Goal: Task Accomplishment & Management: Manage account settings

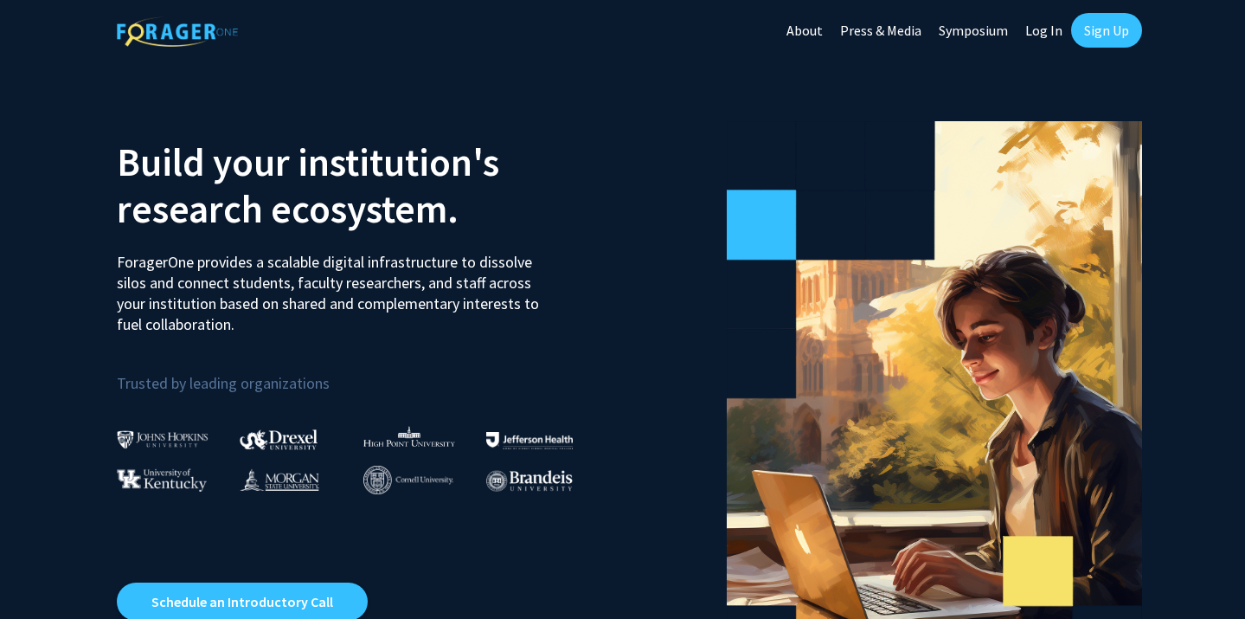
click at [1103, 27] on link "Sign Up" at bounding box center [1106, 30] width 71 height 35
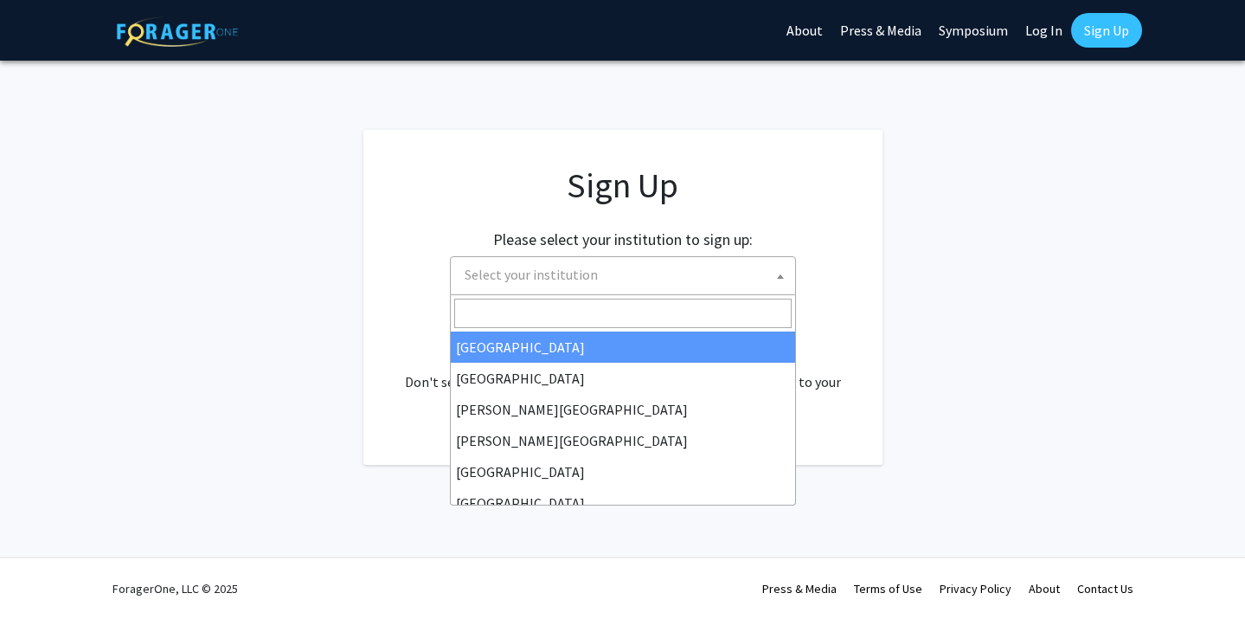
click at [596, 276] on span "Select your institution" at bounding box center [627, 274] width 338 height 35
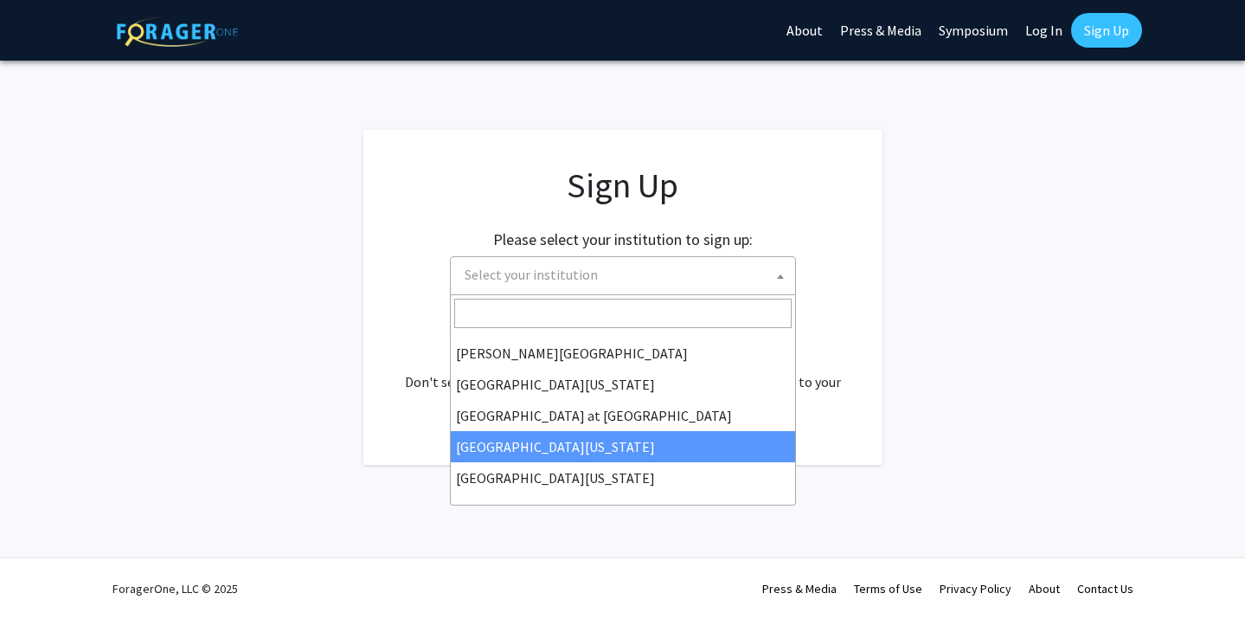
scroll to position [606, 0]
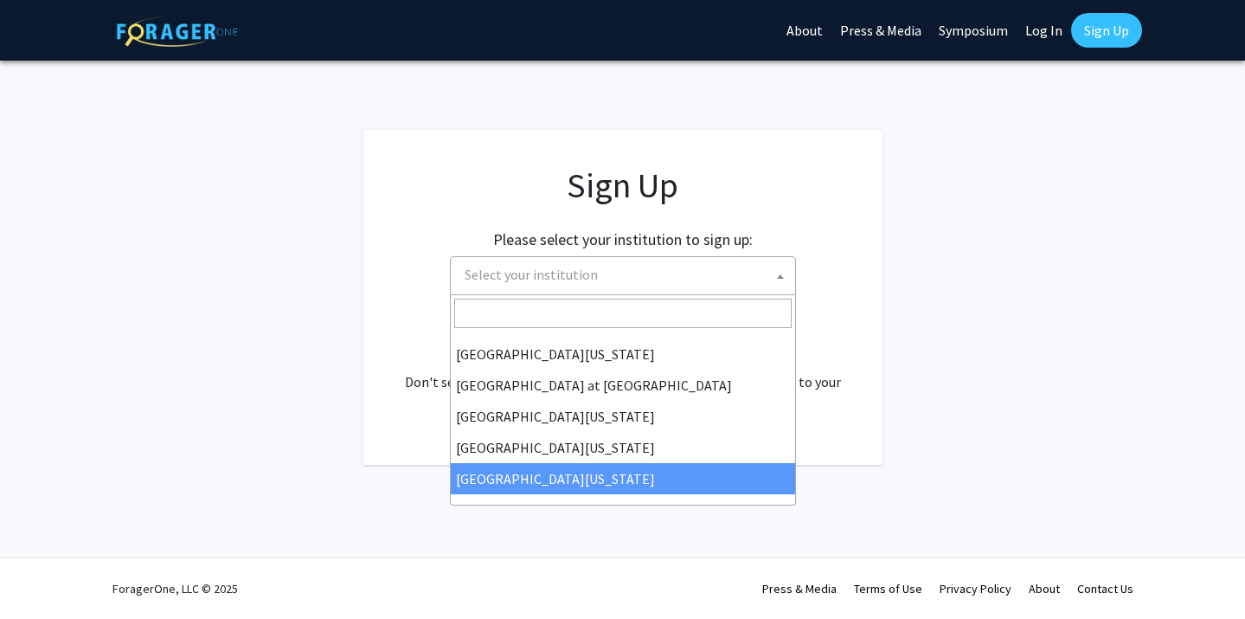
select select "33"
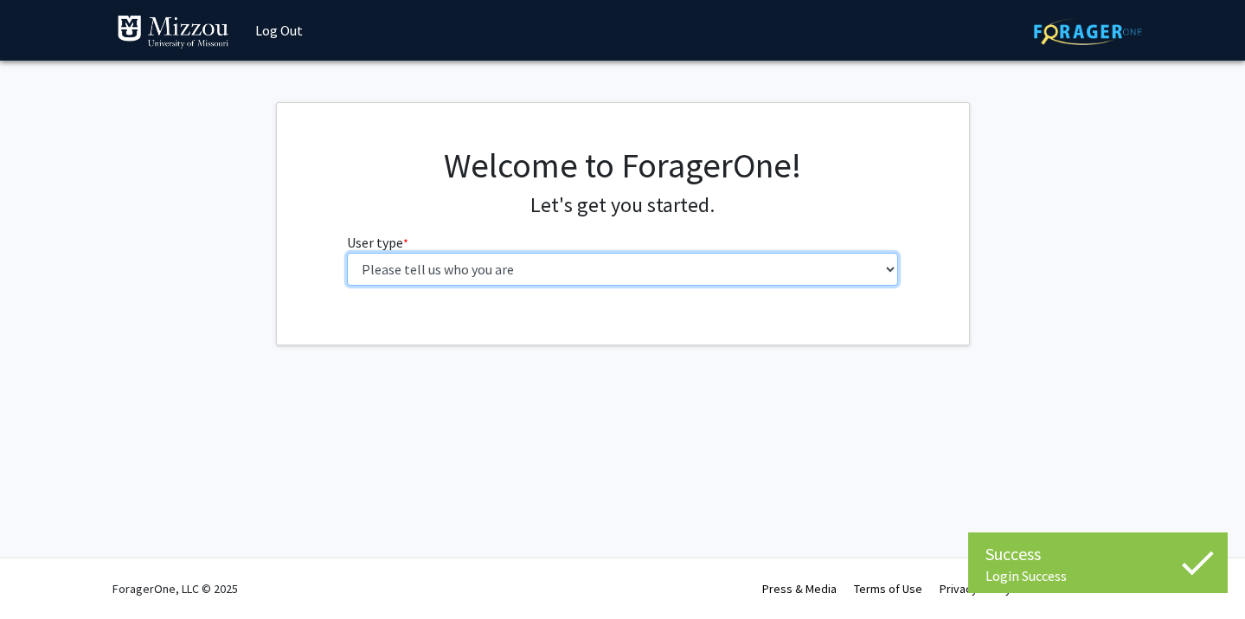
click at [486, 276] on select "Please tell us who you are Undergraduate Student Master's Student Doctoral Cand…" at bounding box center [622, 269] width 551 height 33
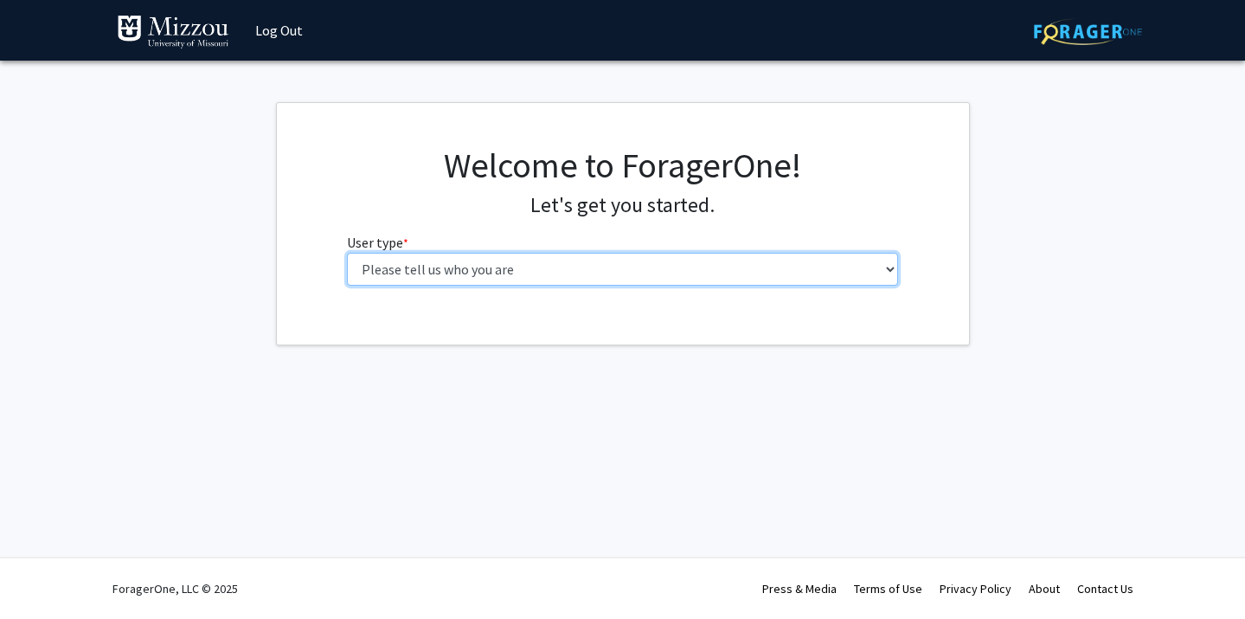
select select "4: postDoc"
click at [347, 253] on select "Please tell us who you are Undergraduate Student Master's Student Doctoral Cand…" at bounding box center [622, 269] width 551 height 33
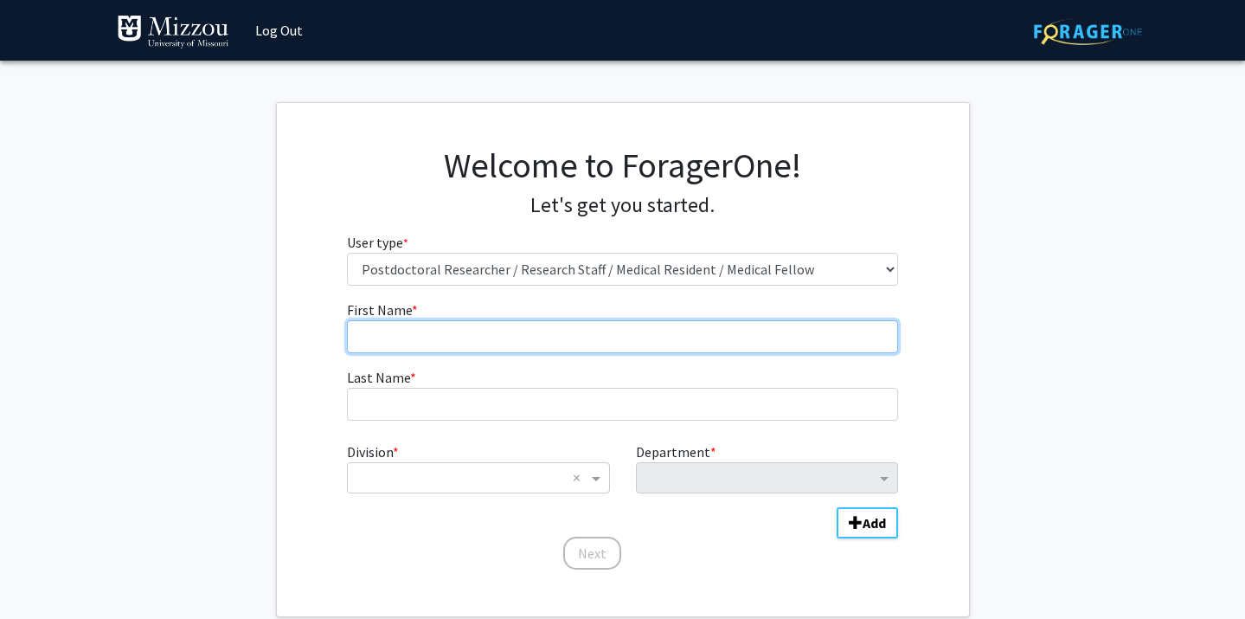
click at [409, 343] on input "First Name * required" at bounding box center [622, 336] width 551 height 33
type input "Pallavi"
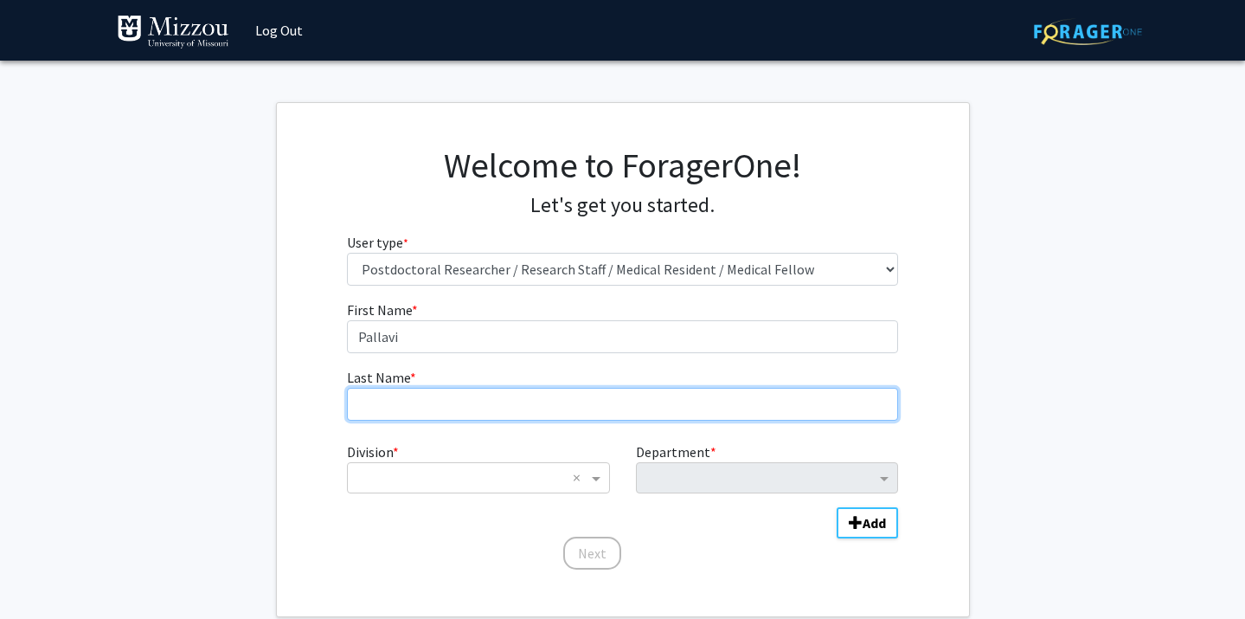
type input "[PERSON_NAME]"
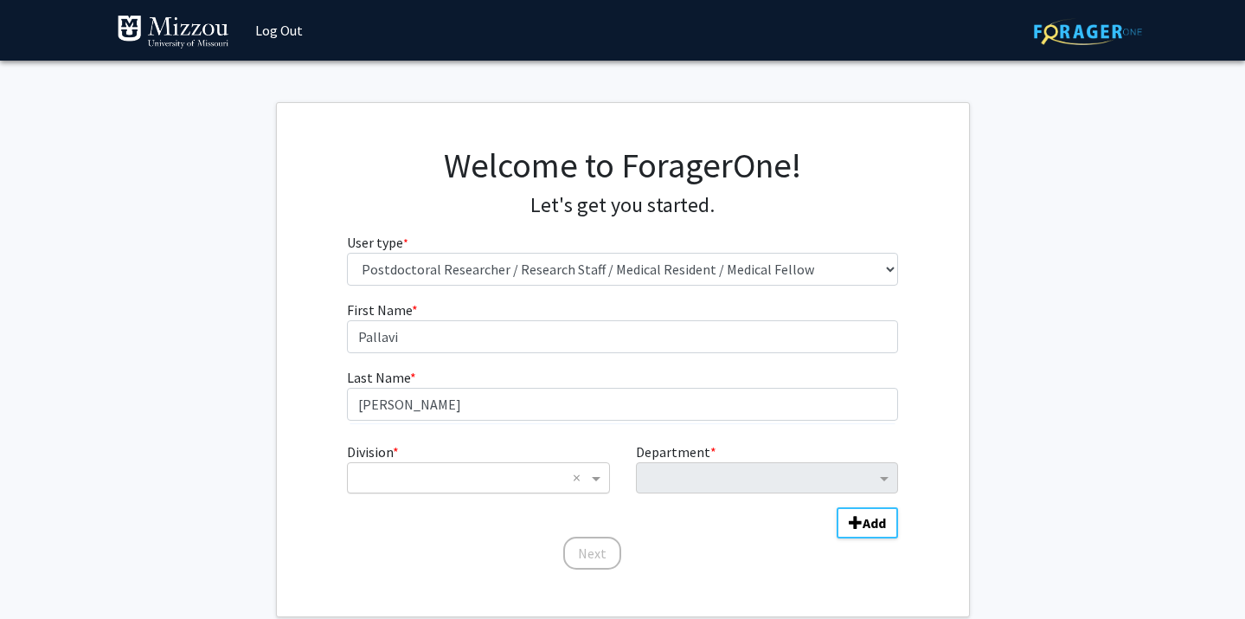
click at [471, 465] on div "× ×" at bounding box center [478, 477] width 262 height 31
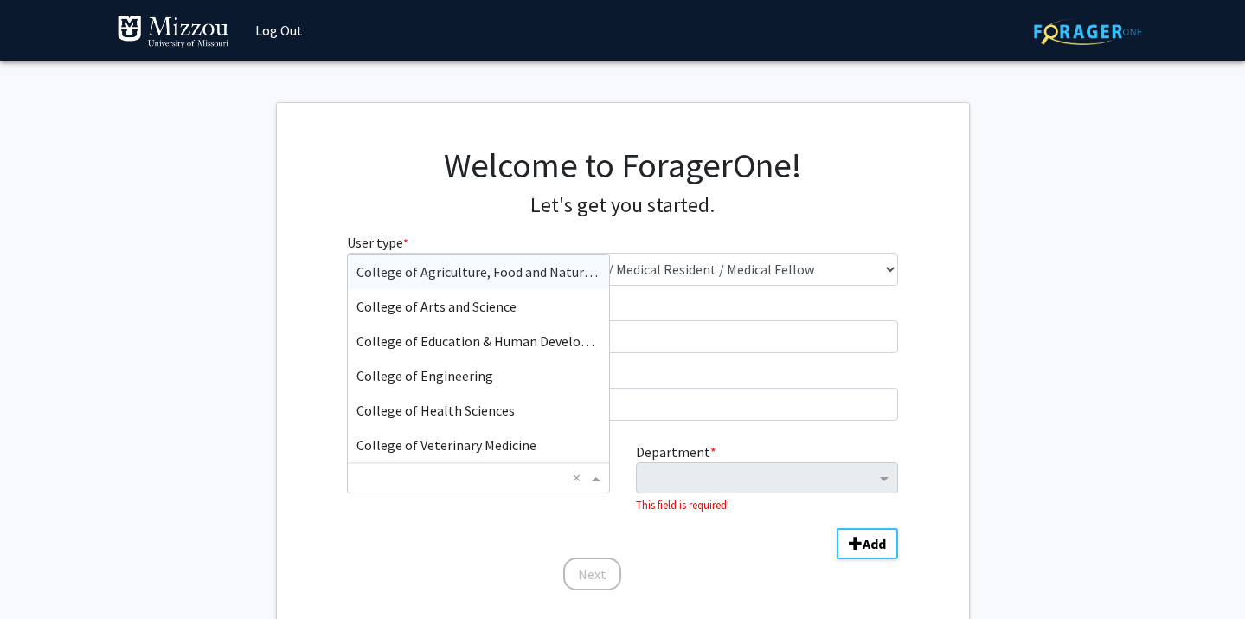
click at [505, 475] on input "Division" at bounding box center [461, 477] width 209 height 21
click at [457, 310] on span "College of Arts and Science" at bounding box center [437, 306] width 160 height 17
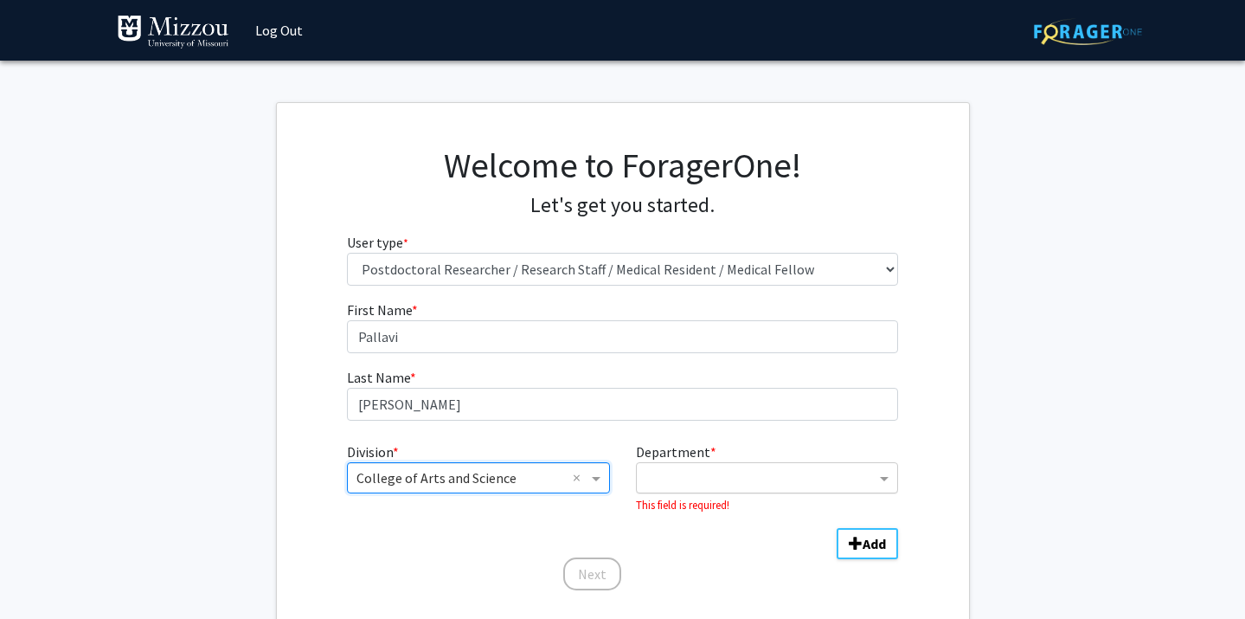
click at [848, 486] on input "Department" at bounding box center [761, 478] width 230 height 21
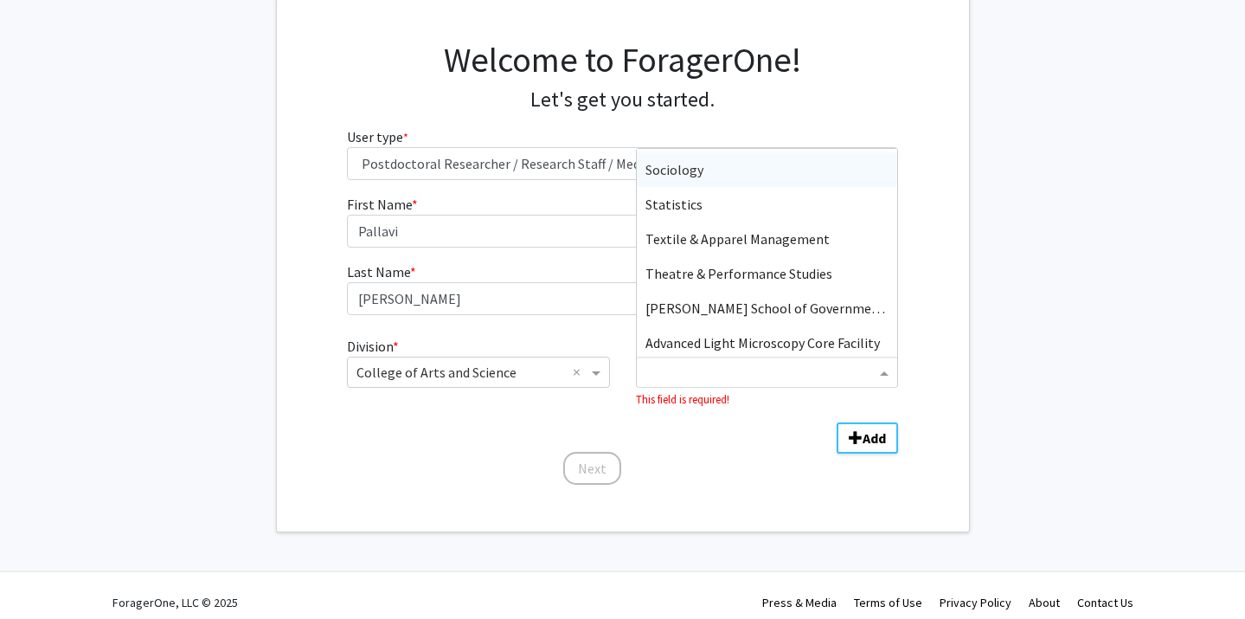
scroll to position [1142, 0]
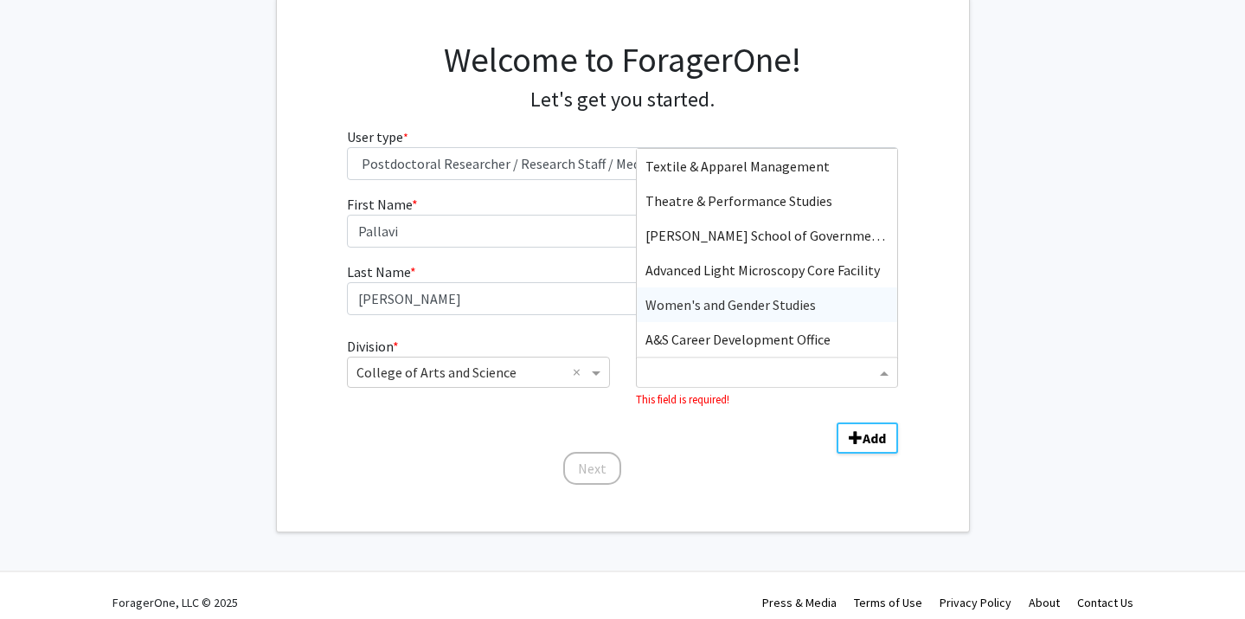
click at [710, 301] on span "Women's and Gender Studies" at bounding box center [731, 304] width 170 height 17
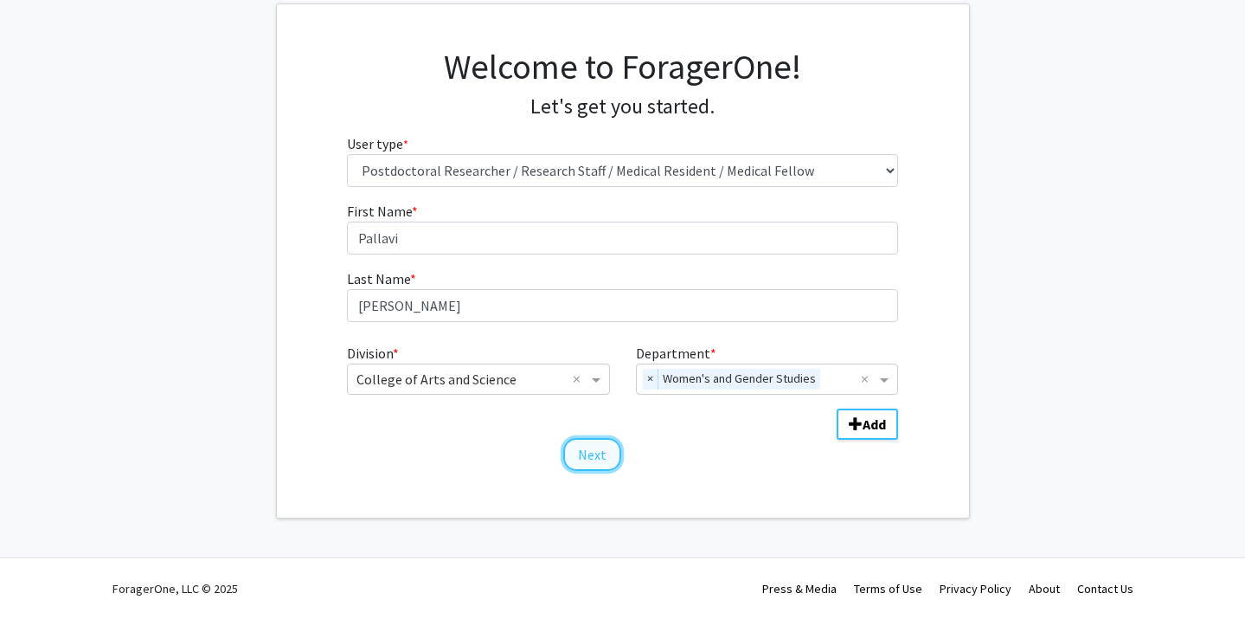
click at [606, 455] on button "Next" at bounding box center [592, 454] width 58 height 33
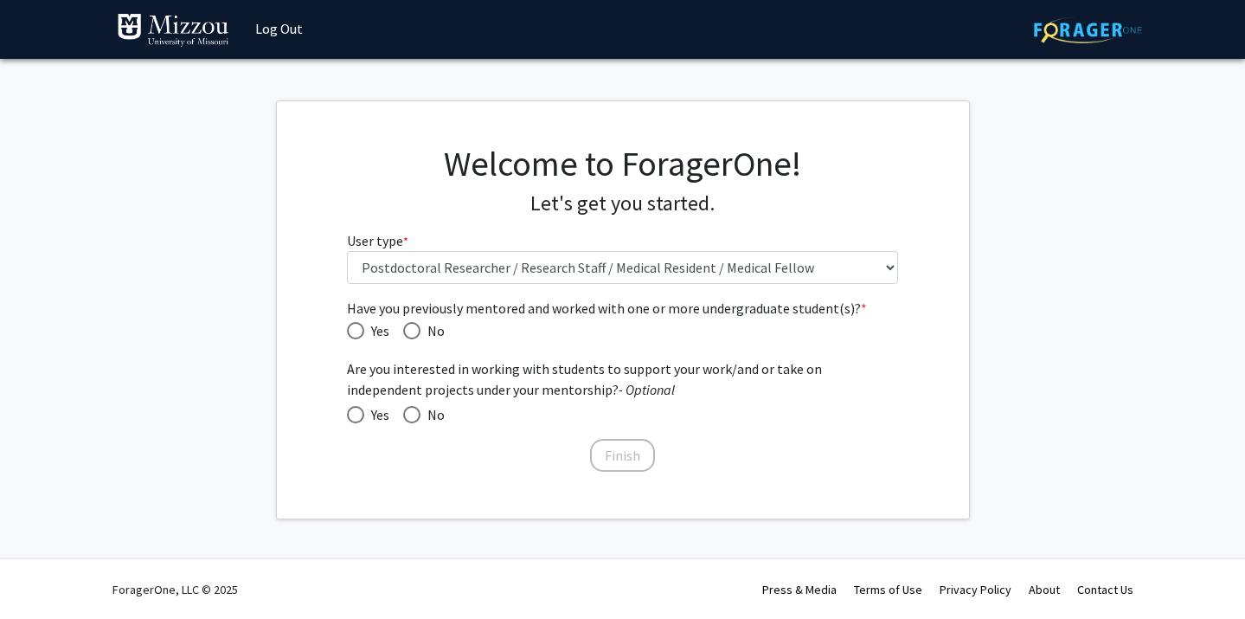
click at [355, 325] on span "Have you previously mentored and worked with one or more undergraduate student(…" at bounding box center [355, 330] width 17 height 17
click at [355, 325] on input "Yes" at bounding box center [355, 330] width 17 height 17
radio input "true"
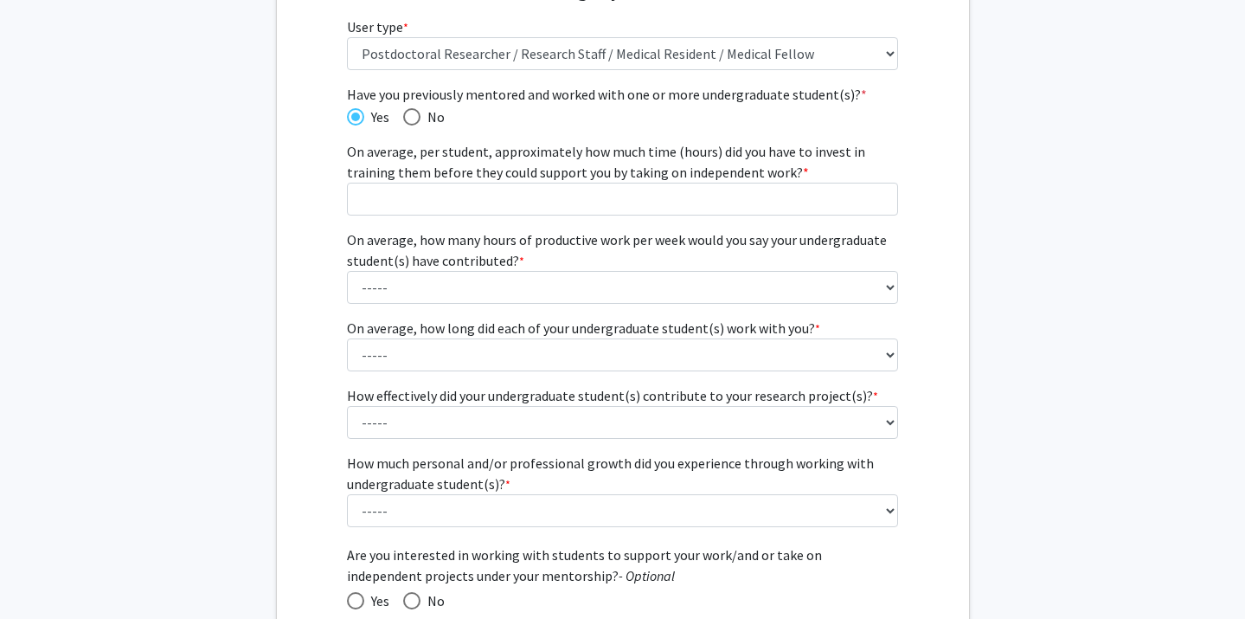
scroll to position [221, 0]
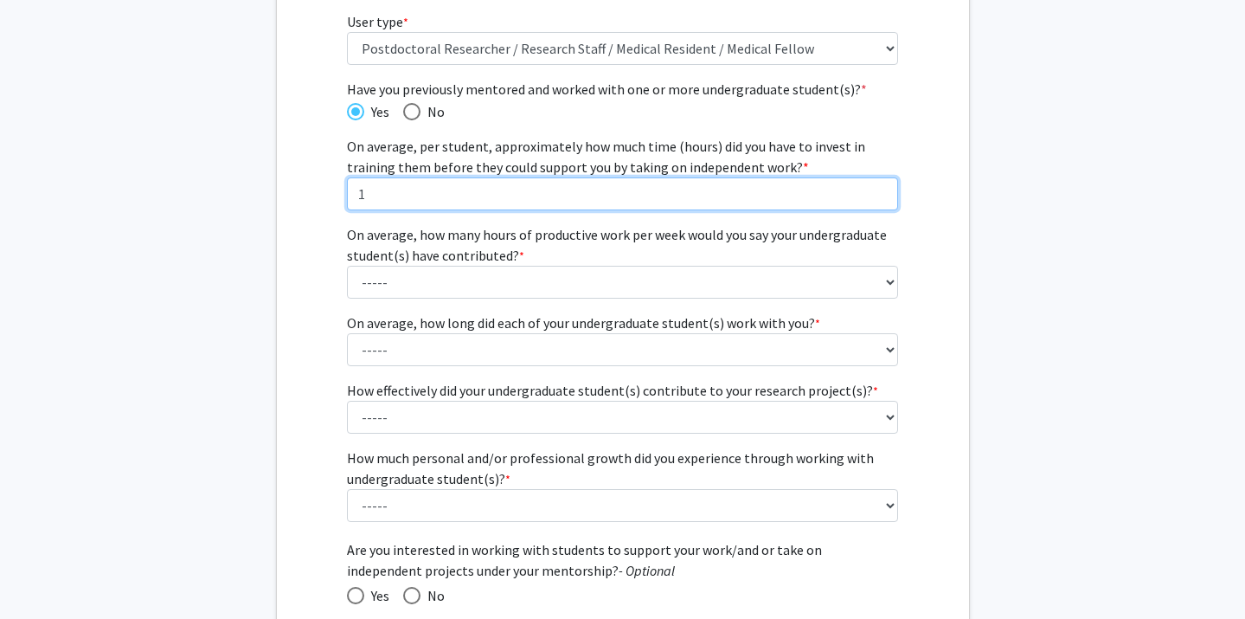
type input "1"
click at [882, 190] on input "1" at bounding box center [622, 193] width 551 height 33
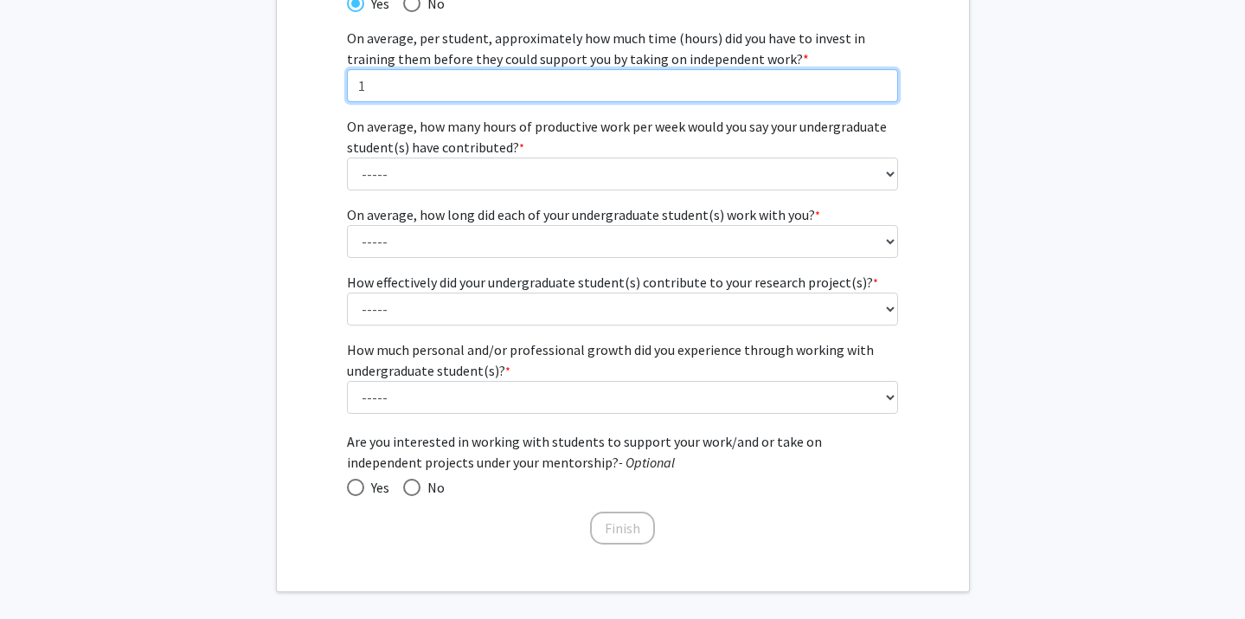
scroll to position [331, 0]
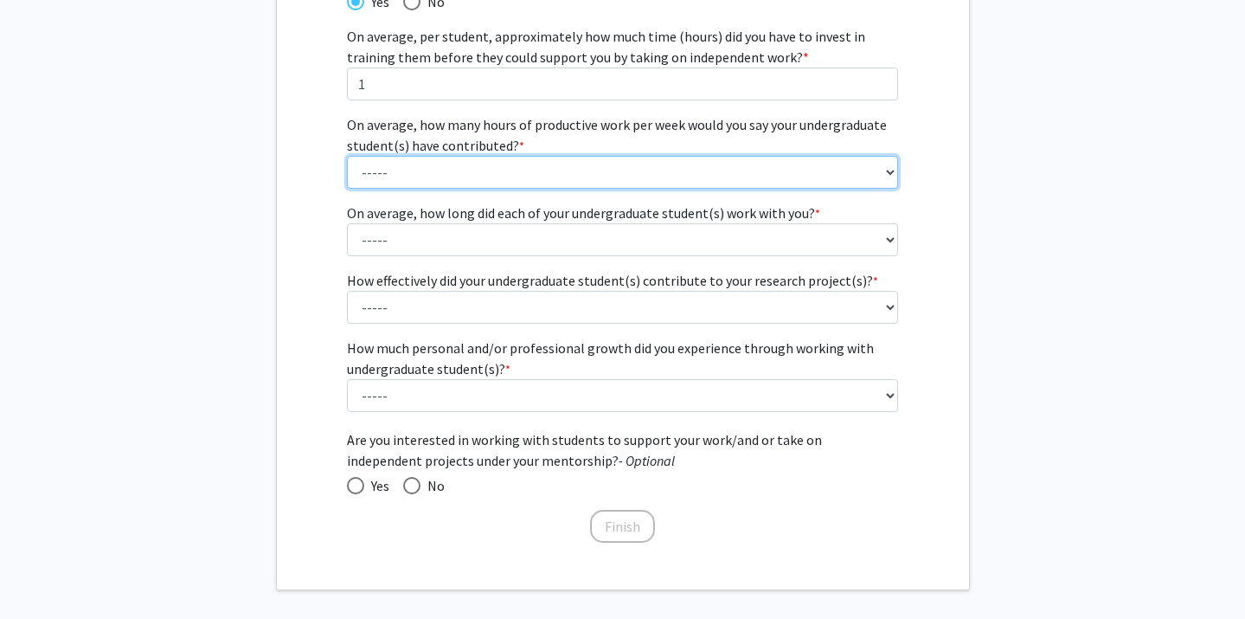
click at [890, 171] on select "----- 1 - 5 hours 6 - 10 hours 11 - 15 hours 16 - 20 hours 21 - 30 hours 31 - 4…" at bounding box center [622, 172] width 551 height 33
select select "2: 6 - 10 hours"
click at [347, 156] on select "----- 1 - 5 hours 6 - 10 hours 11 - 15 hours 16 - 20 hours 21 - 30 hours 31 - 4…" at bounding box center [622, 172] width 551 height 33
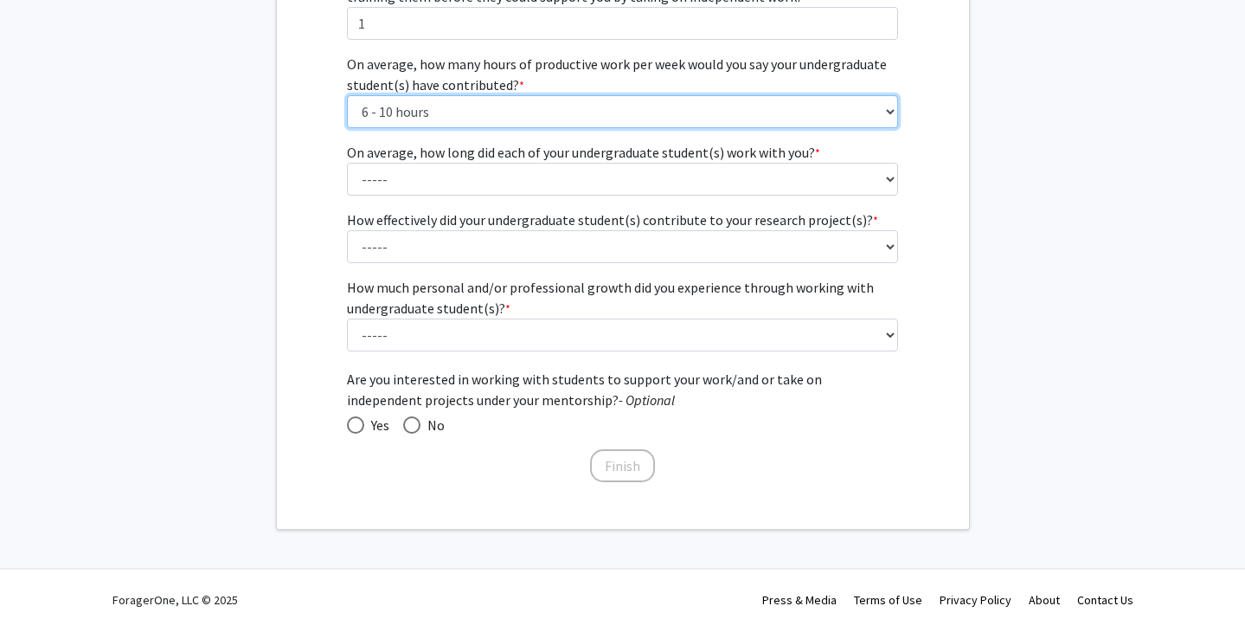
scroll to position [402, 0]
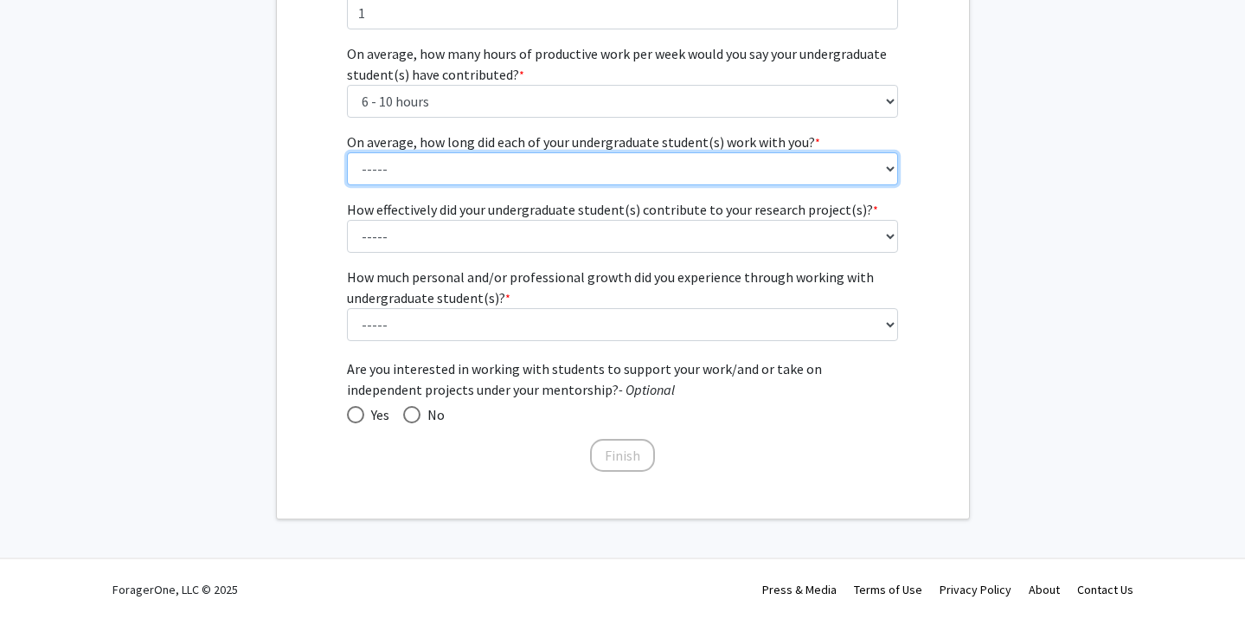
click at [803, 158] on select "----- 1 - 3 months 3 - 6 months 6 months - 1 year 1 - 2 years 2 - 3 years 3 - 4…" at bounding box center [622, 168] width 551 height 33
select select "5: 2 - 3 years"
click at [347, 152] on select "----- 1 - 3 months 3 - 6 months 6 months - 1 year 1 - 2 years 2 - 3 years 3 - 4…" at bounding box center [622, 168] width 551 height 33
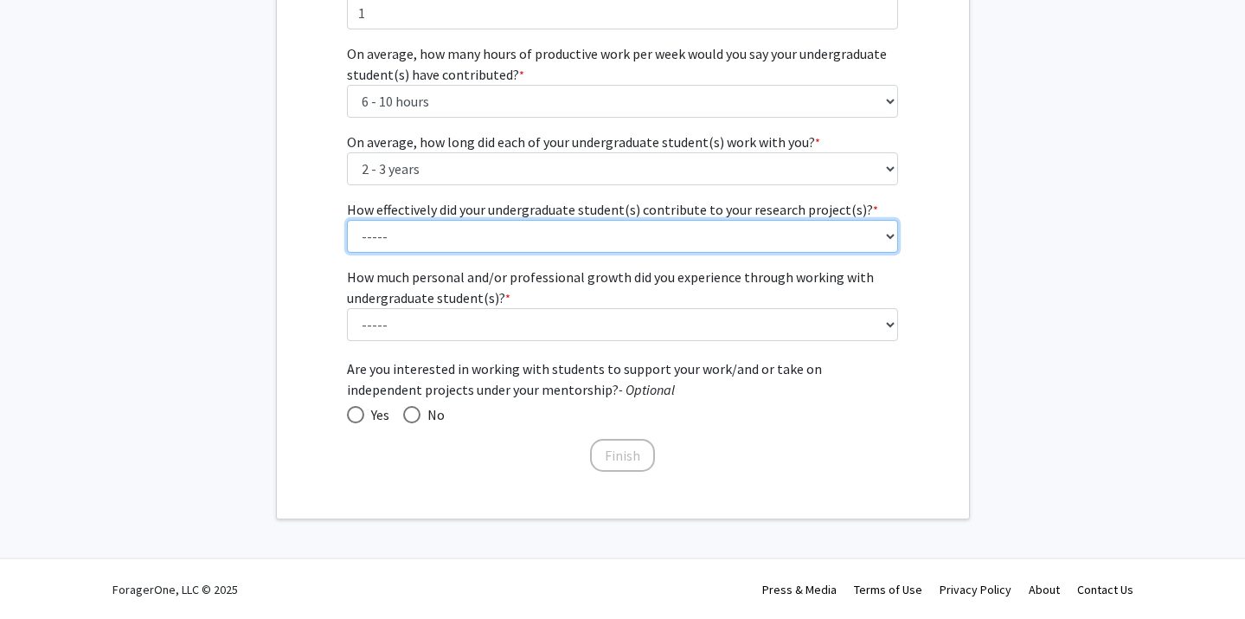
click at [431, 247] on select "----- 1 (Minimally) 2 3 (Moderately) 4 5 (Significantly)" at bounding box center [622, 236] width 551 height 33
select select "3: 3"
click at [347, 220] on select "----- 1 (Minimally) 2 3 (Moderately) 4 5 (Significantly)" at bounding box center [622, 236] width 551 height 33
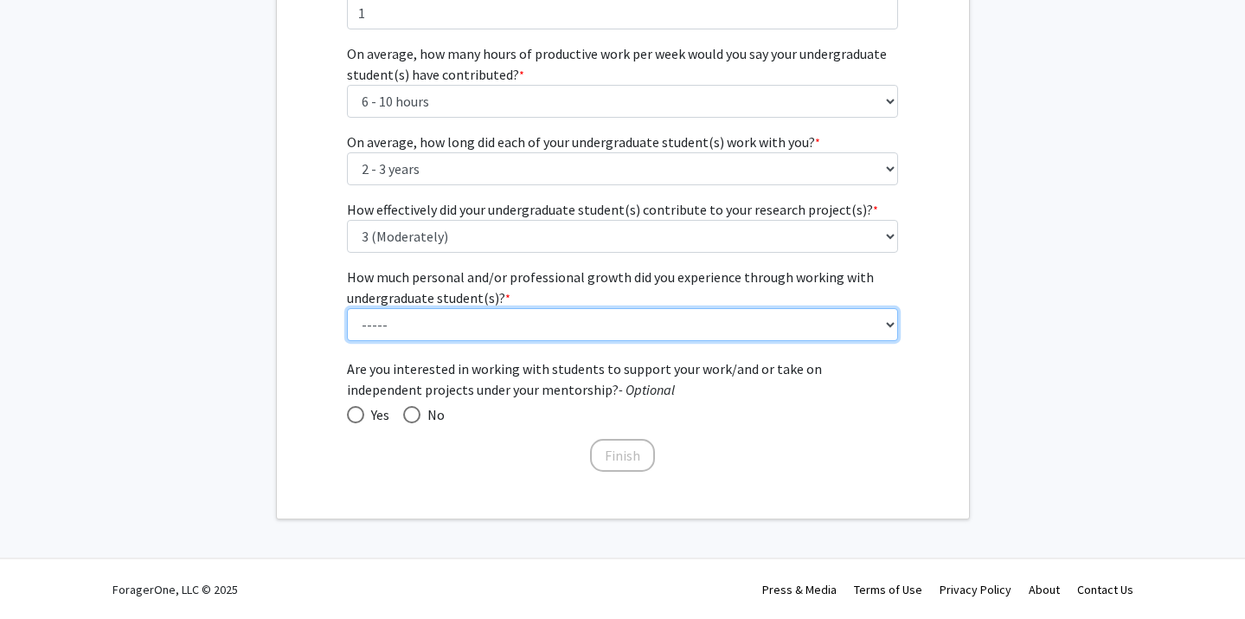
click at [415, 316] on select "----- 1 (Minimal) 2 3 (Moderate) 4 5 (Significant)" at bounding box center [622, 324] width 551 height 33
select select "3: 3"
click at [347, 308] on select "----- 1 (Minimal) 2 3 (Moderate) 4 5 (Significant)" at bounding box center [622, 324] width 551 height 33
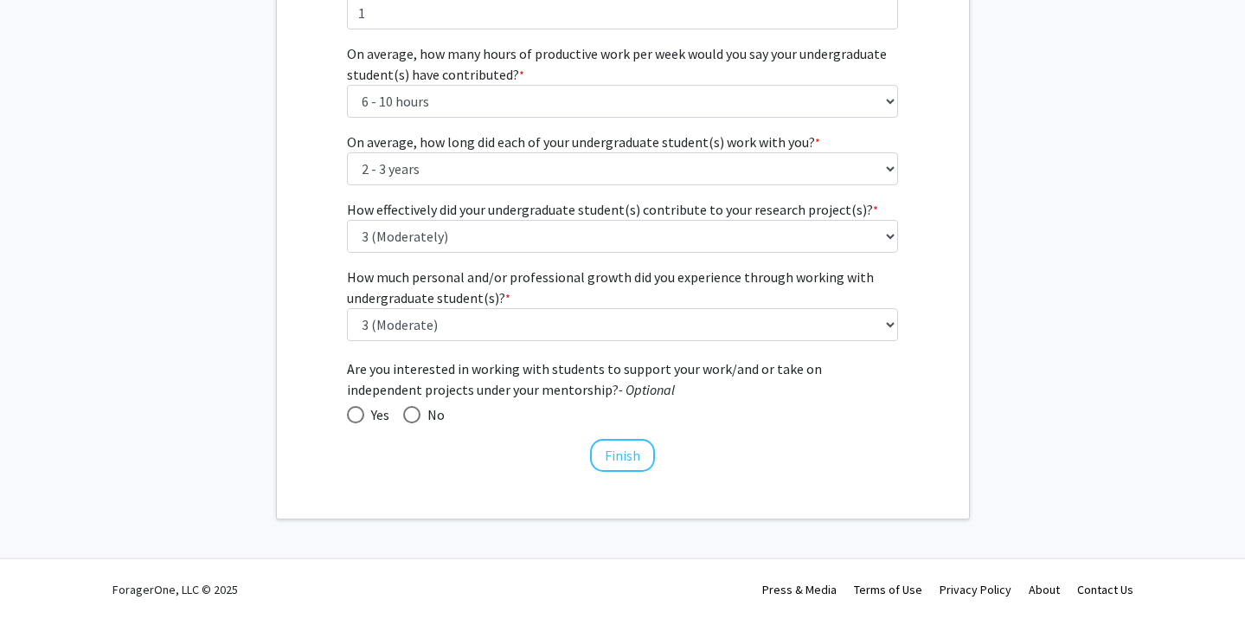
click at [358, 418] on span at bounding box center [355, 414] width 17 height 17
click at [358, 418] on input "Yes" at bounding box center [355, 414] width 17 height 17
radio input "true"
click at [625, 463] on button "Finish" at bounding box center [622, 455] width 65 height 33
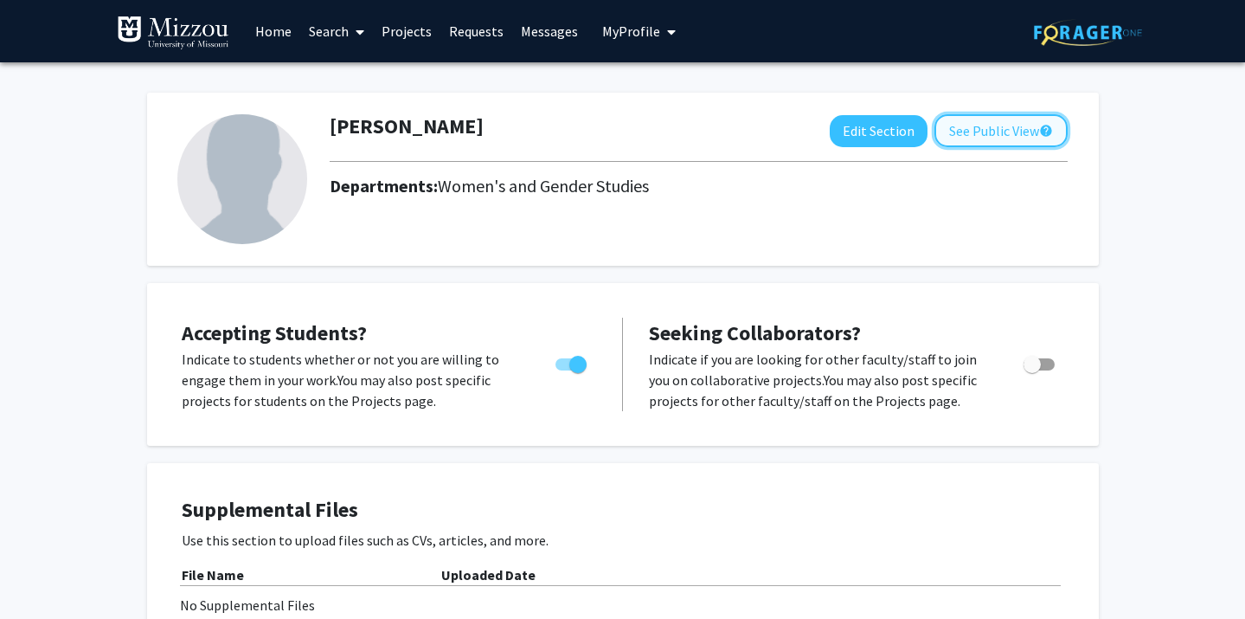
click at [996, 122] on button "See Public View help" at bounding box center [1001, 130] width 133 height 33
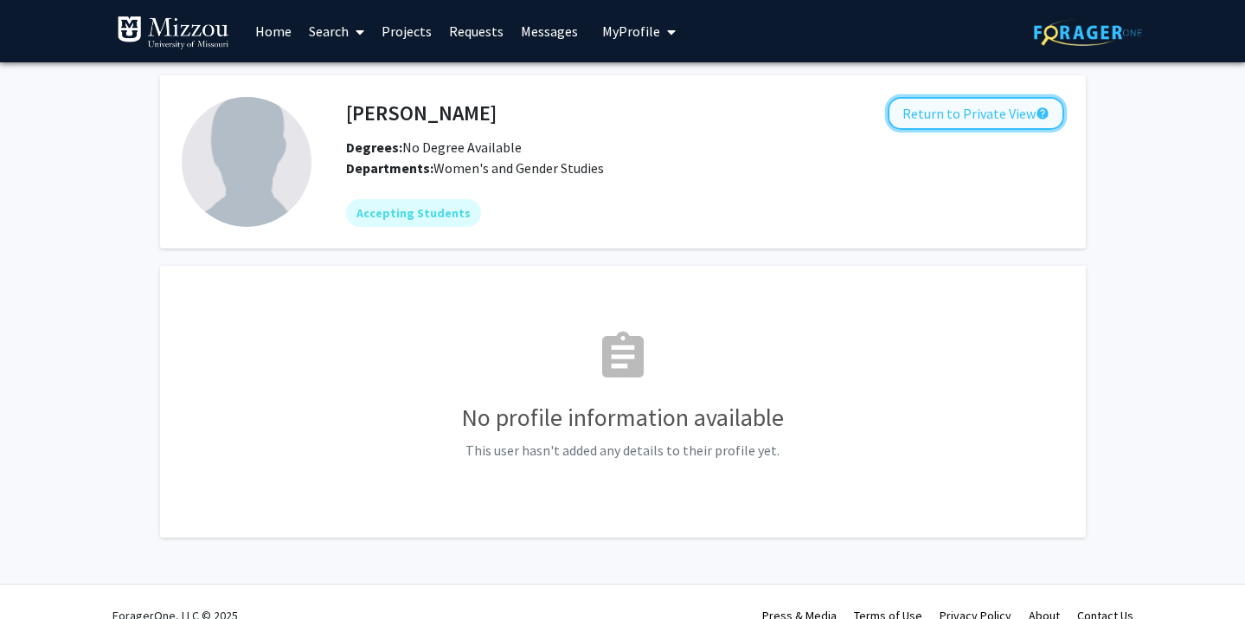
click at [974, 122] on button "Return to Private View help" at bounding box center [976, 113] width 177 height 33
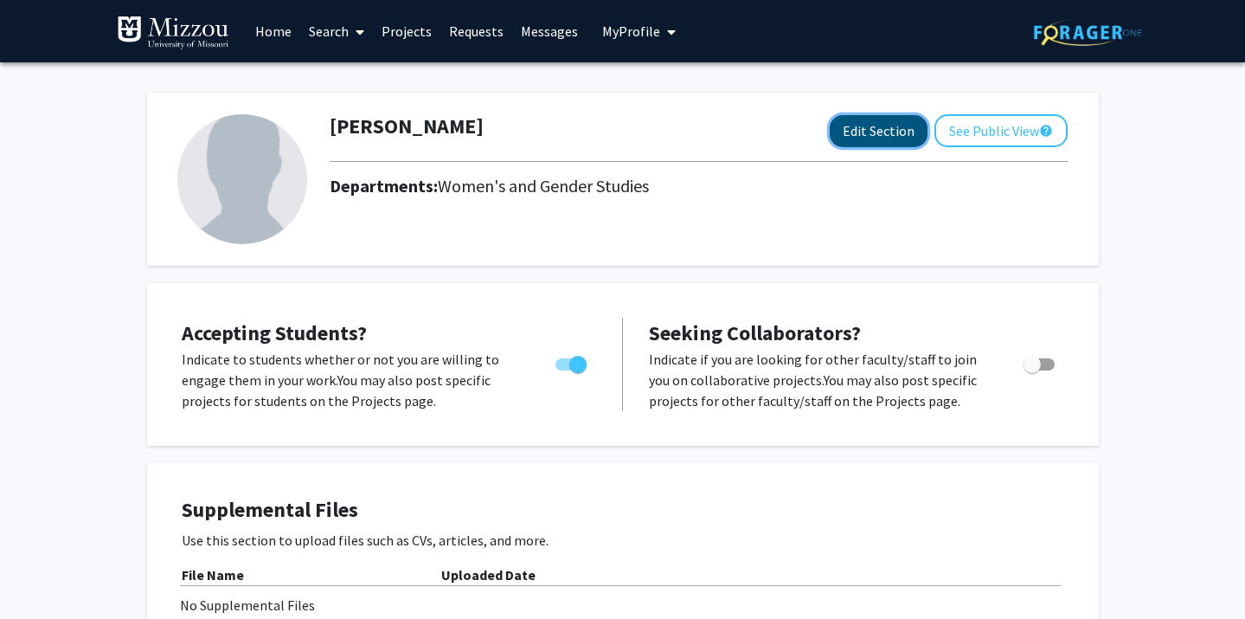
click at [849, 127] on button "Edit Section" at bounding box center [879, 131] width 98 height 32
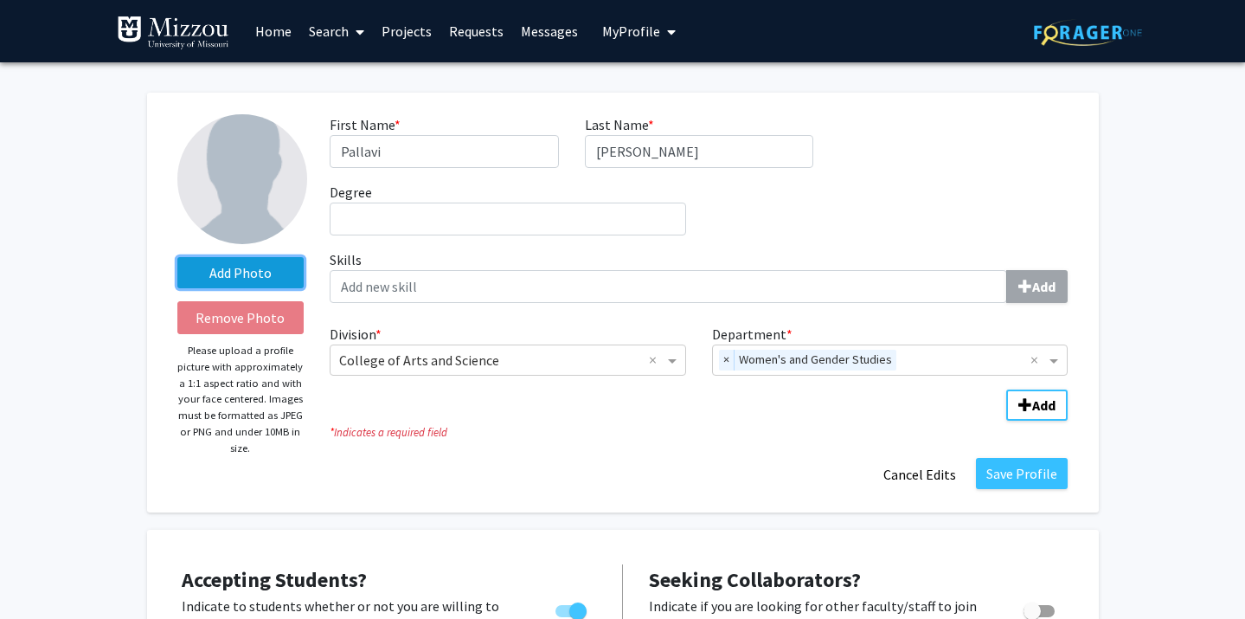
click at [260, 275] on label "Add Photo" at bounding box center [240, 272] width 127 height 31
click at [0, 0] on input "Add Photo" at bounding box center [0, 0] width 0 height 0
click at [209, 270] on label "Add Photo" at bounding box center [240, 272] width 127 height 31
click at [0, 0] on input "Add Photo" at bounding box center [0, 0] width 0 height 0
click at [277, 274] on label "Add Photo" at bounding box center [240, 272] width 127 height 31
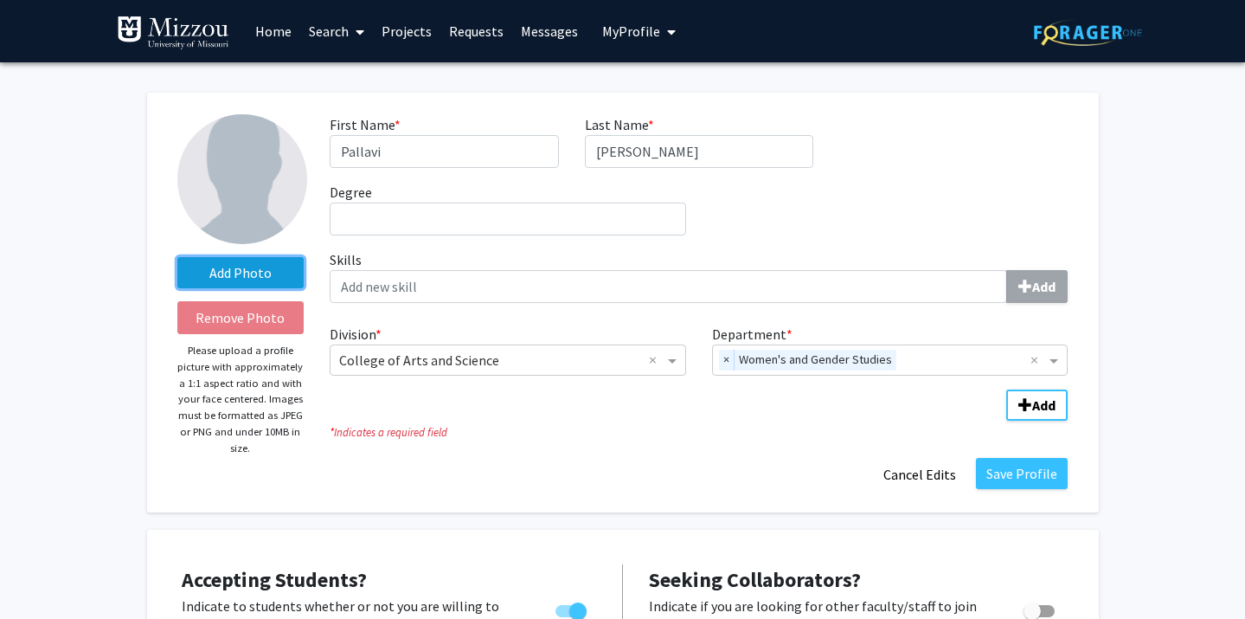
click at [0, 0] on input "Add Photo" at bounding box center [0, 0] width 0 height 0
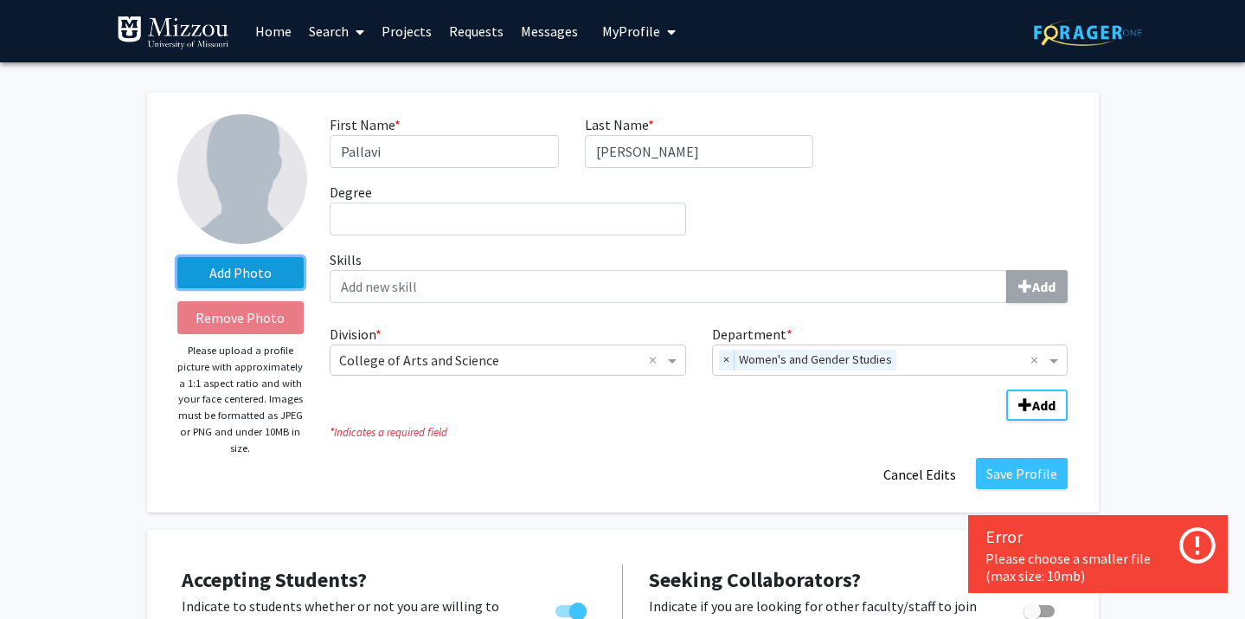
click at [261, 274] on label "Add Photo" at bounding box center [240, 272] width 127 height 31
click at [0, 0] on input "Add Photo" at bounding box center [0, 0] width 0 height 0
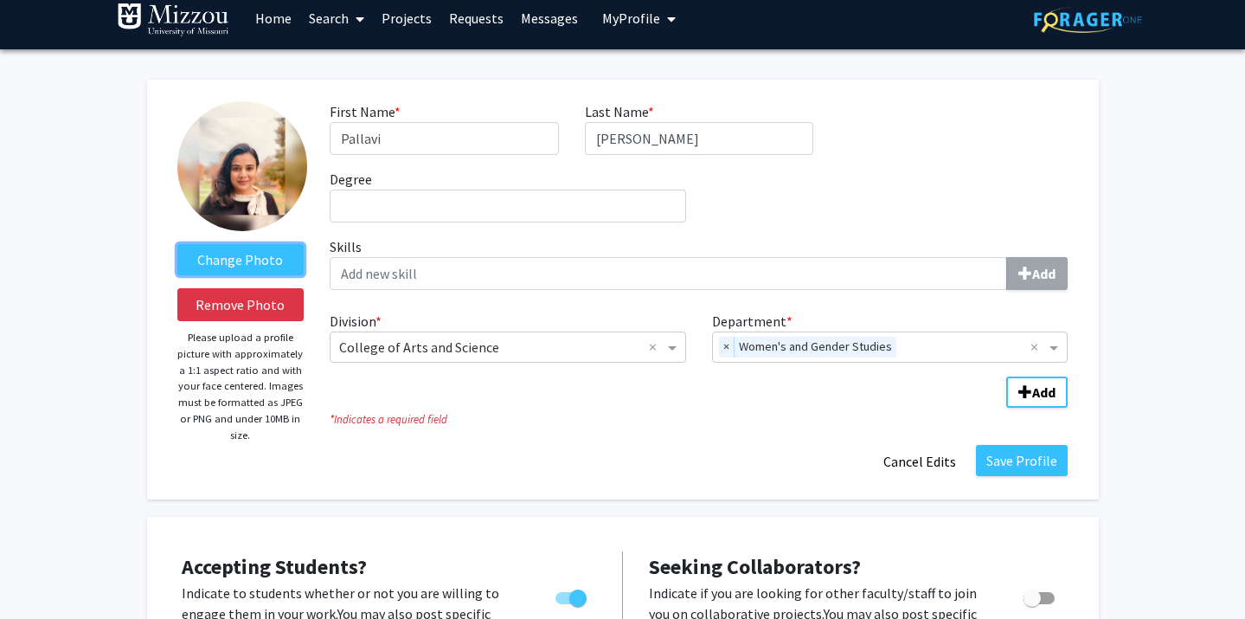
scroll to position [19, 0]
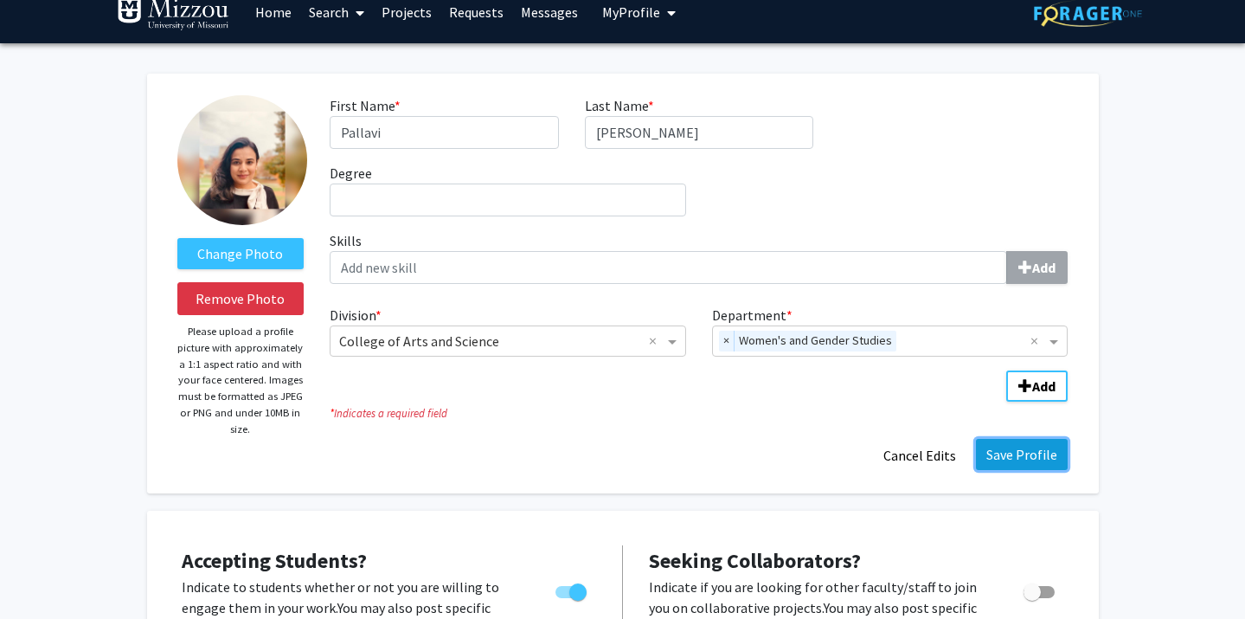
click at [1026, 467] on button "Save Profile" at bounding box center [1022, 454] width 92 height 31
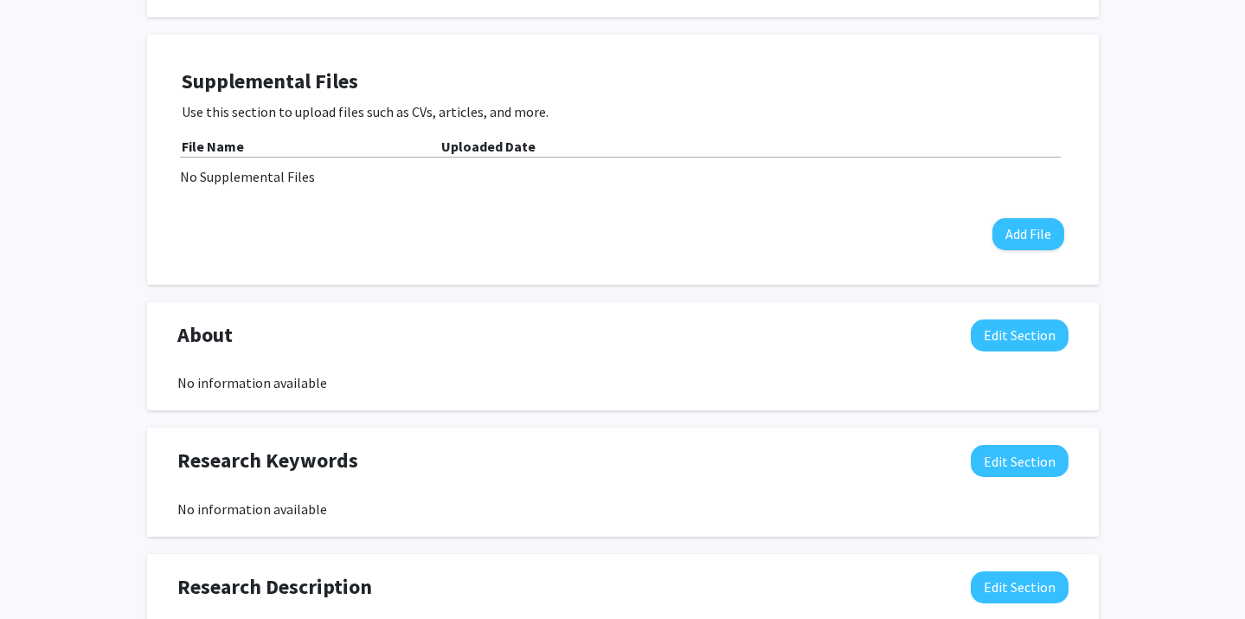
scroll to position [430, 0]
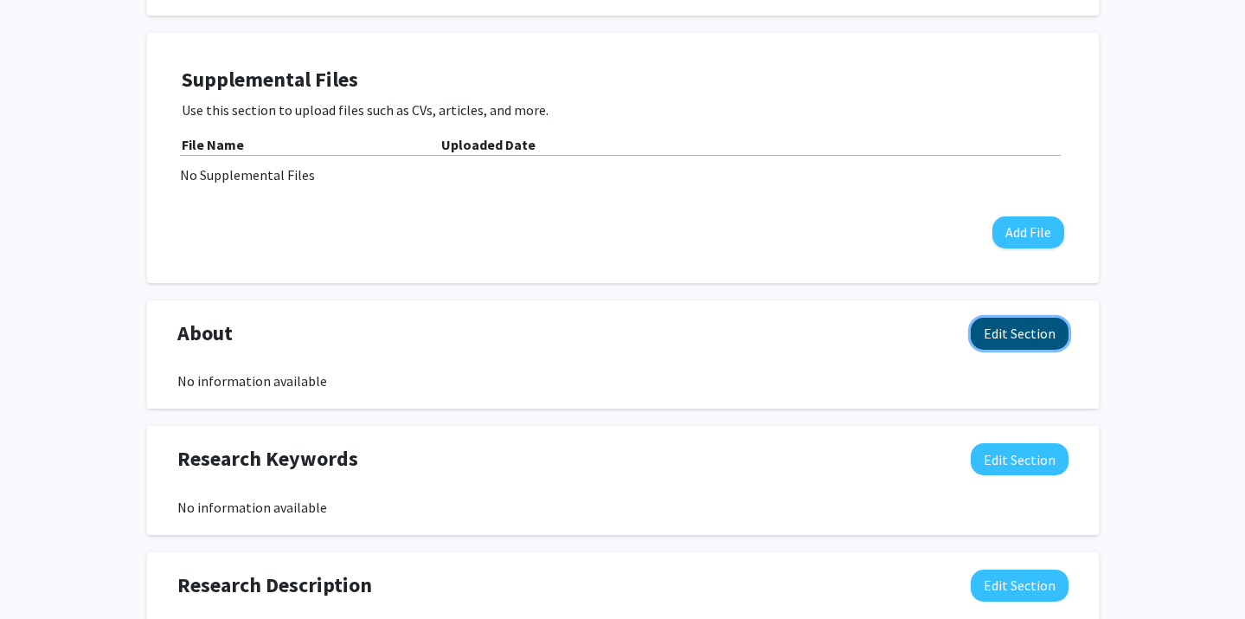
click at [1038, 333] on button "Edit Section" at bounding box center [1020, 334] width 98 height 32
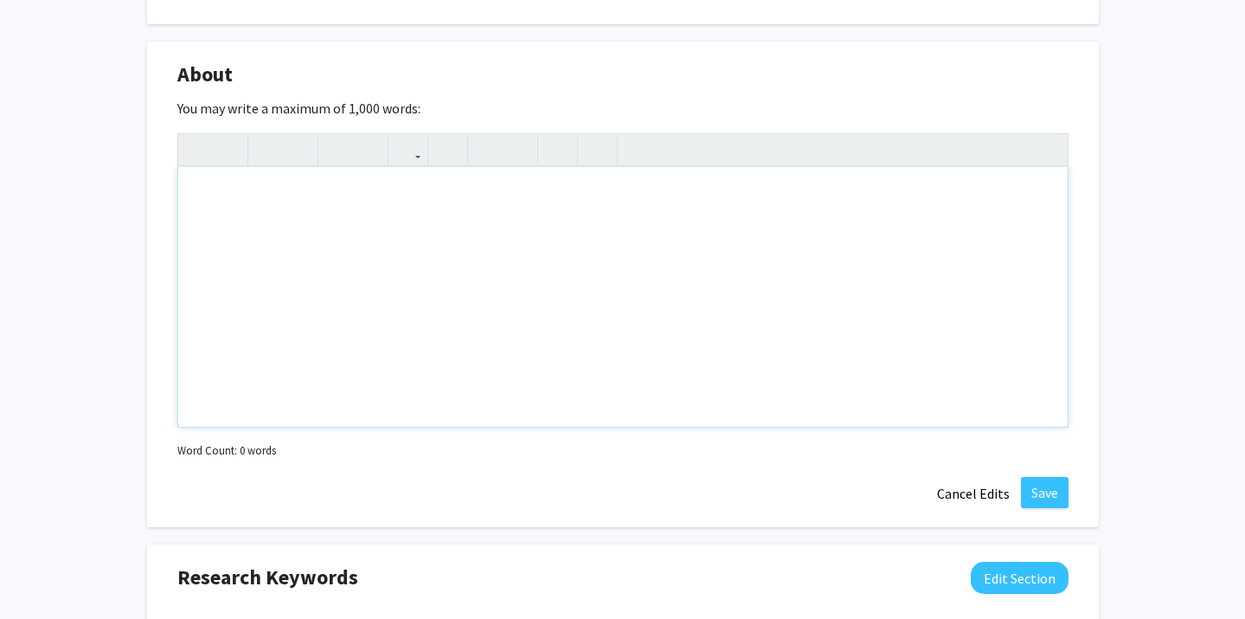
scroll to position [691, 0]
click at [241, 218] on div "Note to users with screen readers: Please deactivate our accessibility plugin f…" at bounding box center [623, 295] width 890 height 260
paste div "Note to users with screen readers: Please deactivate our accessibility plugin f…"
type textarea "<l>Ipsumdo Sitame co a elitsedd Eiusmodtem incidid utlabor, etdolore magnaali, …"
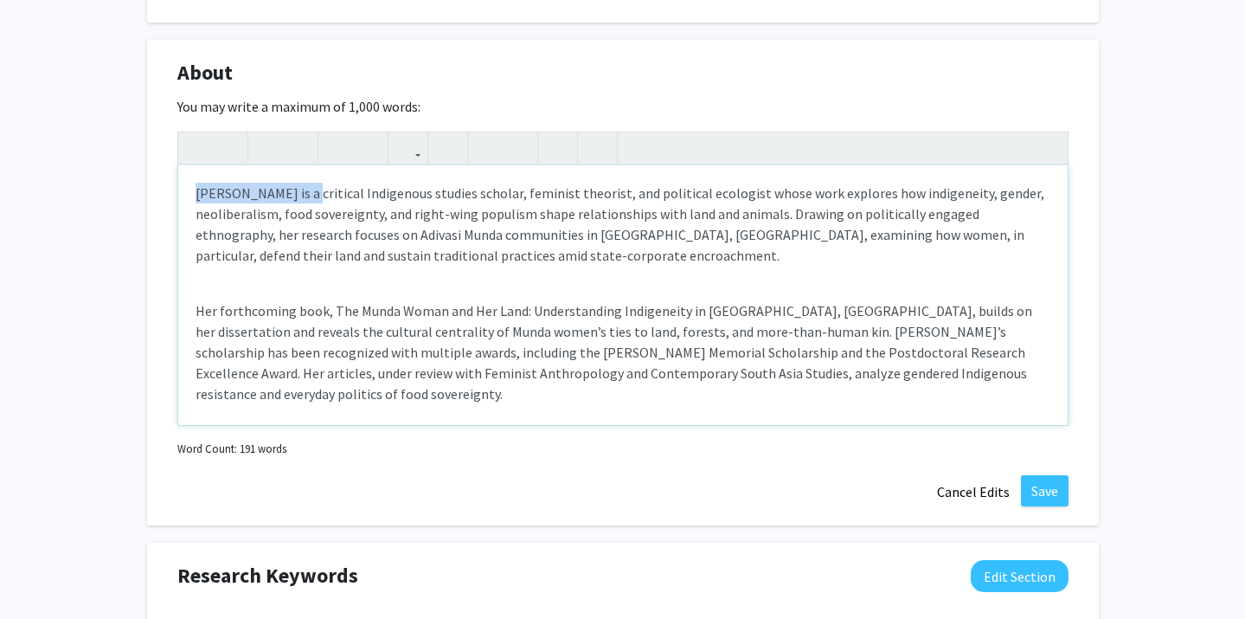
drag, startPoint x: 302, startPoint y: 197, endPoint x: 182, endPoint y: 196, distance: 120.3
click at [182, 196] on div "[PERSON_NAME] is a critical Indigenous studies scholar, feminist theorist, and …" at bounding box center [623, 295] width 890 height 260
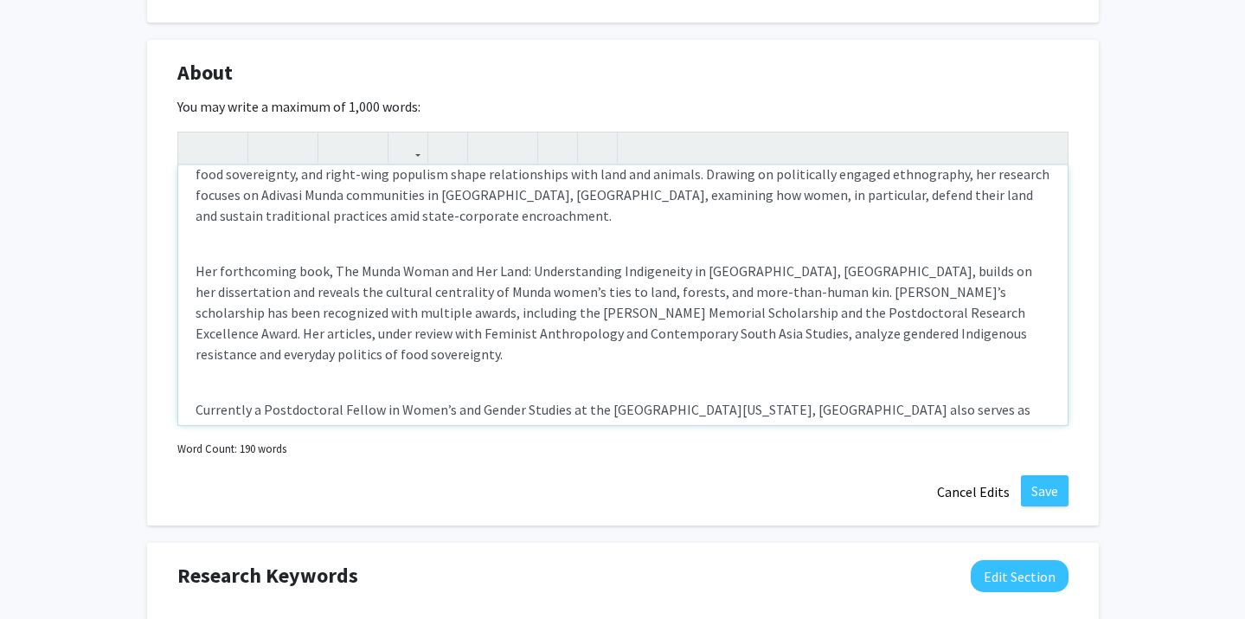
scroll to position [44, 0]
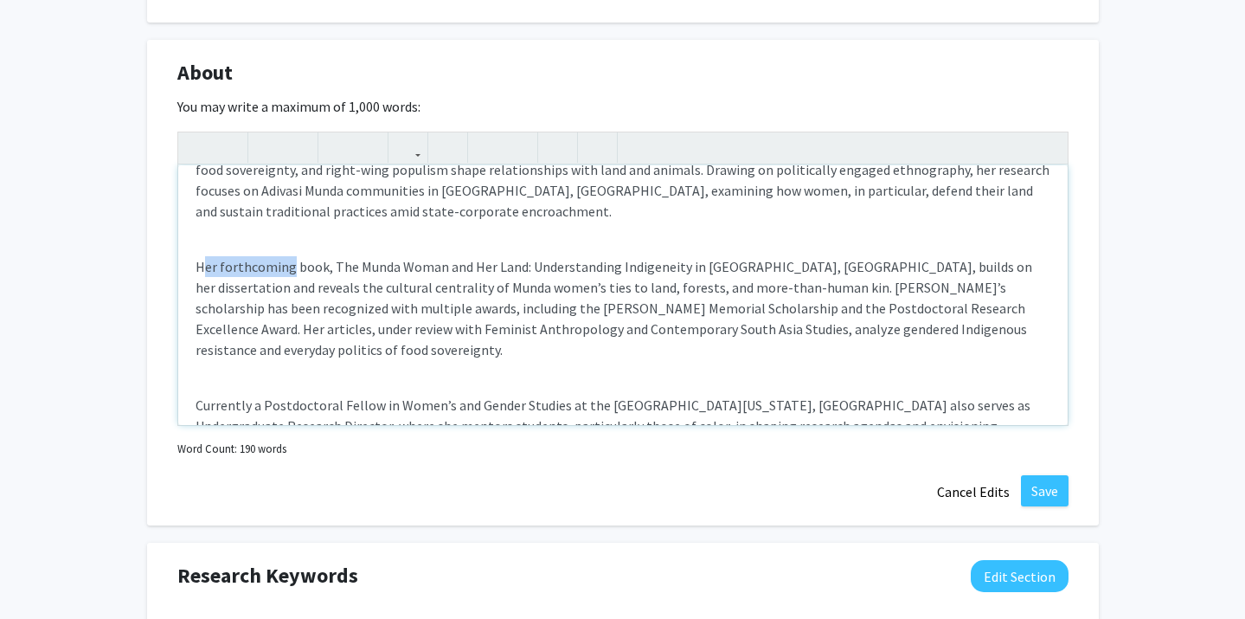
drag, startPoint x: 289, startPoint y: 270, endPoint x: 192, endPoint y: 263, distance: 97.2
click at [192, 263] on div "I am a critical Indigenous studies scholar, feminist theorist, and political ec…" at bounding box center [623, 295] width 890 height 260
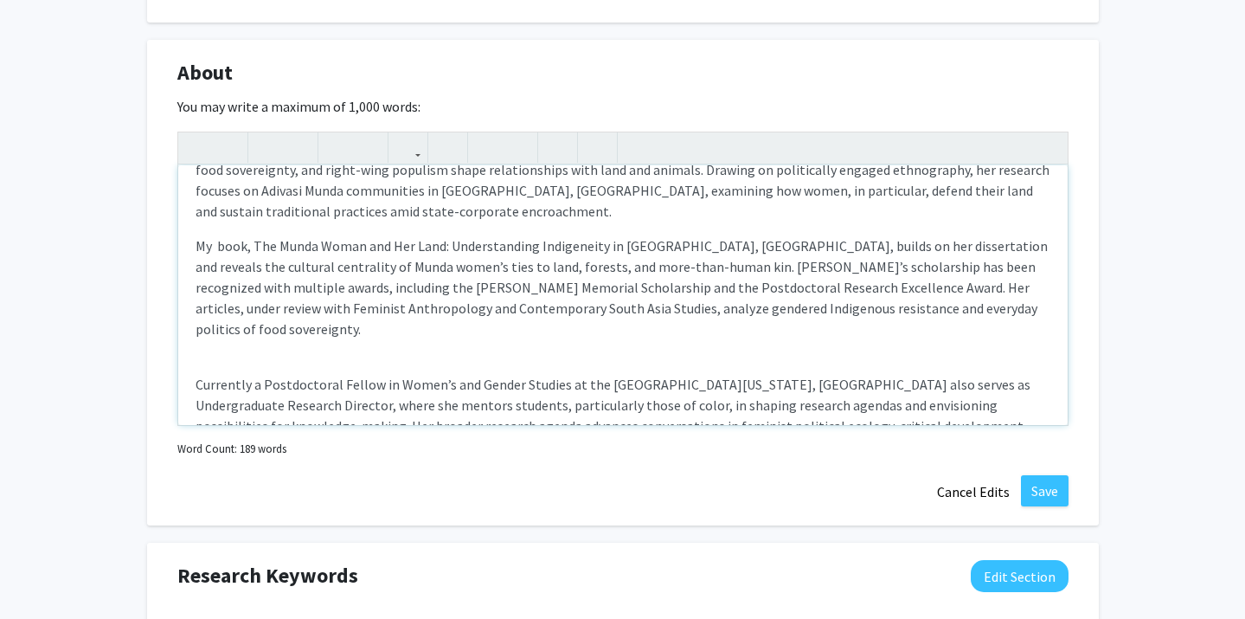
scroll to position [66, 0]
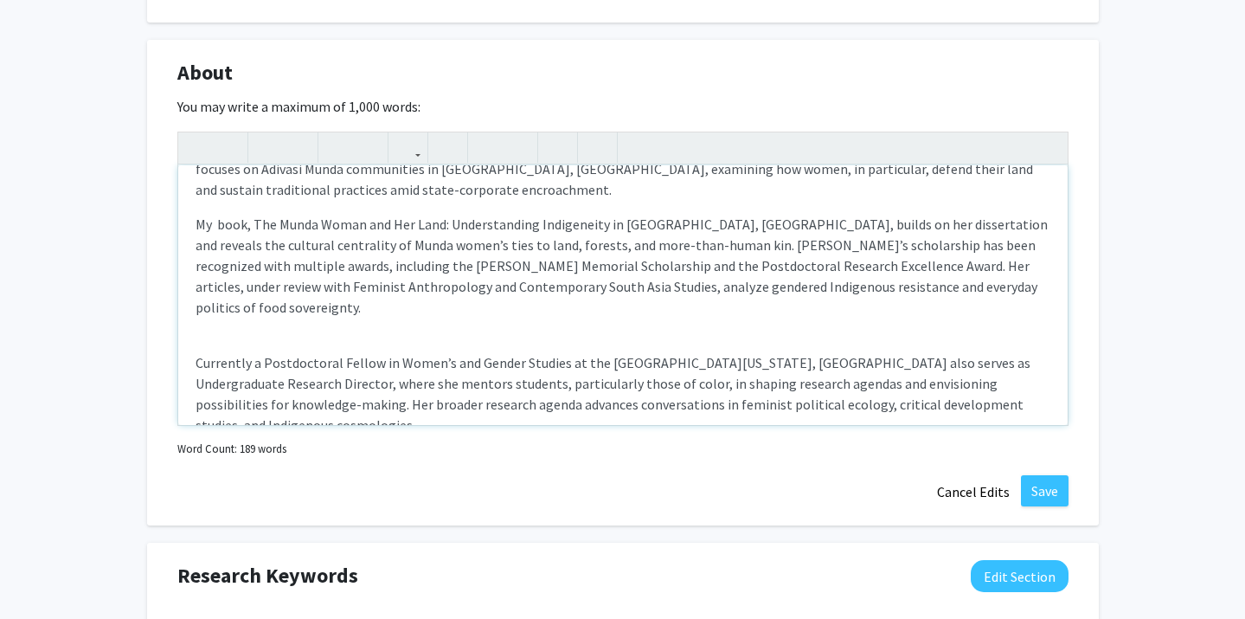
click at [196, 352] on p "Currently a Postdoctoral Fellow in Women’s and Gender Studies at the [GEOGRAPHI…" at bounding box center [623, 393] width 855 height 83
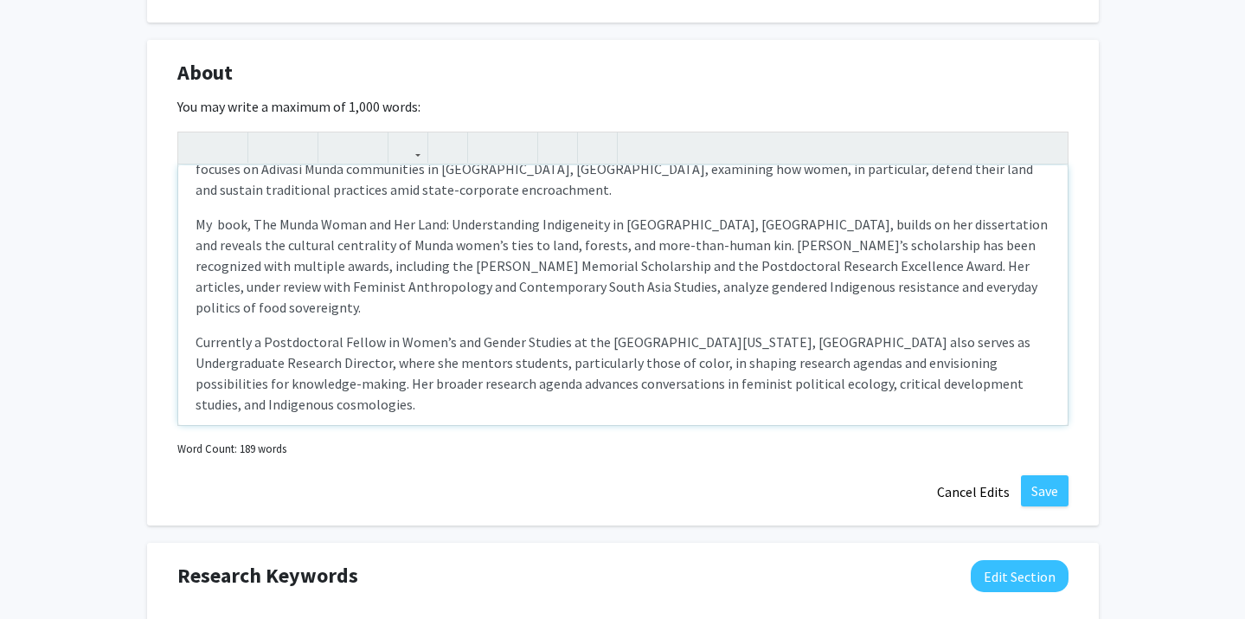
scroll to position [45, 0]
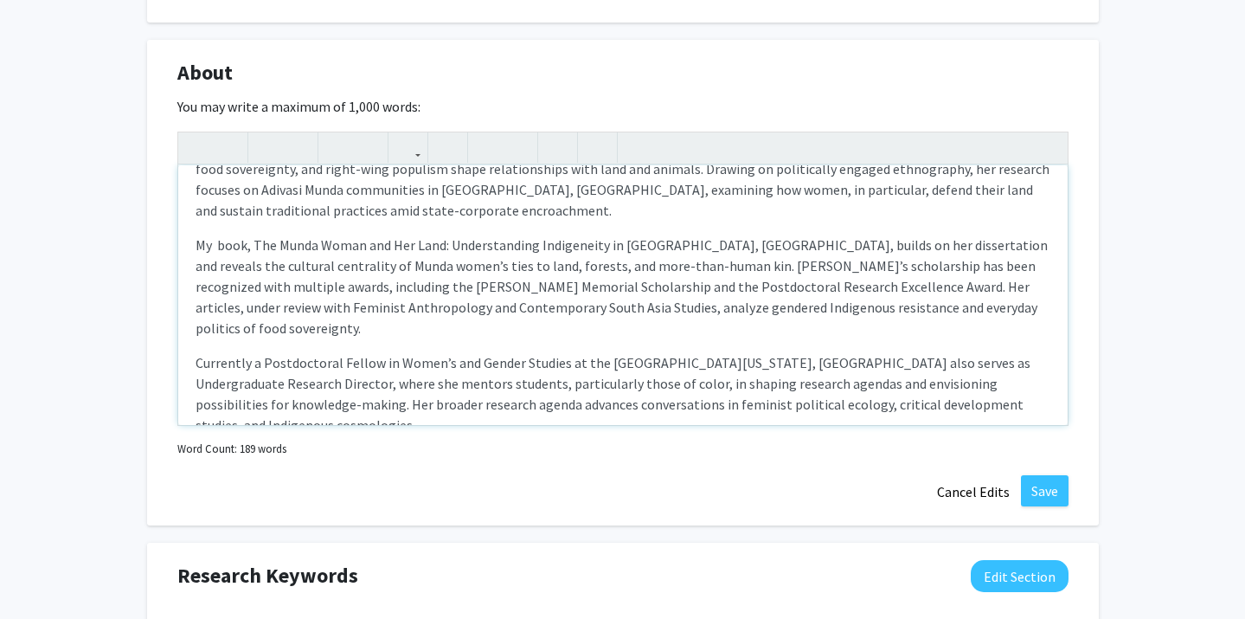
click at [396, 352] on p "Currently a Postdoctoral Fellow in Women’s and Gender Studies at the [GEOGRAPHI…" at bounding box center [623, 393] width 855 height 83
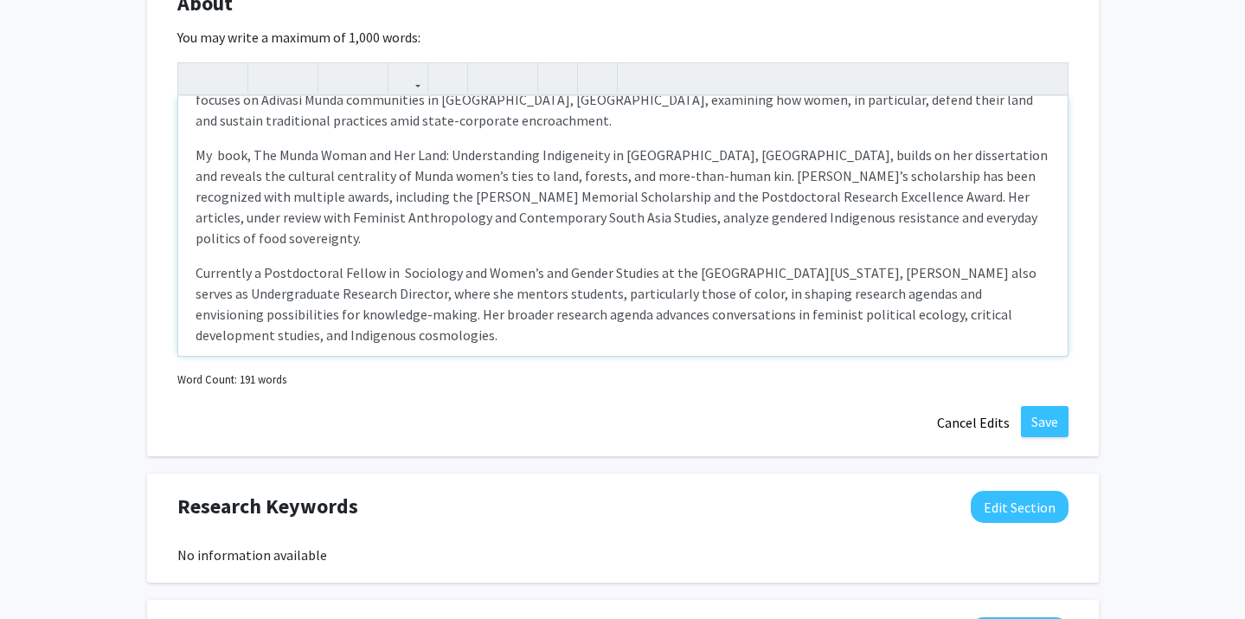
scroll to position [762, 0]
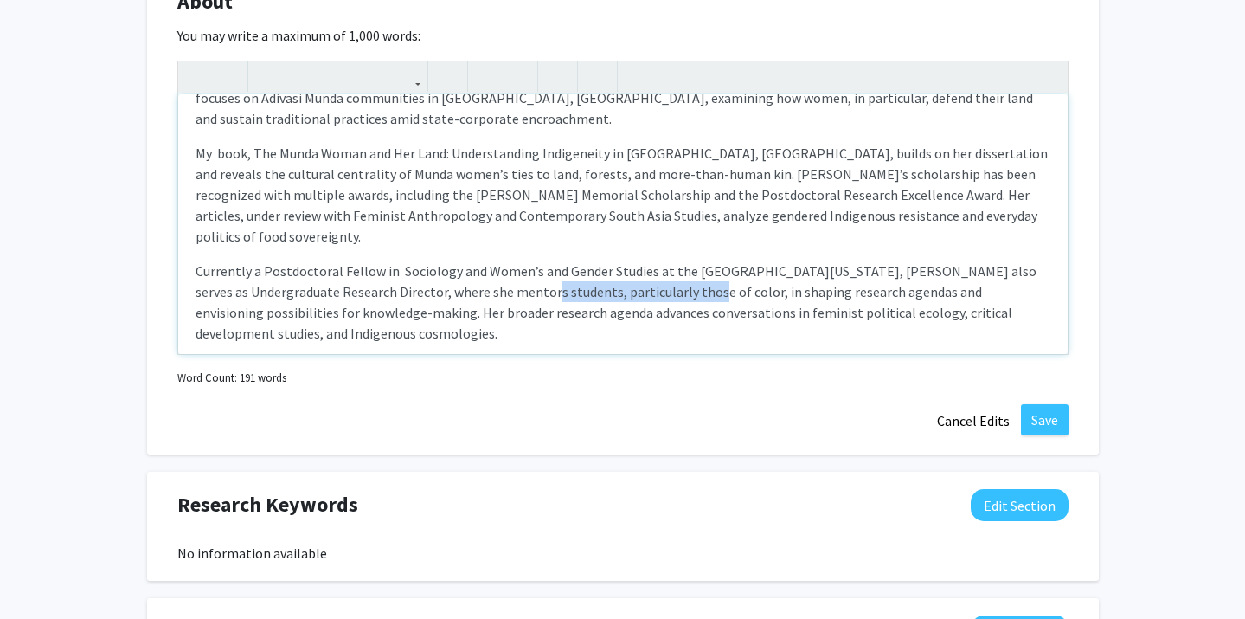
drag, startPoint x: 469, startPoint y: 275, endPoint x: 619, endPoint y: 269, distance: 149.8
click at [619, 269] on p "Currently a Postdoctoral Fellow in Sociology and Women’s and Gender Studies at …" at bounding box center [623, 302] width 855 height 83
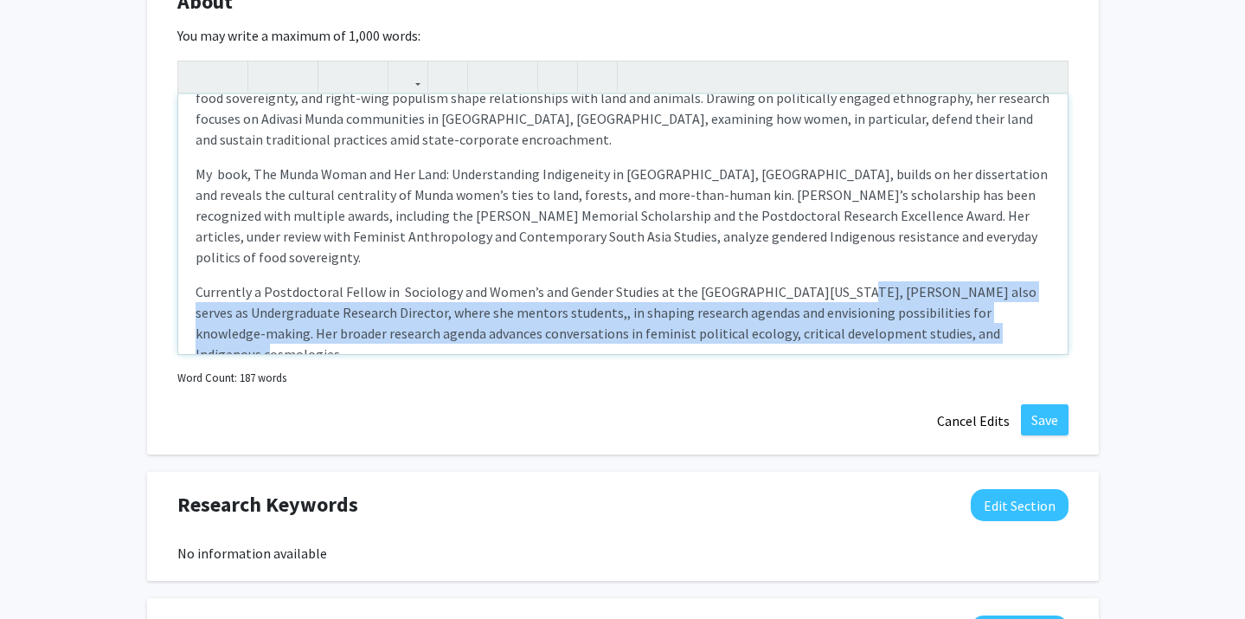
drag, startPoint x: 815, startPoint y: 270, endPoint x: 940, endPoint y: 327, distance: 137.1
click at [940, 327] on div "I am a critical Indigenous studies scholar, feminist theorist, and political ec…" at bounding box center [623, 224] width 890 height 260
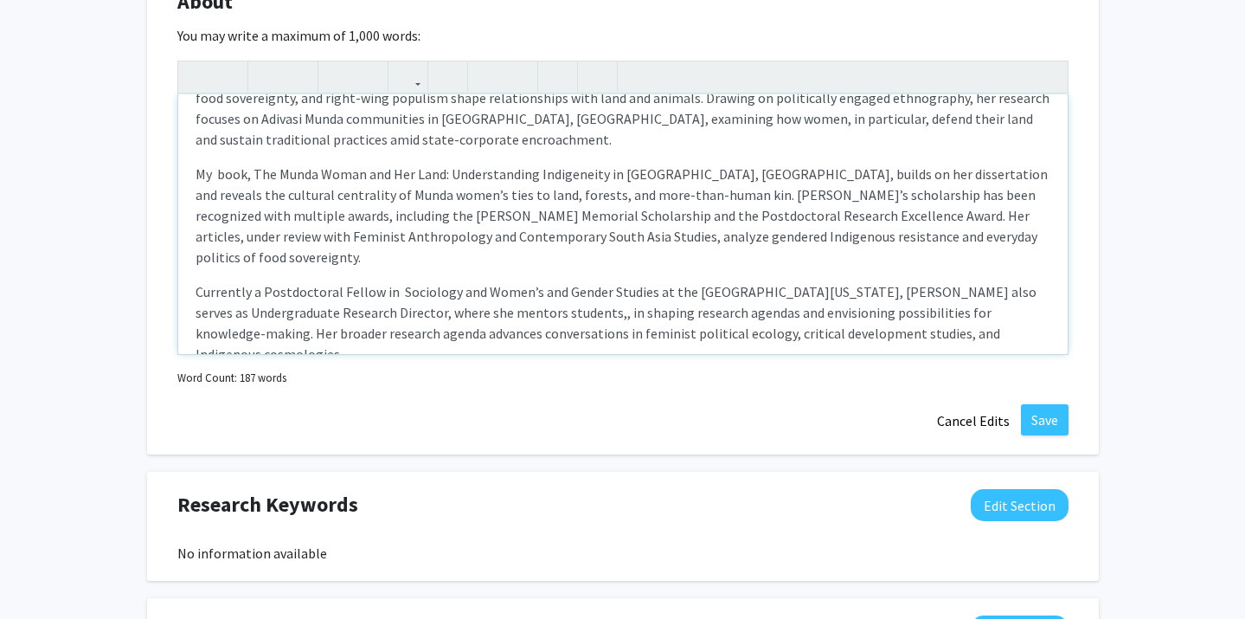
scroll to position [3, 0]
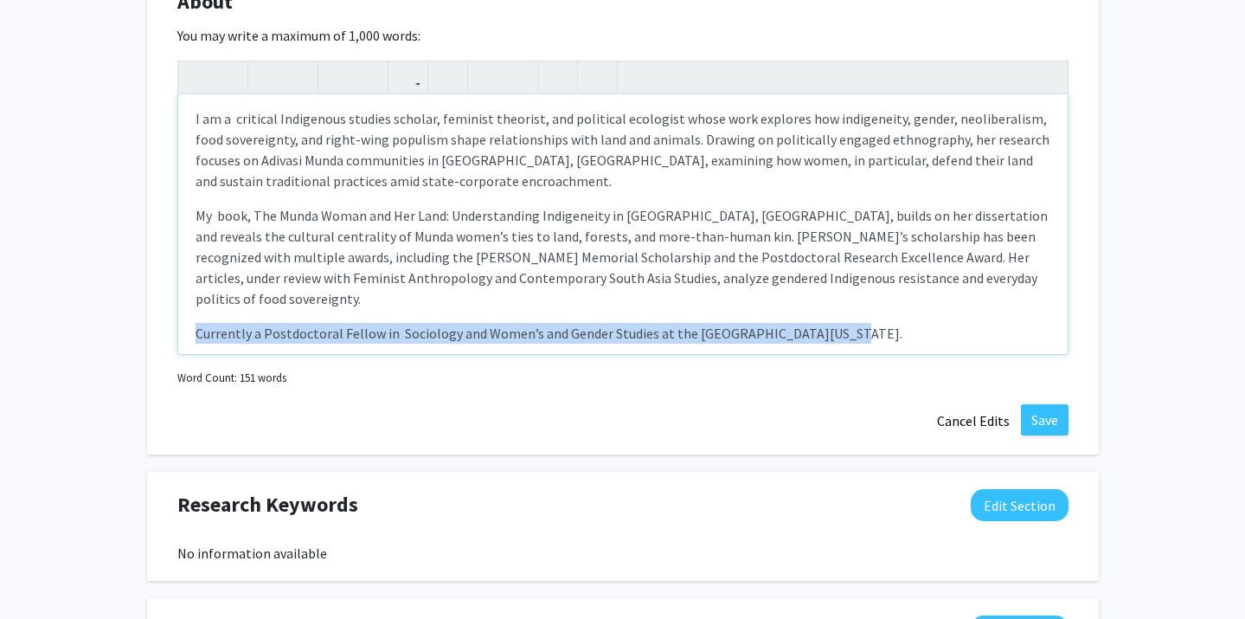
drag, startPoint x: 196, startPoint y: 312, endPoint x: 827, endPoint y: 322, distance: 630.1
click at [827, 323] on p "Currently a Postdoctoral Fellow in Sociology and Women’s and Gender Studies at …" at bounding box center [623, 333] width 855 height 21
copy p "Currently a Postdoctoral Fellow in Sociology and Women’s and Gender Studies at …"
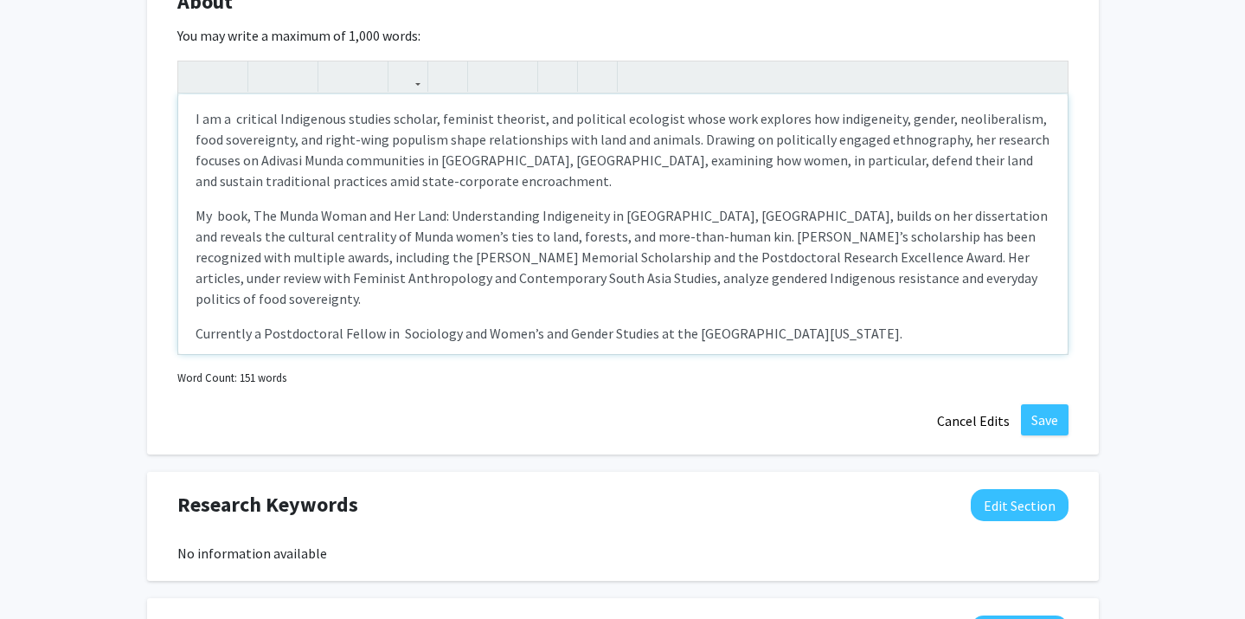
scroll to position [0, 0]
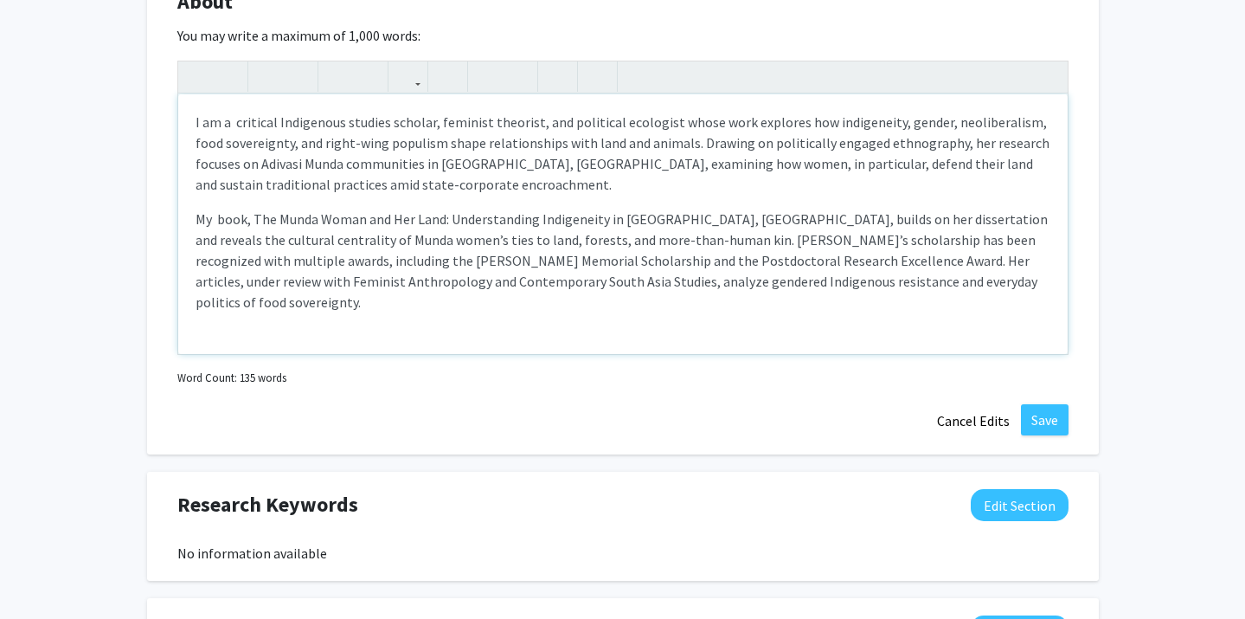
click at [196, 120] on p "I am a critical Indigenous studies scholar, feminist theorist, and political ec…" at bounding box center [623, 153] width 855 height 83
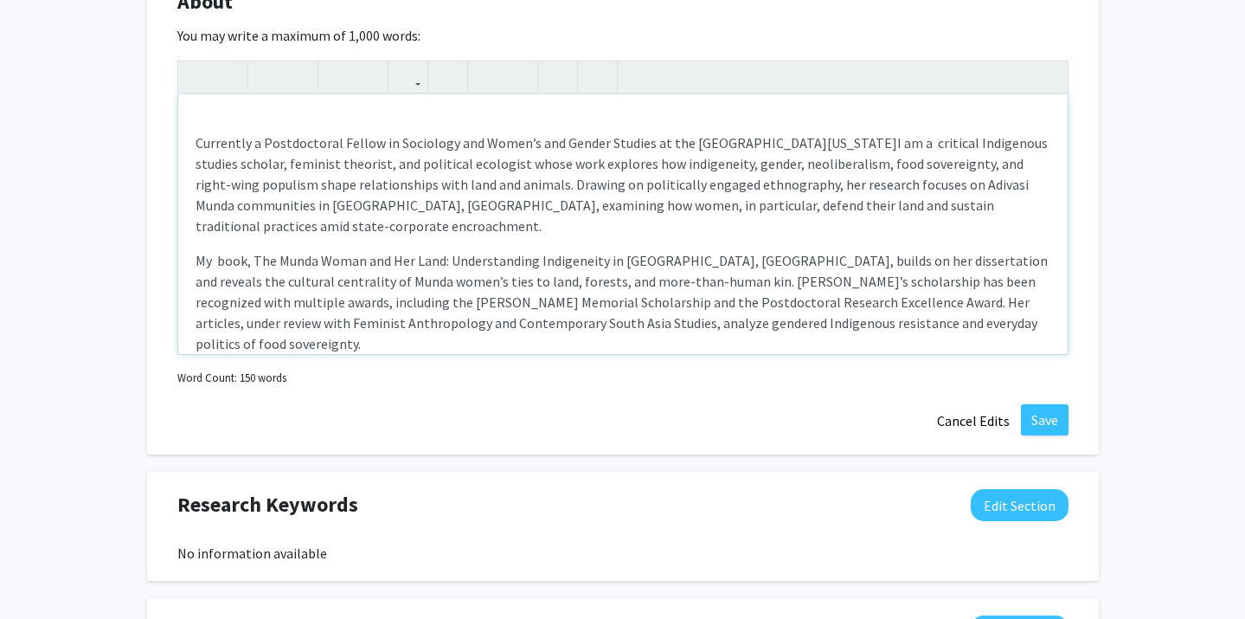
click at [194, 144] on div "Currently a Postdoctoral Fellow in Sociology and Women’s and Gender Studies at …" at bounding box center [623, 224] width 890 height 260
type textarea "<lo><ip><d>Sitametco a Elitseddoeiu Tempor in Utlaboree dol Magna’a eni Admini …"
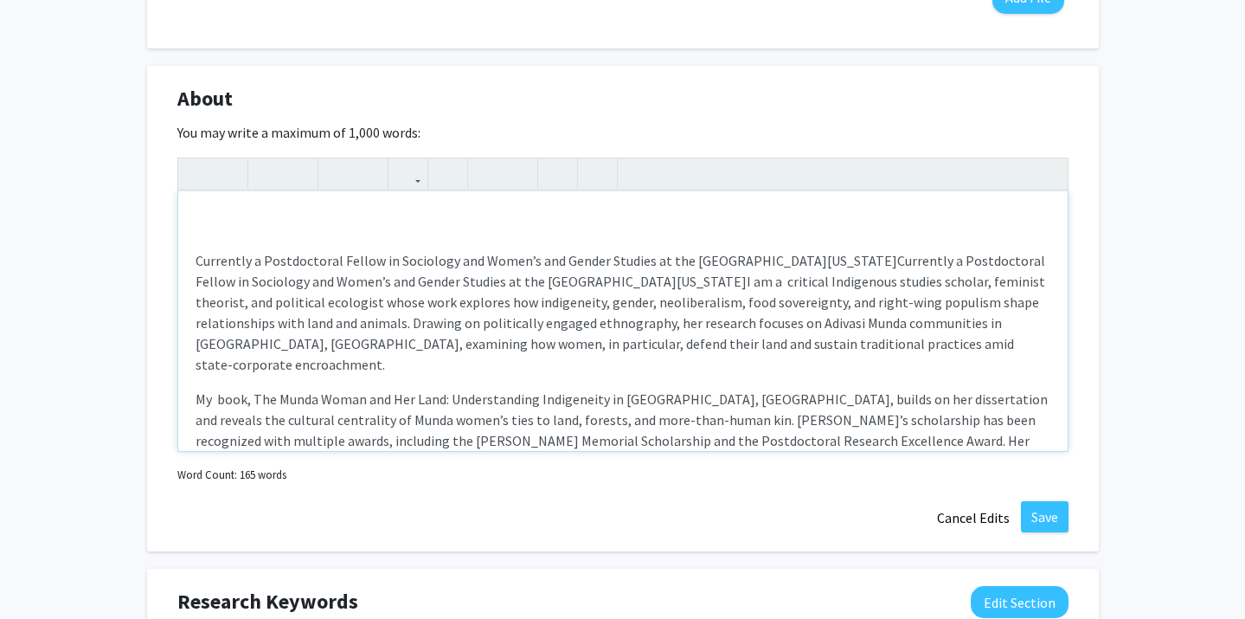
scroll to position [31, 0]
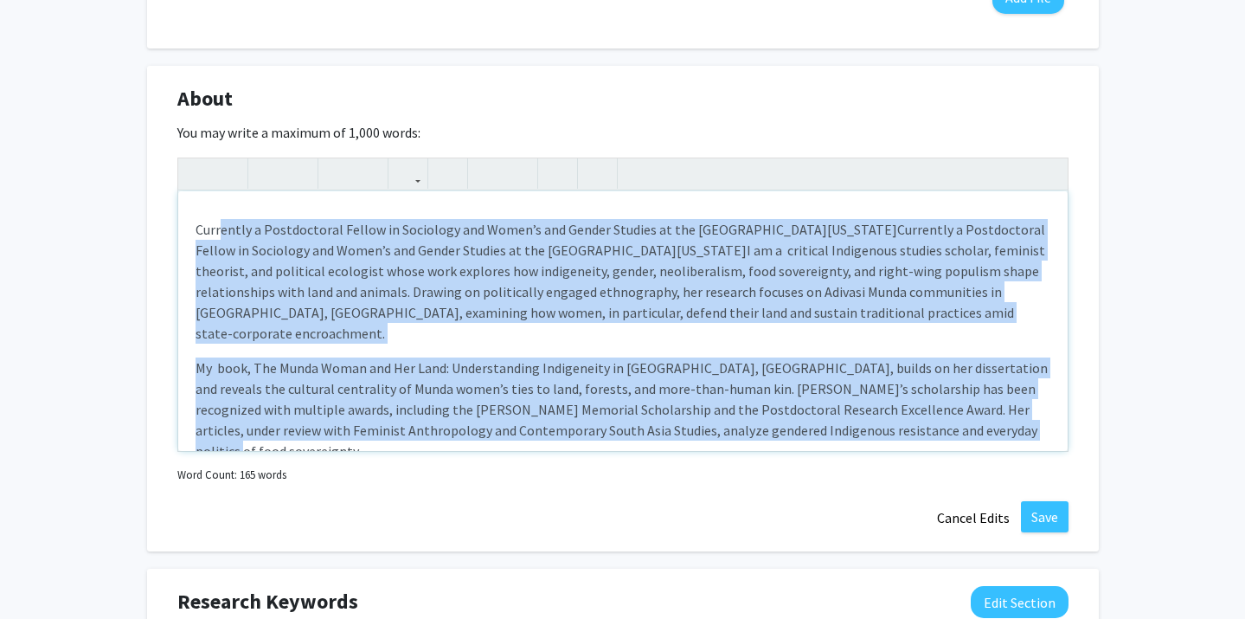
drag, startPoint x: 987, startPoint y: 413, endPoint x: 222, endPoint y: 222, distance: 788.6
click at [222, 222] on div "Currently a Postdoctoral Fellow in Sociology and Women’s and Gender Studies at …" at bounding box center [623, 321] width 890 height 260
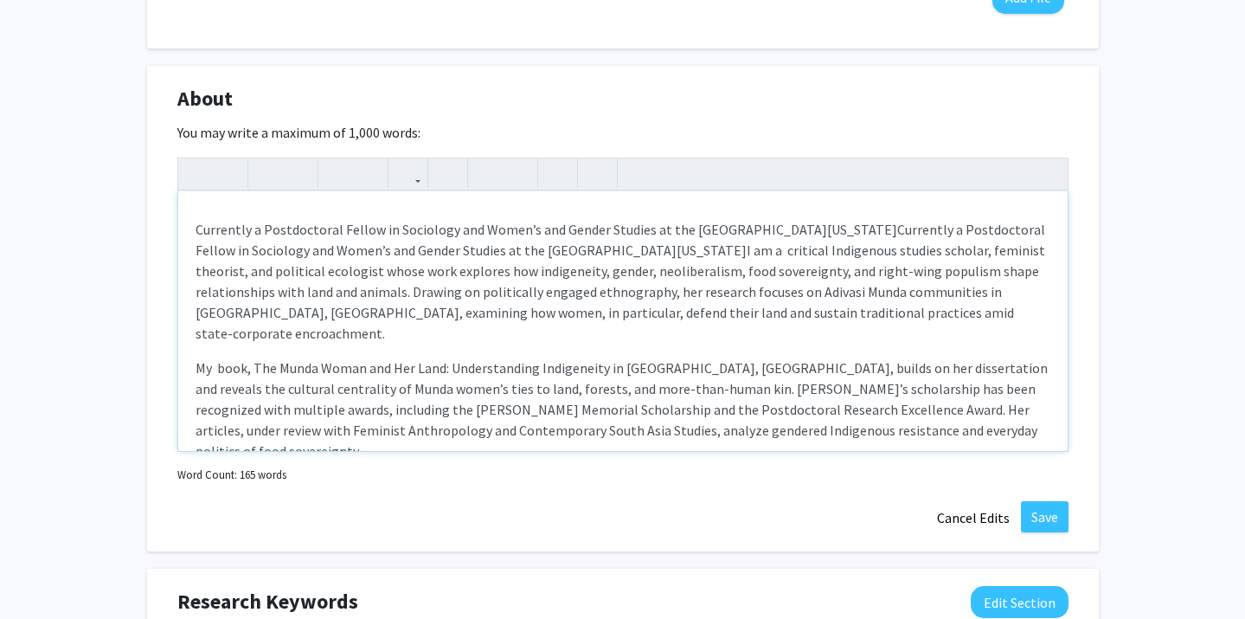
click at [201, 233] on p "Currently a Postdoctoral Fellow in Sociology and Women’s and Gender Studies at …" at bounding box center [623, 281] width 855 height 125
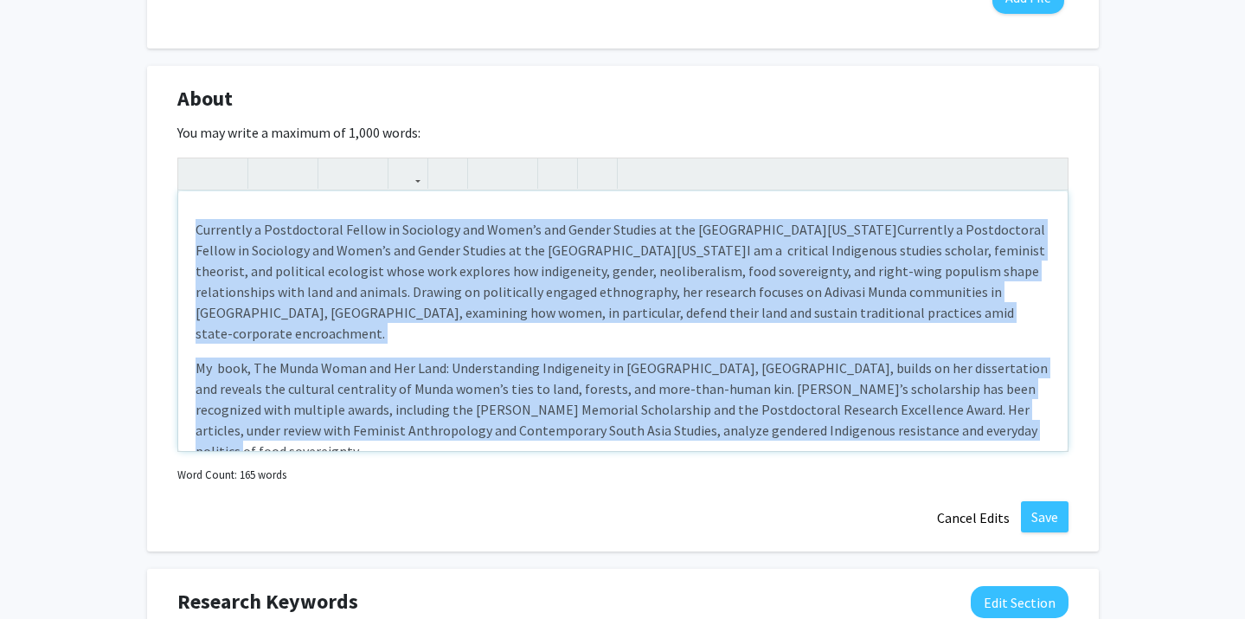
drag, startPoint x: 196, startPoint y: 230, endPoint x: 1098, endPoint y: 437, distance: 925.2
click at [1098, 437] on div "About Edit Section You may write a maximum of 1,000 words: Currently a Postdoct…" at bounding box center [623, 309] width 952 height 486
copy div "Loremipsu d Sitametconse Adipis el Seddoeius tem Incid’u lab Etdolo Magnaal en …"
click at [786, 357] on p "My book, The Munda Woman and Her Land: Understanding Indigeneity in [GEOGRAPHIC…" at bounding box center [623, 409] width 855 height 104
drag, startPoint x: 985, startPoint y: 421, endPoint x: 171, endPoint y: 234, distance: 834.9
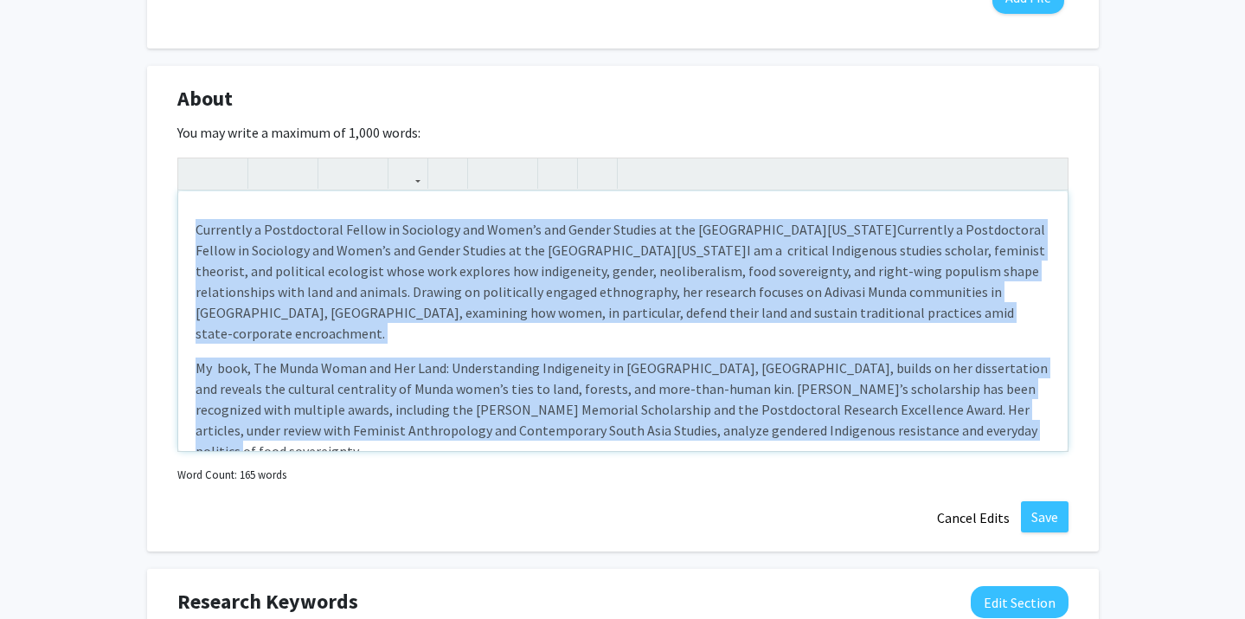
click at [171, 234] on div "About Edit Section You may write a maximum of 1,000 words: Currently a Postdoct…" at bounding box center [623, 309] width 952 height 486
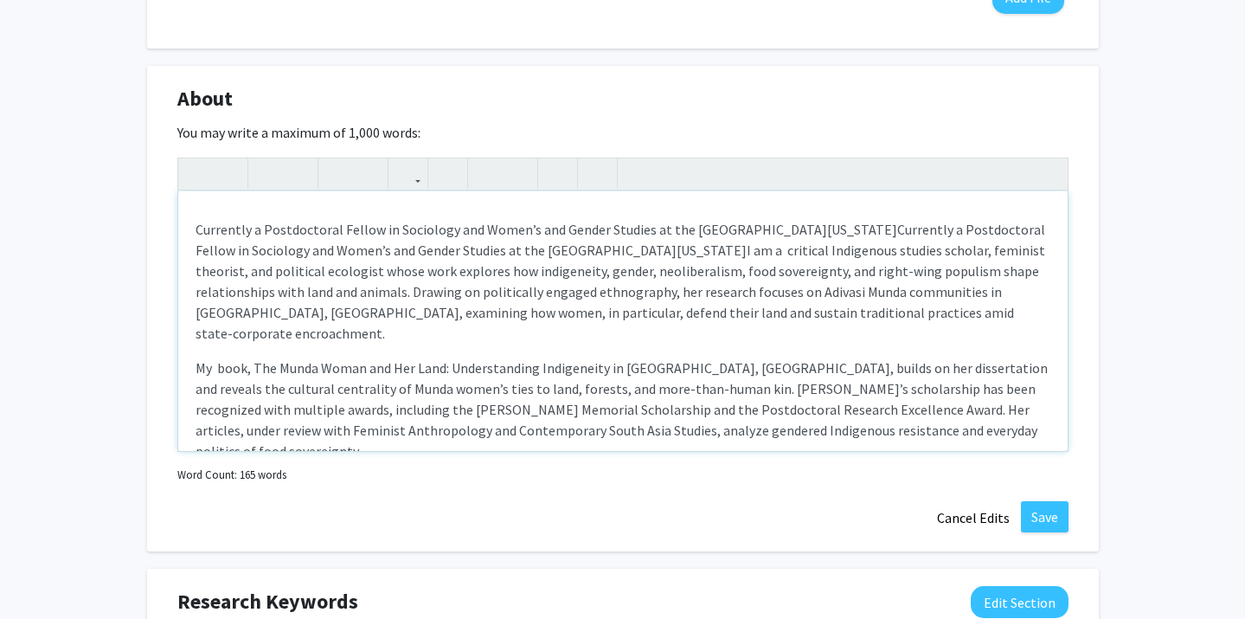
scroll to position [0, 0]
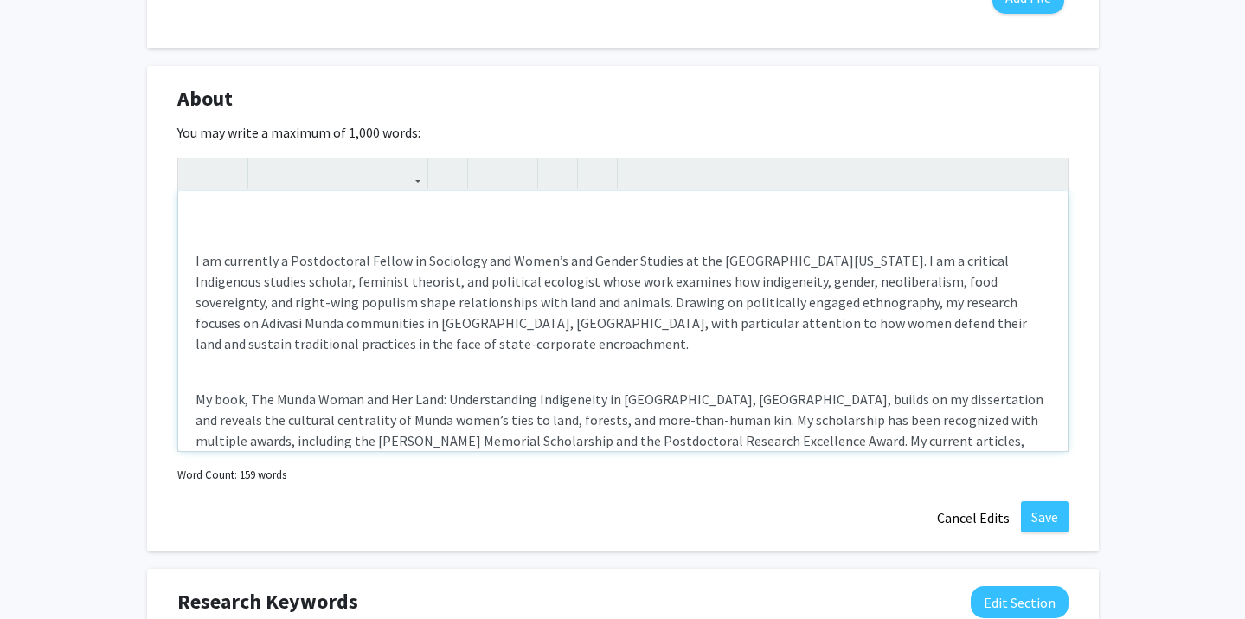
click at [194, 258] on div "I am currently a Postdoctoral Fellow in Sociology and Women’s and Gender Studie…" at bounding box center [623, 321] width 890 height 260
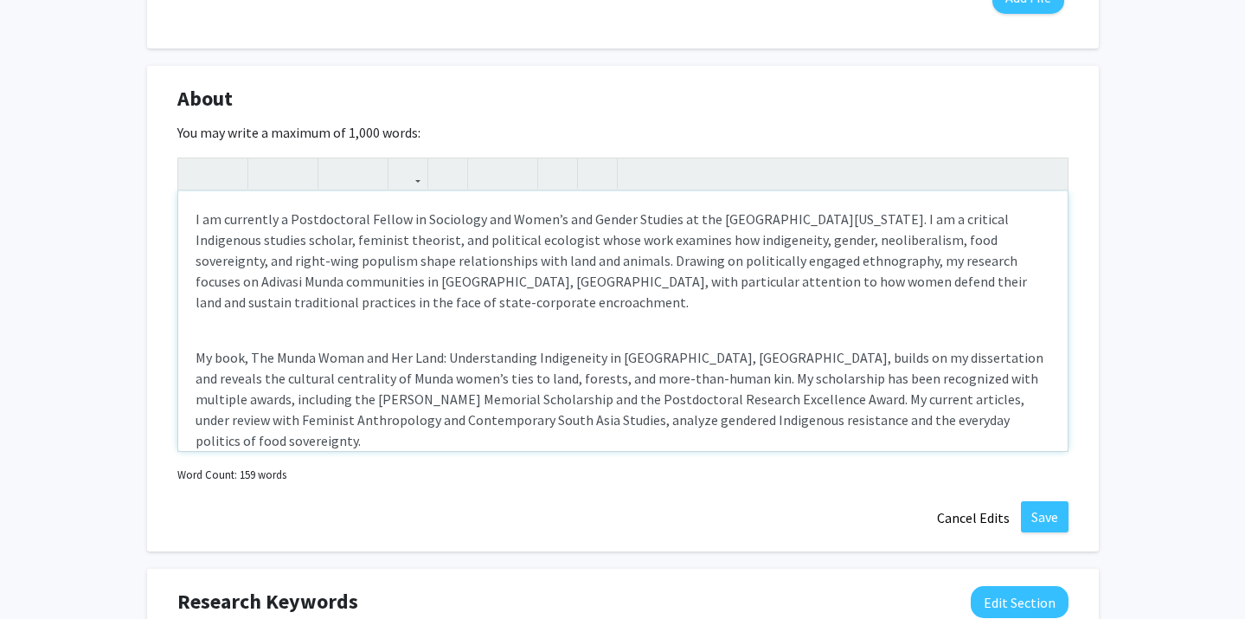
click at [193, 358] on div "I am currently a Postdoctoral Fellow in Sociology and Women’s and Gender Studie…" at bounding box center [623, 321] width 890 height 260
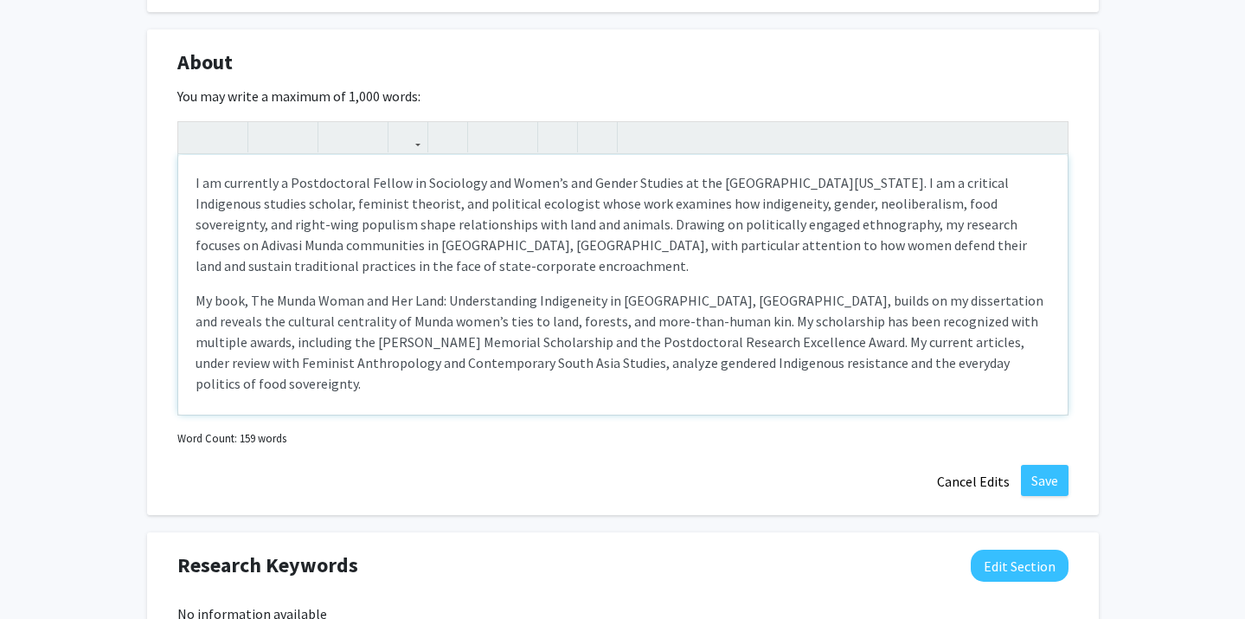
scroll to position [704, 0]
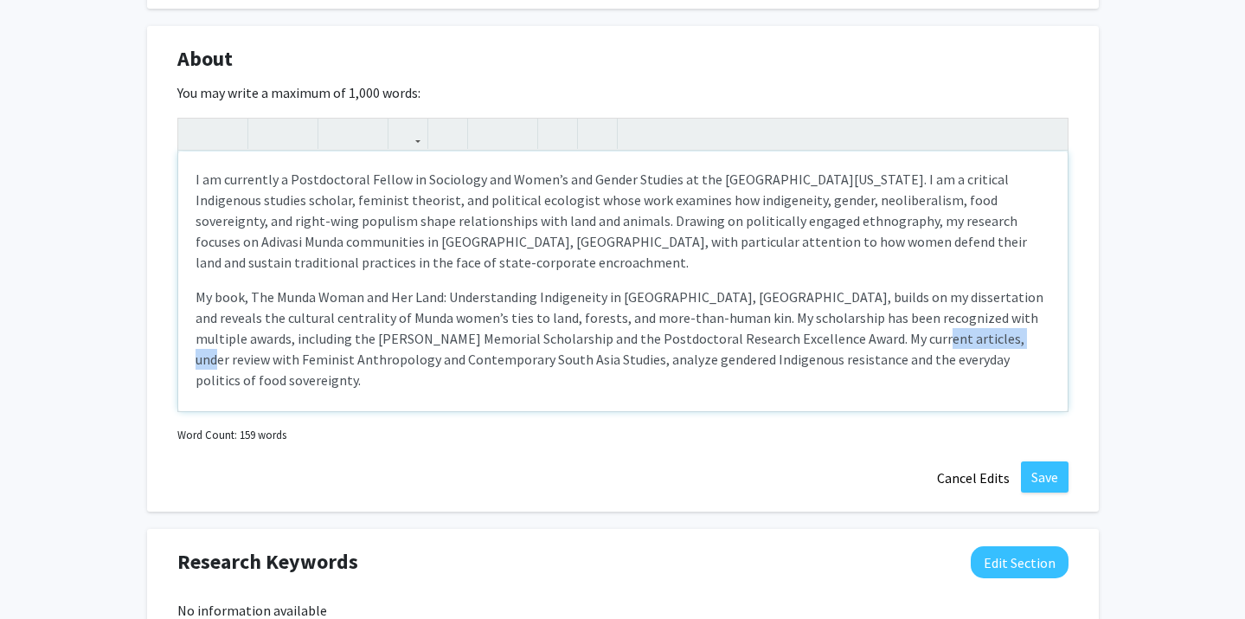
drag, startPoint x: 870, startPoint y: 341, endPoint x: 971, endPoint y: 341, distance: 101.3
click at [971, 341] on span "My book, The Munda Woman and Her Land: Understanding Indigeneity in [GEOGRAPHIC…" at bounding box center [620, 338] width 848 height 100
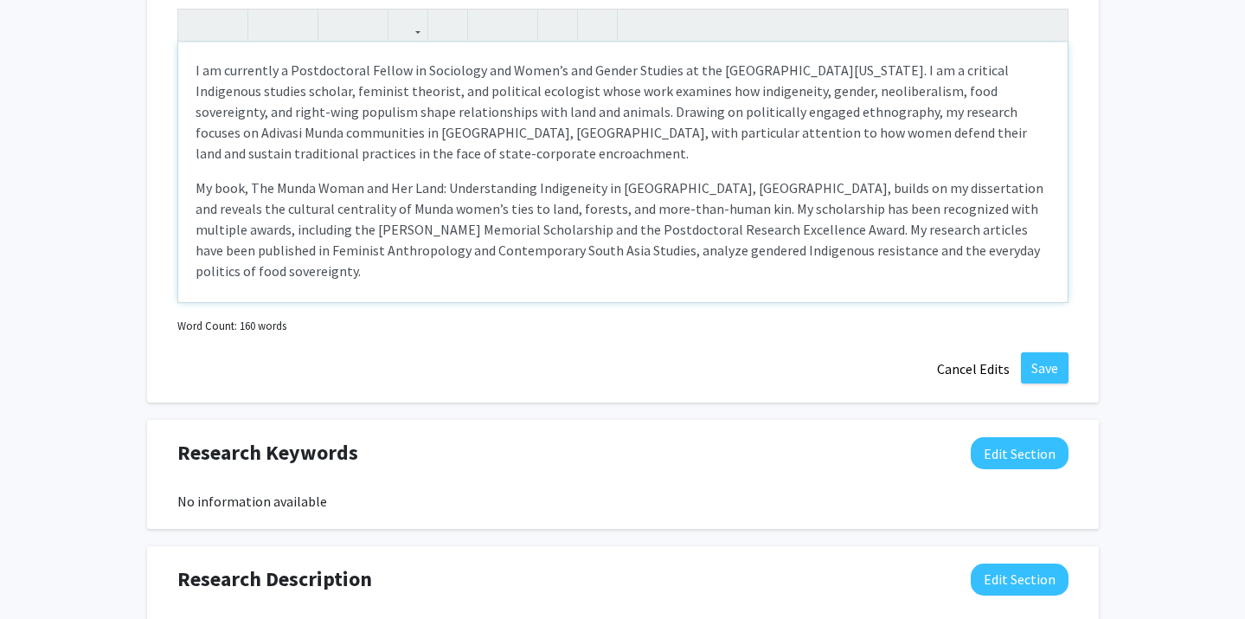
scroll to position [829, 0]
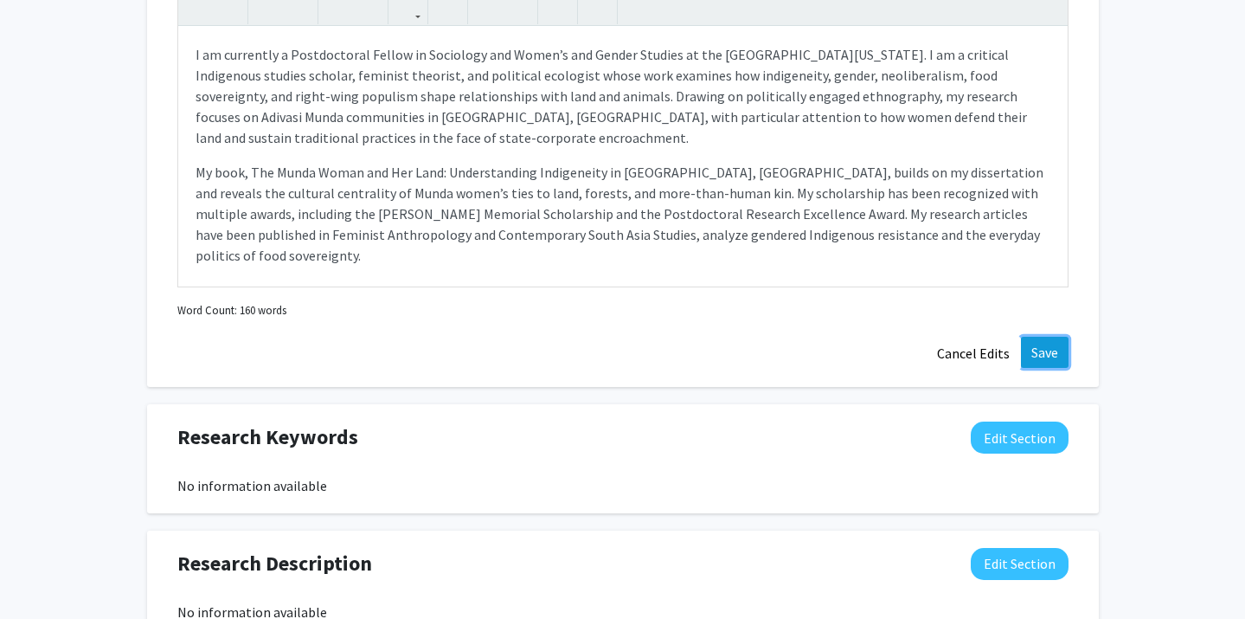
click at [1035, 356] on button "Save" at bounding box center [1045, 352] width 48 height 31
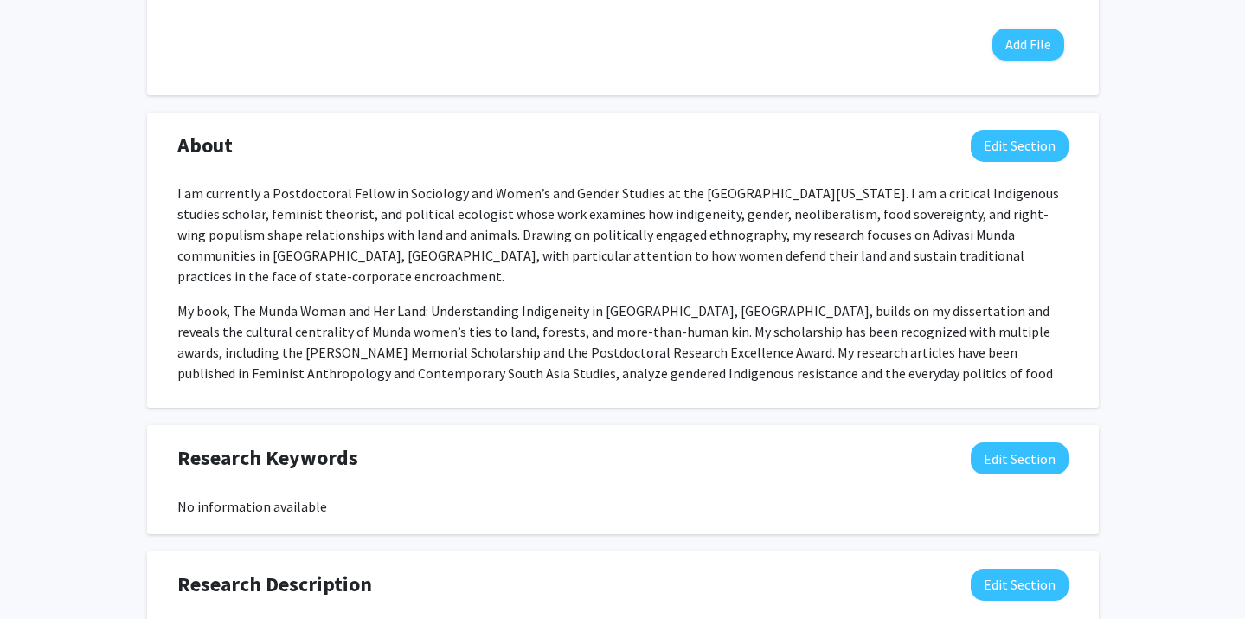
scroll to position [625, 0]
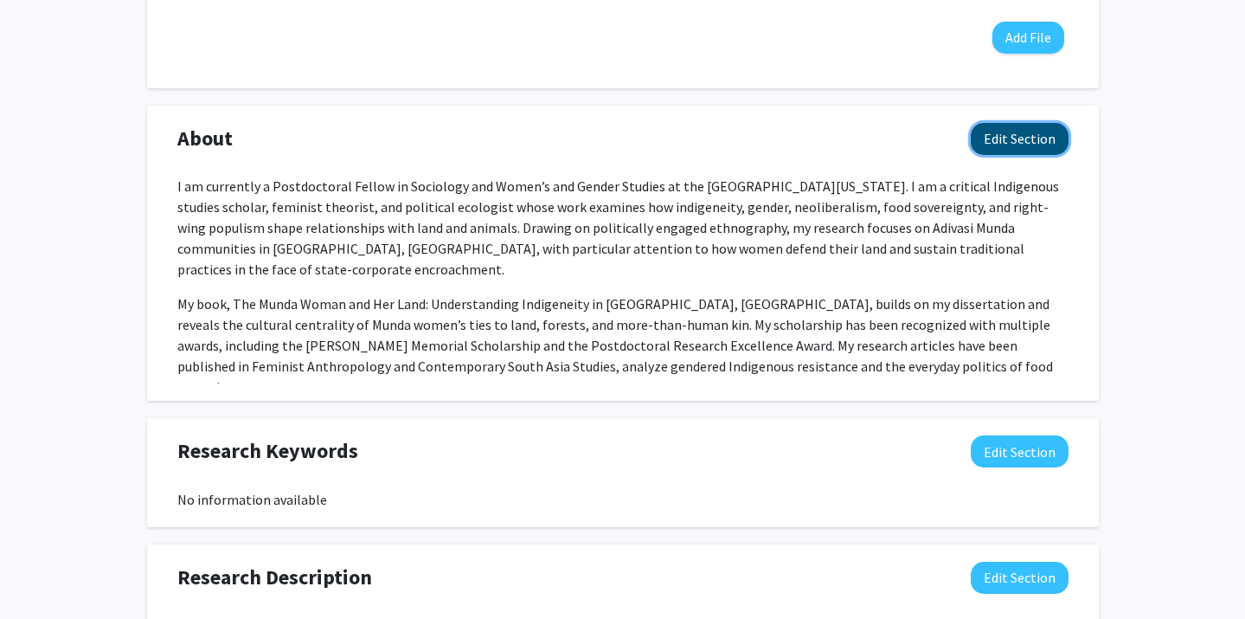
click at [1032, 138] on button "Edit Section" at bounding box center [1020, 139] width 98 height 32
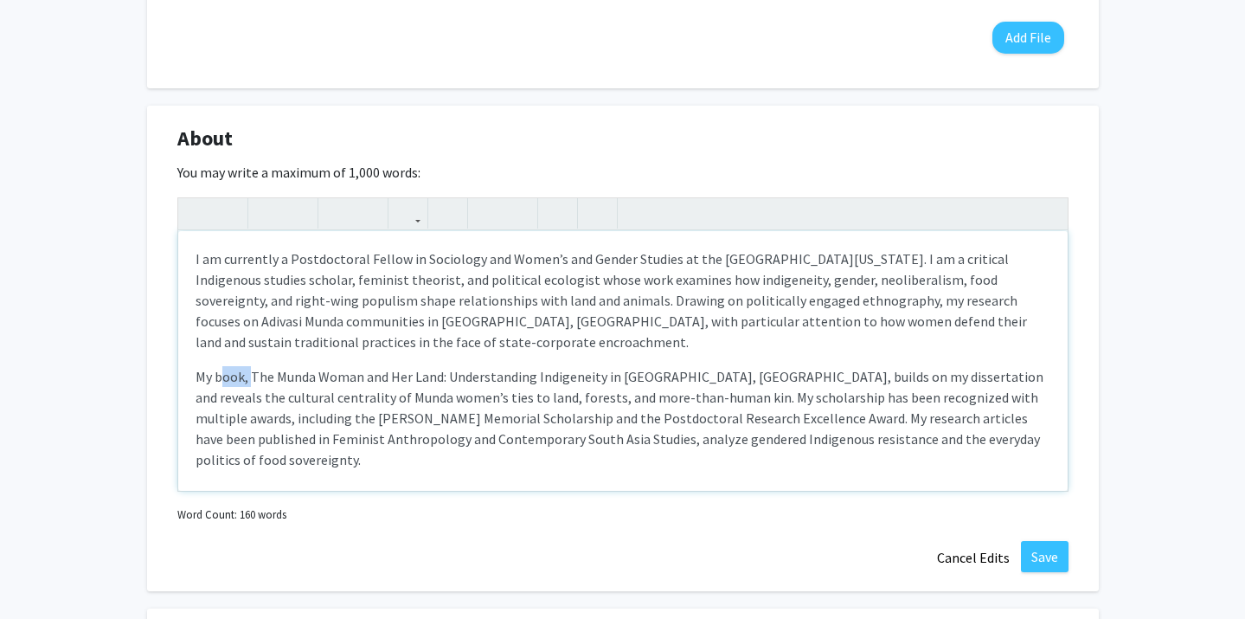
drag, startPoint x: 252, startPoint y: 380, endPoint x: 223, endPoint y: 377, distance: 28.7
click at [223, 377] on span "My book, The Munda Woman and Her Land: Understanding Indigeneity in [GEOGRAPHIC…" at bounding box center [620, 418] width 848 height 100
click at [228, 382] on span "My book, The Munda Woman and Her Land: Understanding Indigeneity in [GEOGRAPHIC…" at bounding box center [620, 418] width 848 height 100
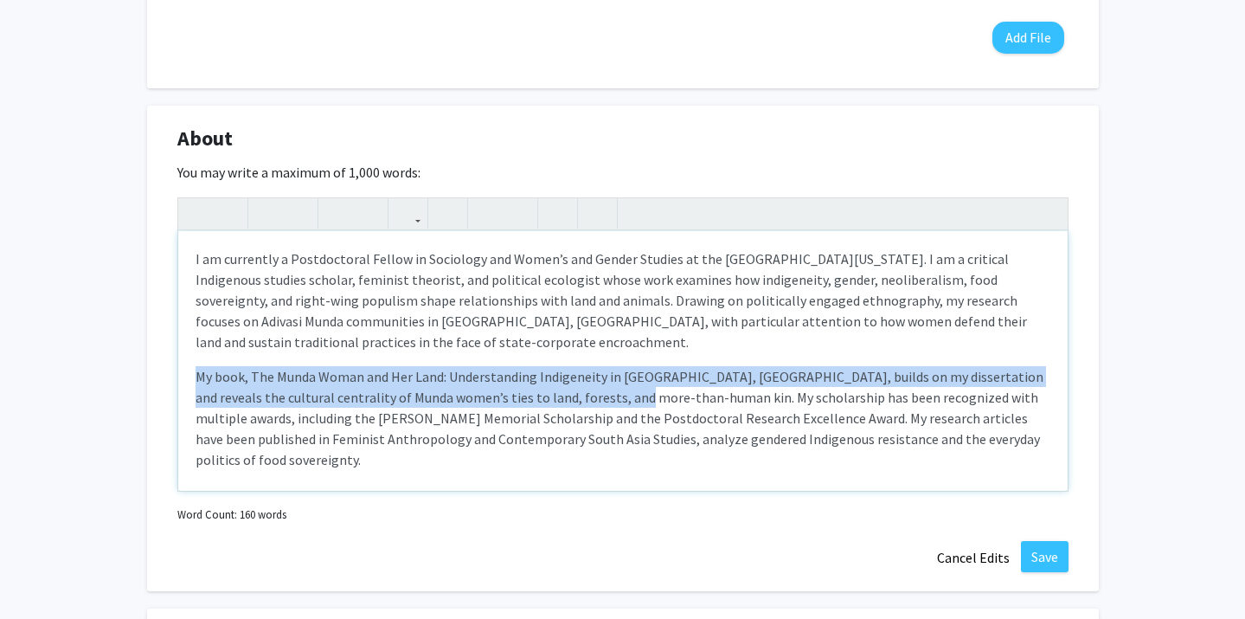
drag, startPoint x: 633, startPoint y: 400, endPoint x: 189, endPoint y: 372, distance: 444.8
click at [189, 372] on div "I am currently a Postdoctoral Fellow in Sociology and Women’s and Gender Studie…" at bounding box center [623, 361] width 890 height 260
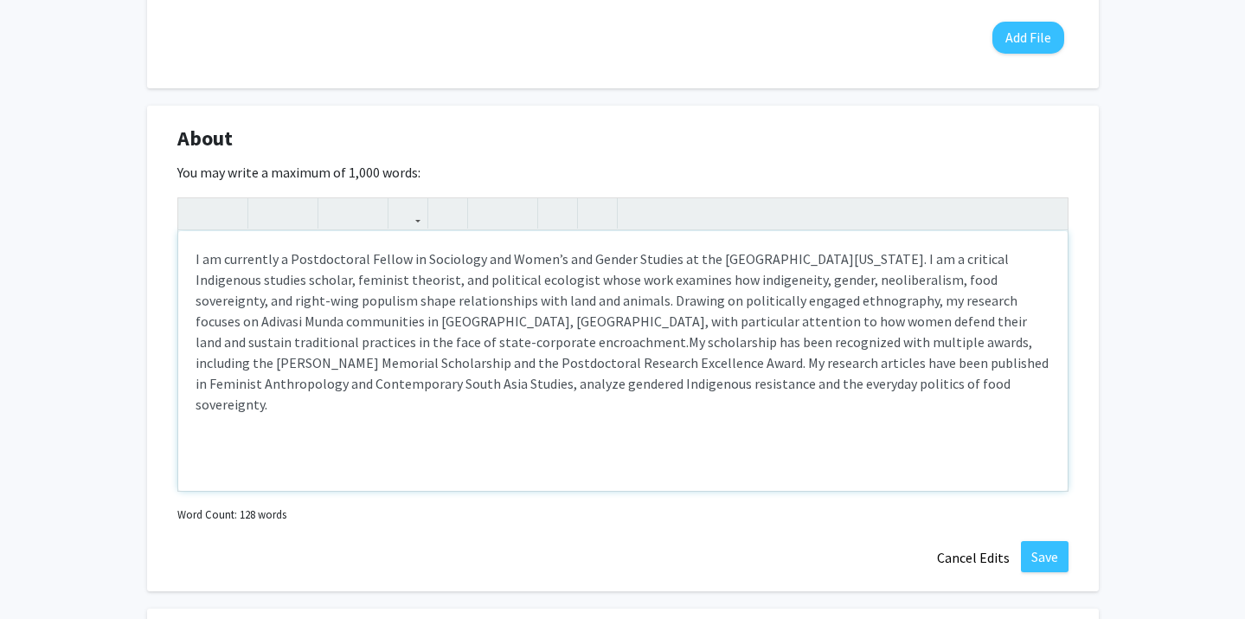
type textarea "<p>I am currently a Postdoctoral Fellow in Sociology and Women’s and Gender Stu…"
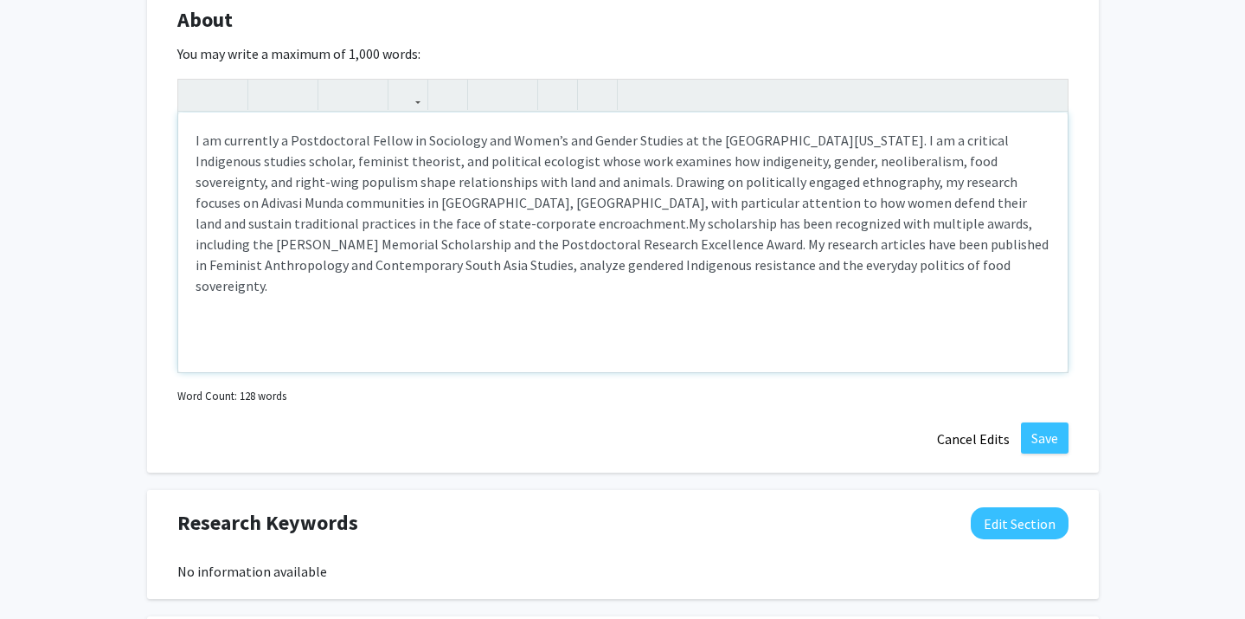
scroll to position [744, 0]
click at [1052, 425] on button "Save" at bounding box center [1045, 436] width 48 height 31
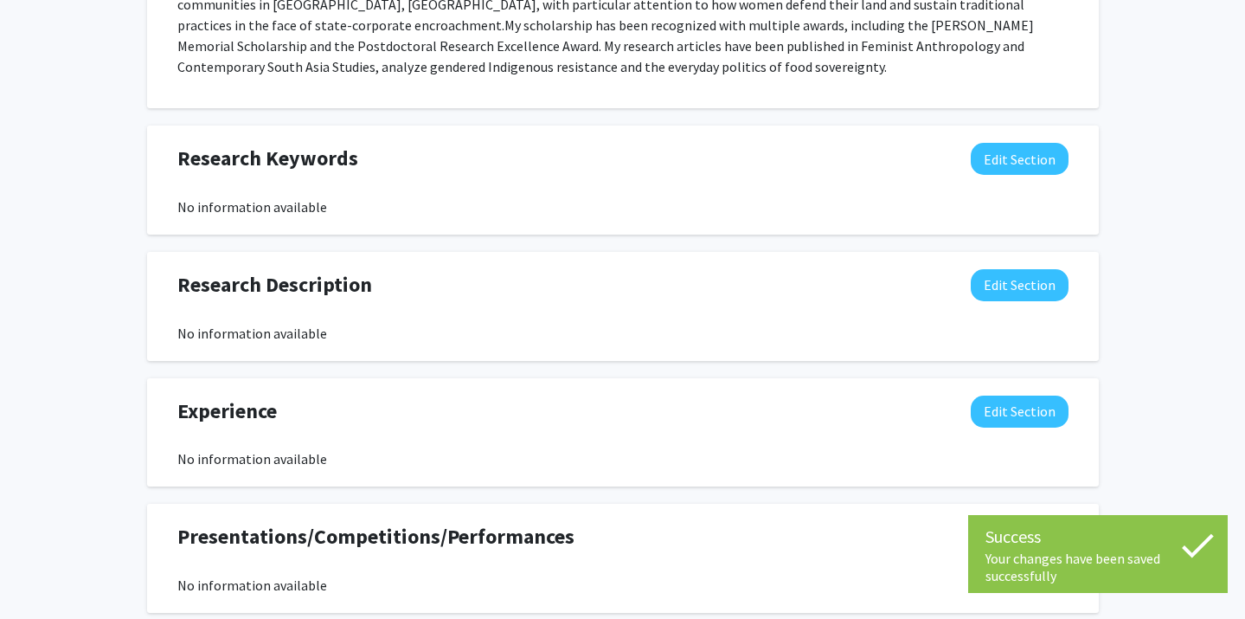
scroll to position [898, 0]
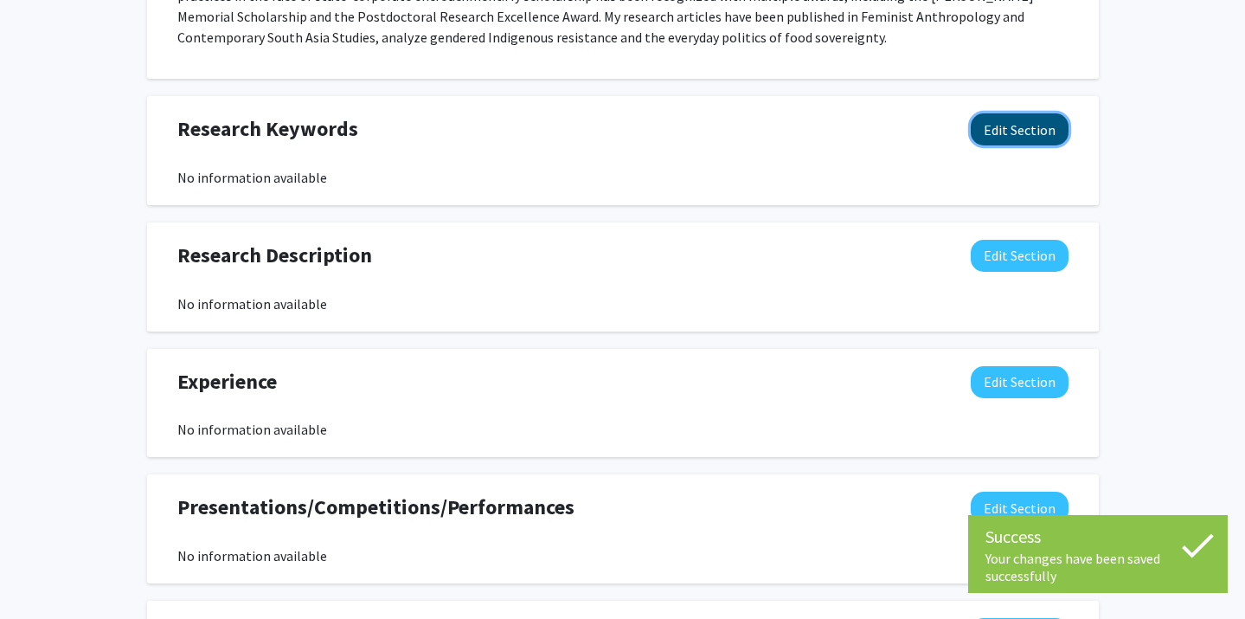
click at [1039, 122] on button "Edit Section" at bounding box center [1020, 129] width 98 height 32
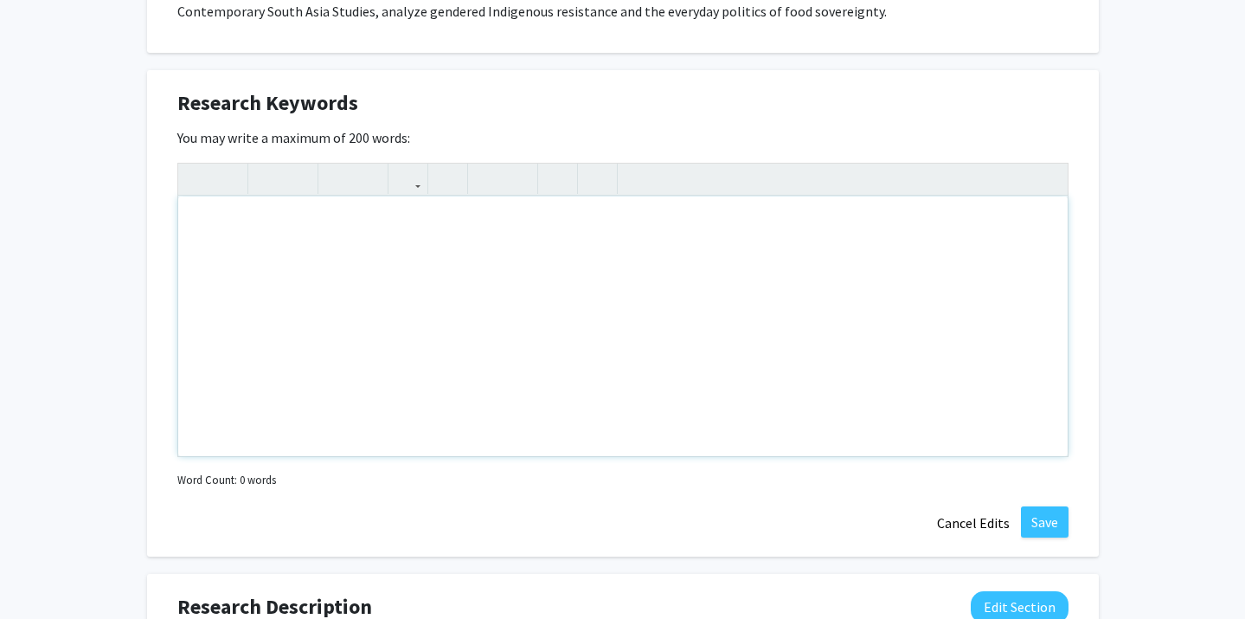
scroll to position [928, 0]
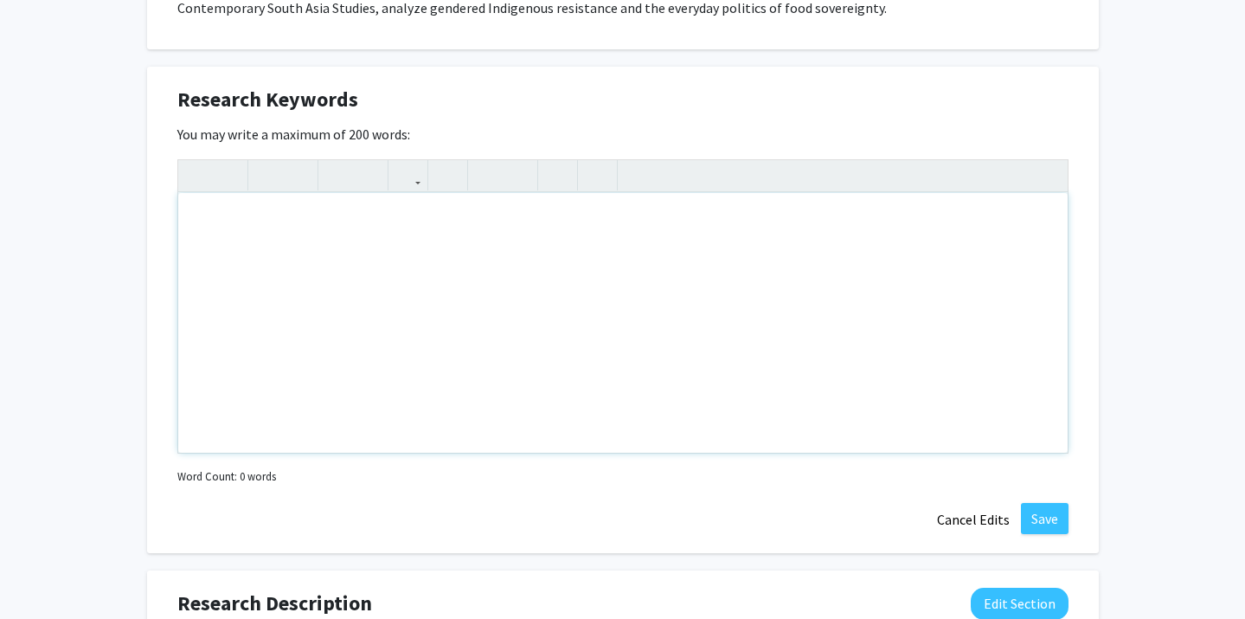
click at [255, 260] on div "Note to users with screen readers: Please deactivate our accessibility plugin f…" at bounding box center [623, 323] width 890 height 260
paste div "Note to users with screen readers: Please deactivate our accessibility plugin f…"
type textarea "<p>Indigeneity</p><br><p>Feminist Political Ecology</p><br><p>Food Sovereignty<…"
click at [196, 280] on p "Feminist Political Ecology" at bounding box center [623, 276] width 855 height 21
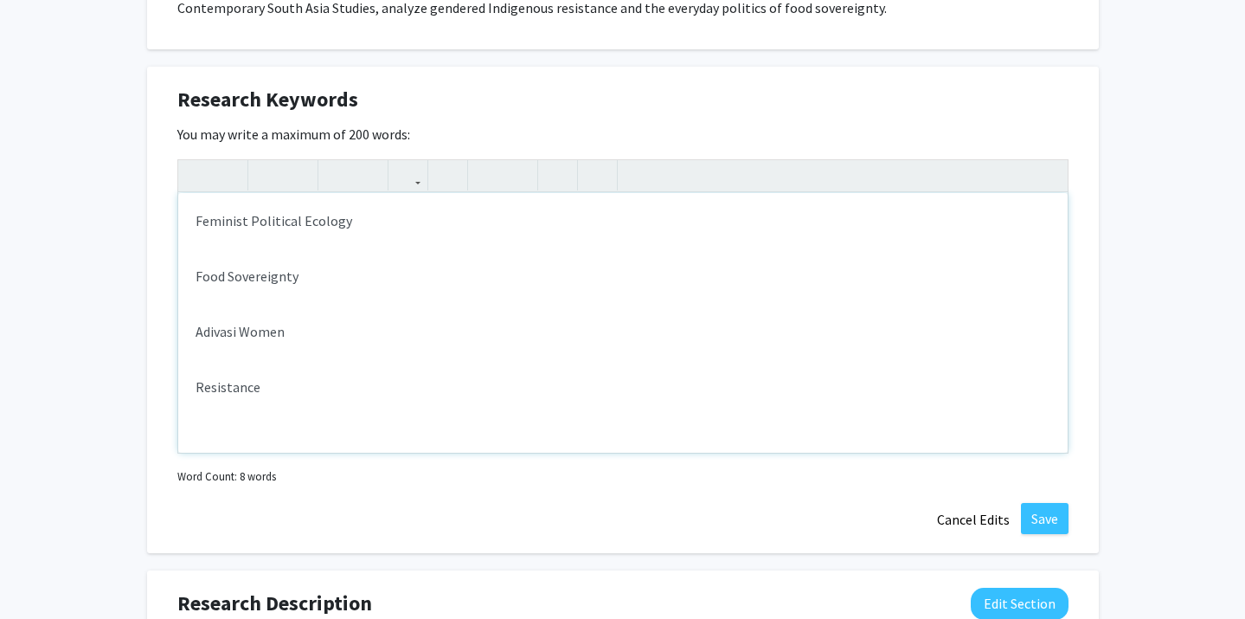
click at [341, 222] on span "Feminist Political Ecology" at bounding box center [274, 220] width 157 height 17
click at [196, 276] on p "Food Sovereignty" at bounding box center [623, 276] width 855 height 21
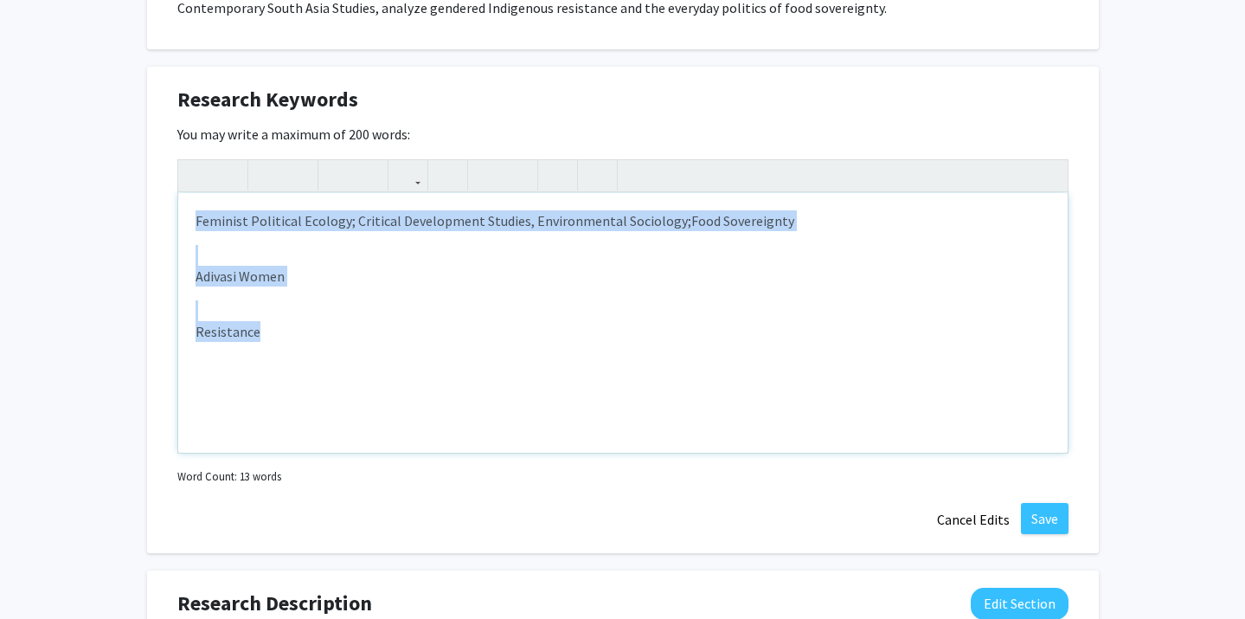
drag, startPoint x: 269, startPoint y: 335, endPoint x: 183, endPoint y: 259, distance: 114.6
click at [183, 259] on div "Feminist Political Ecology; Critical Development Studies, Environmental Sociolo…" at bounding box center [623, 323] width 890 height 260
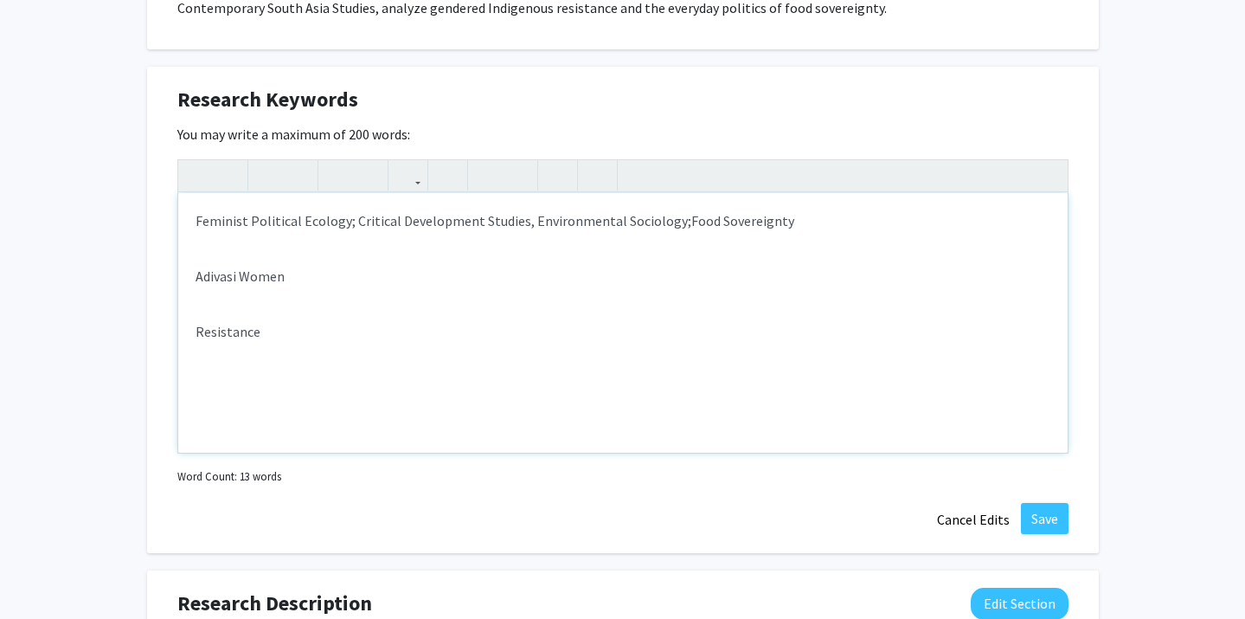
type textarea "<p><span style="font-size: 1rem;">Feminist Political Ecology; Critical Developm…"
click at [1062, 519] on button "Save" at bounding box center [1045, 518] width 48 height 31
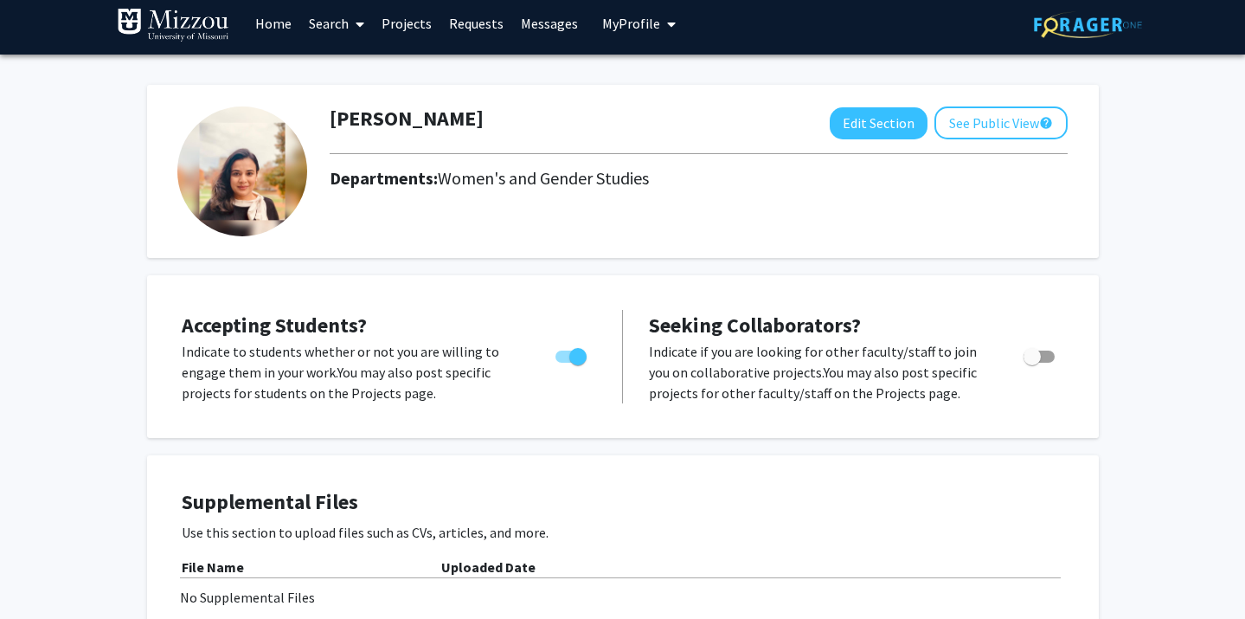
scroll to position [11, 0]
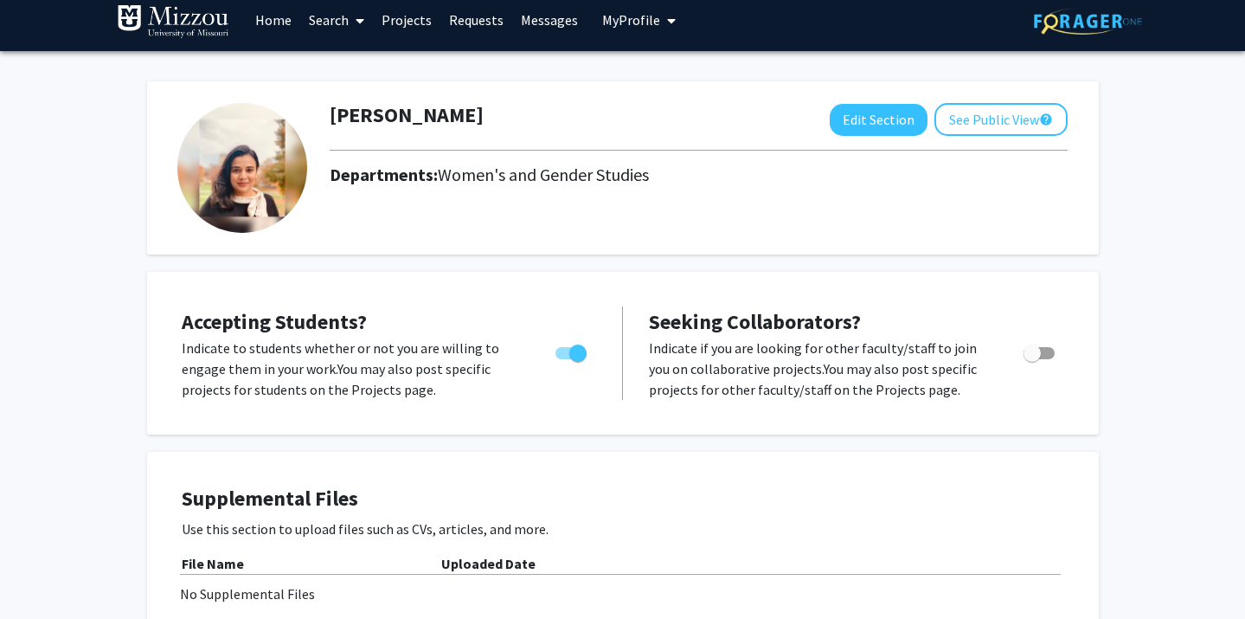
click at [1044, 349] on span "Toggle" at bounding box center [1039, 353] width 31 height 12
click at [1032, 359] on input "Toggle" at bounding box center [1032, 359] width 1 height 1
checkbox input "true"
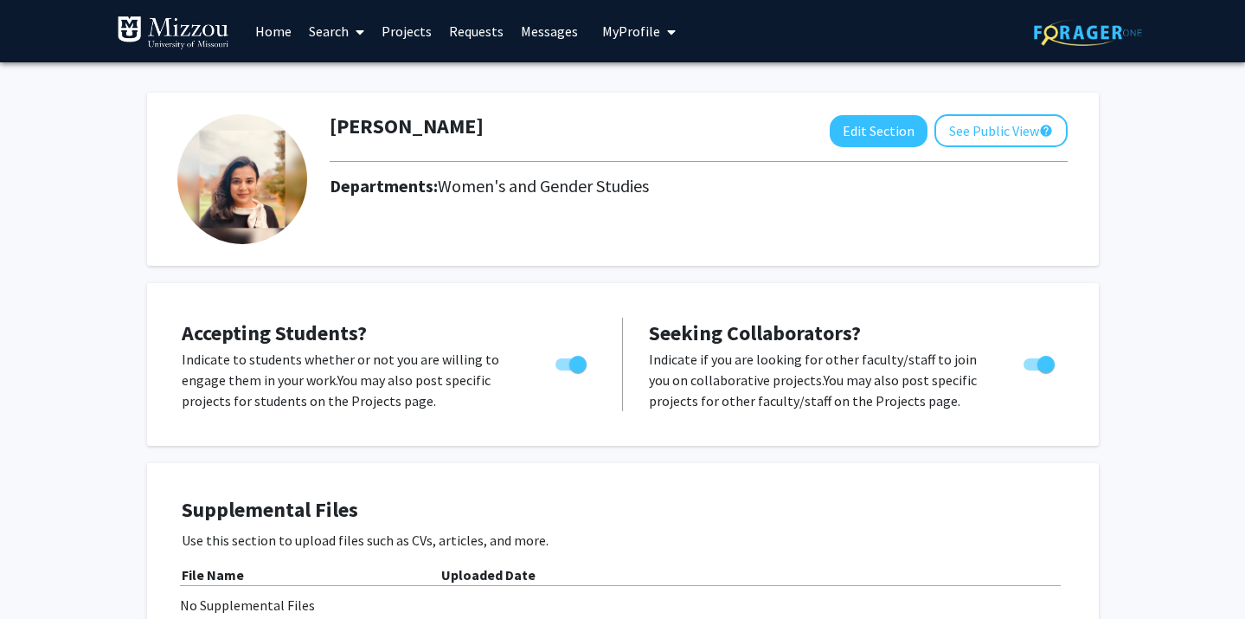
scroll to position [21, 0]
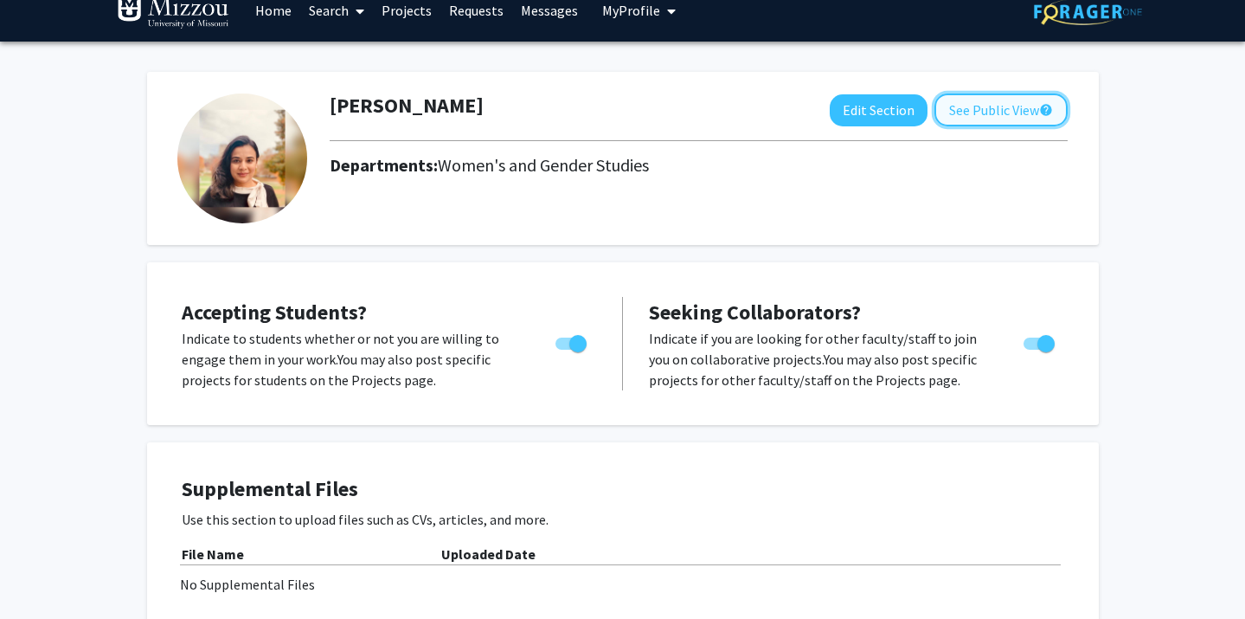
click at [982, 116] on button "See Public View help" at bounding box center [1001, 109] width 133 height 33
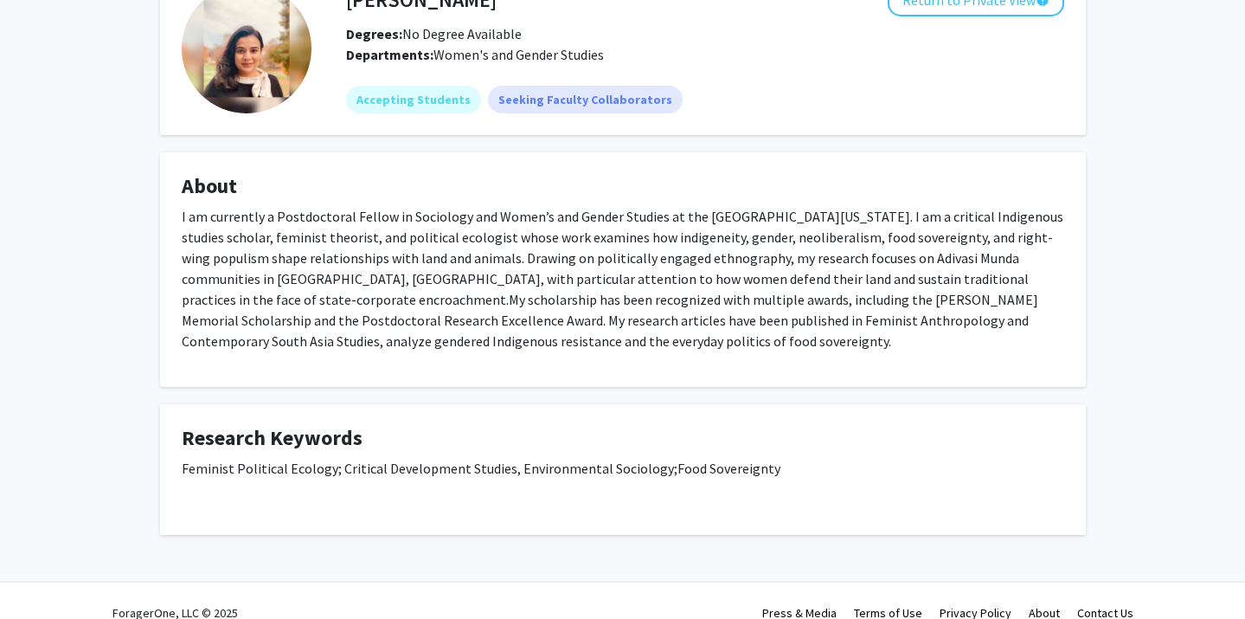
scroll to position [137, 0]
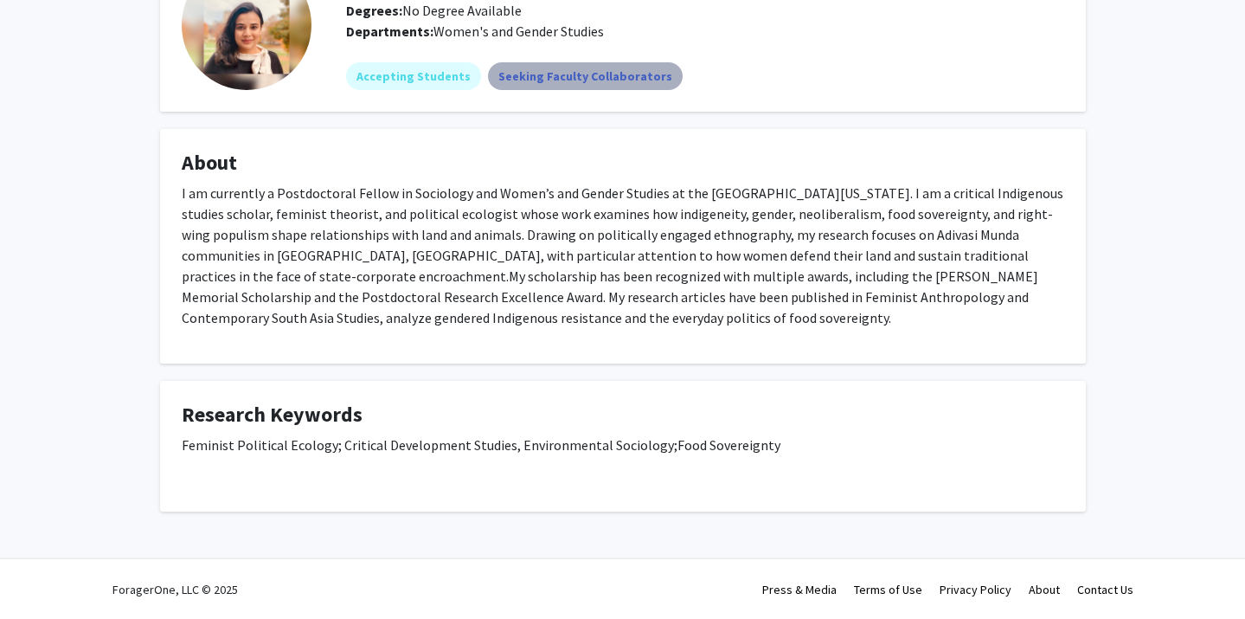
click at [596, 77] on mat-chip "Seeking Faculty Collaborators" at bounding box center [585, 76] width 195 height 28
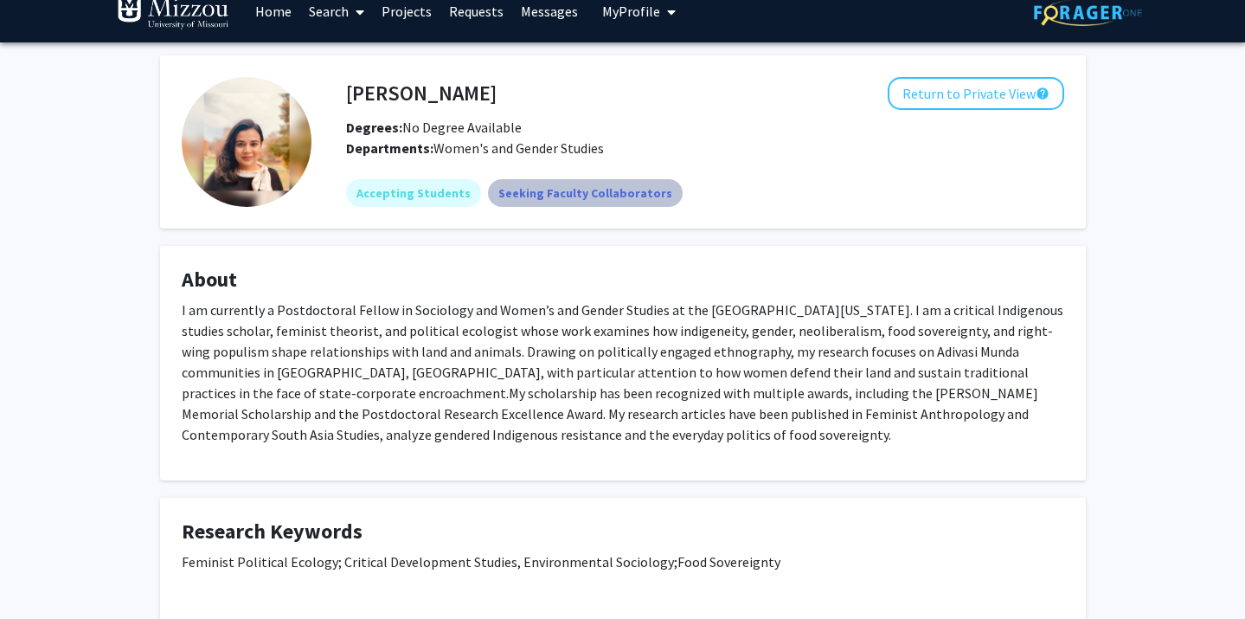
scroll to position [0, 0]
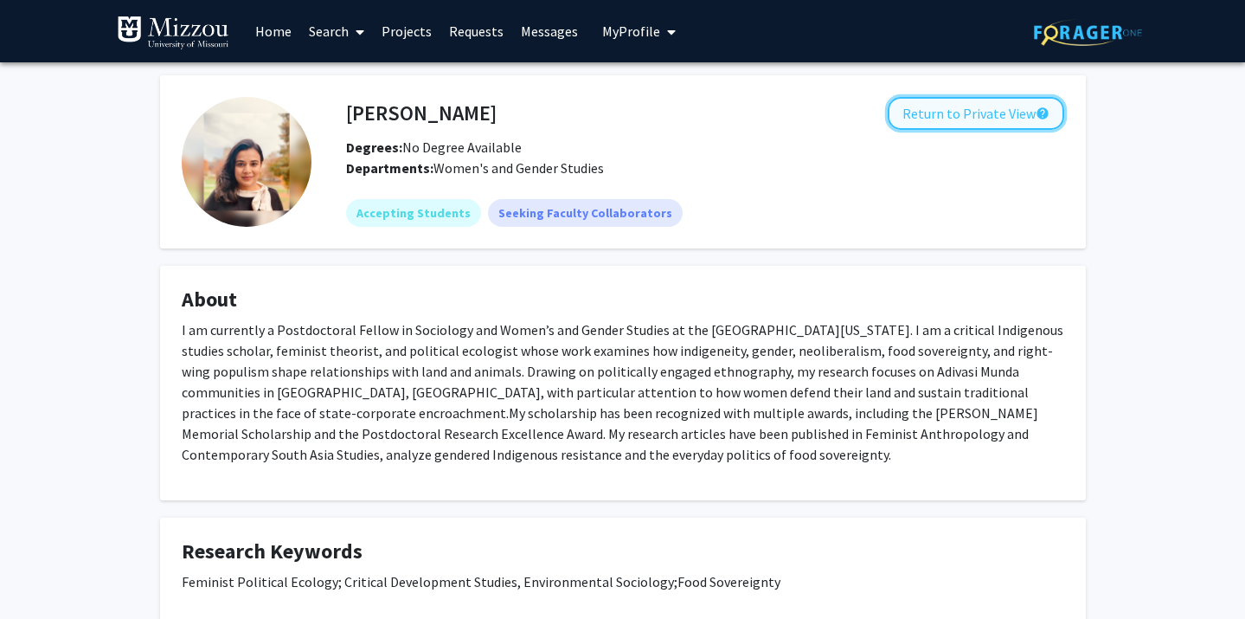
click at [1000, 118] on button "Return to Private View help" at bounding box center [976, 113] width 177 height 33
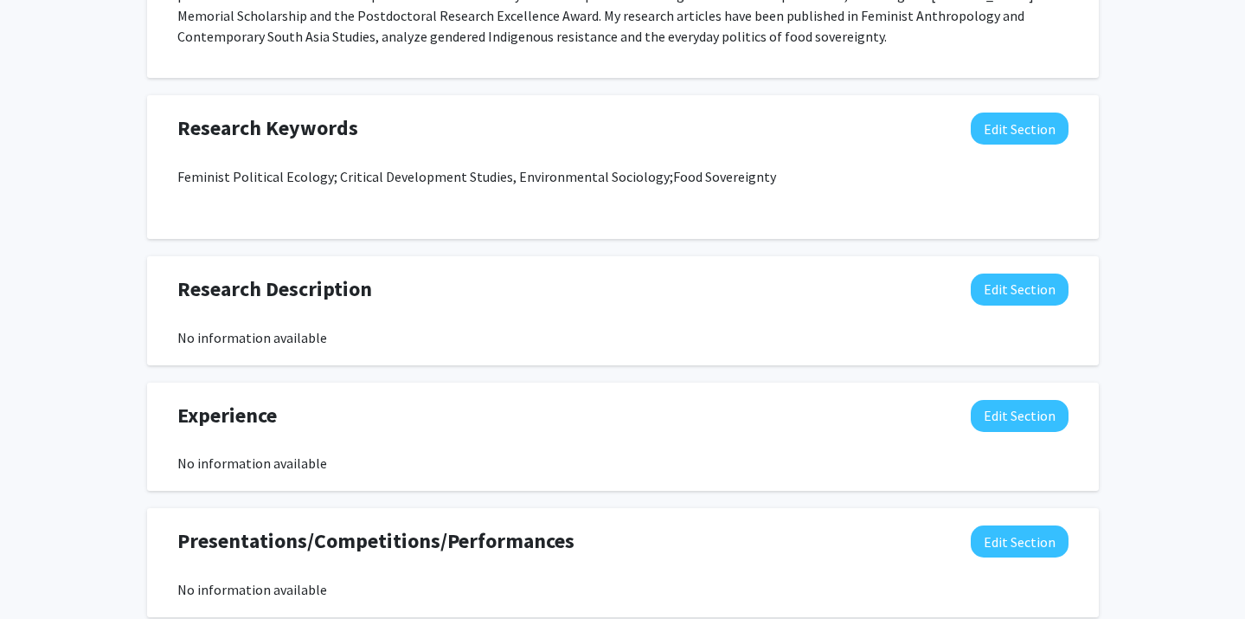
scroll to position [958, 0]
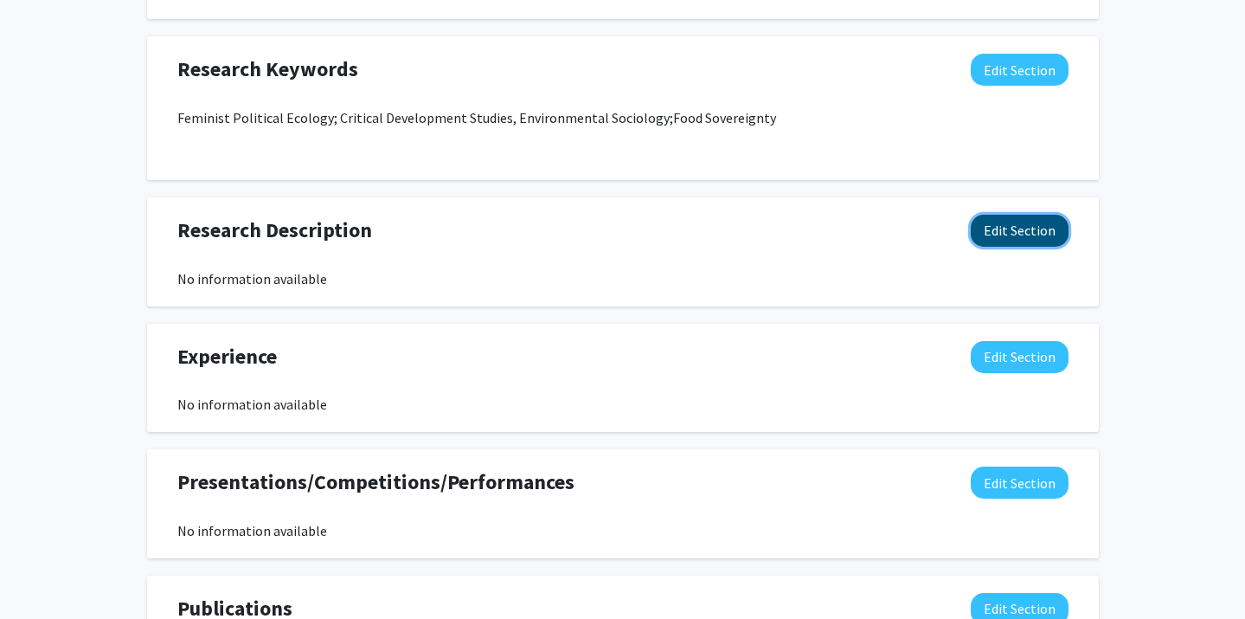
click at [1027, 232] on button "Edit Section" at bounding box center [1020, 231] width 98 height 32
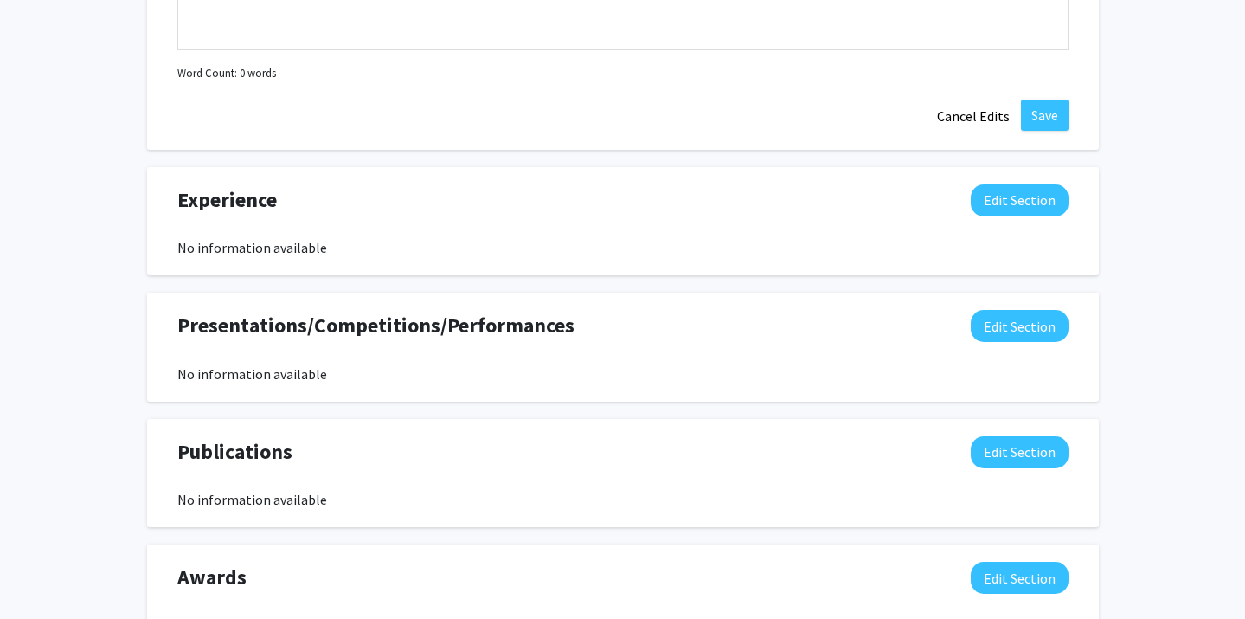
scroll to position [1521, 0]
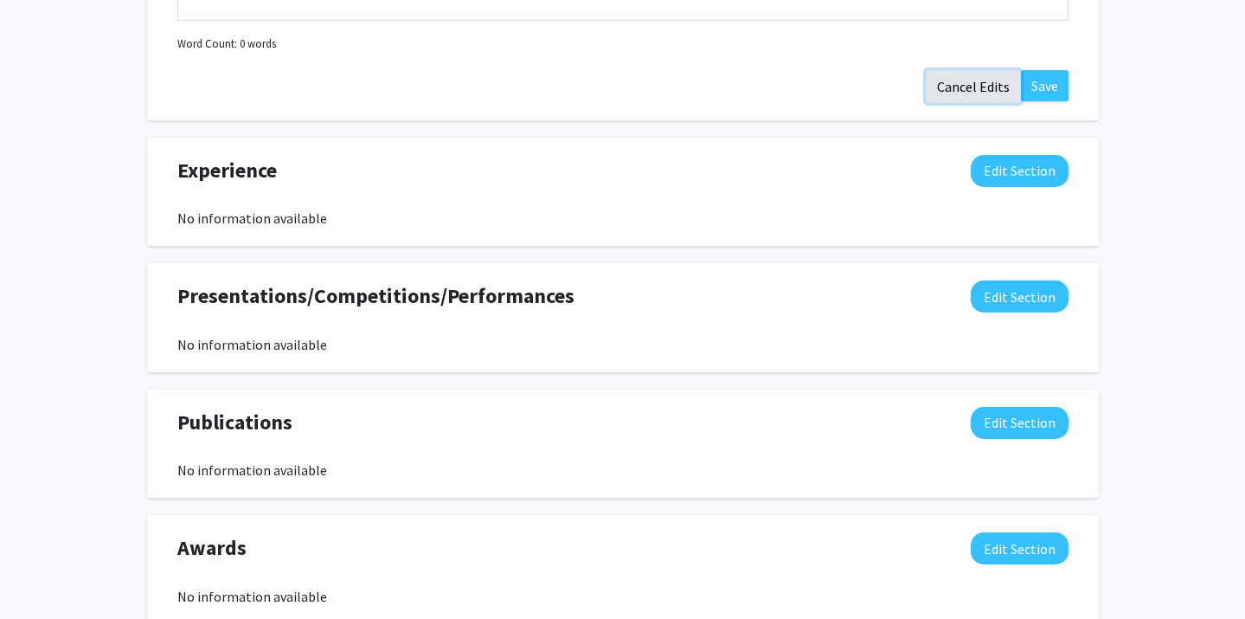
click at [976, 93] on button "Cancel Edits" at bounding box center [973, 86] width 95 height 33
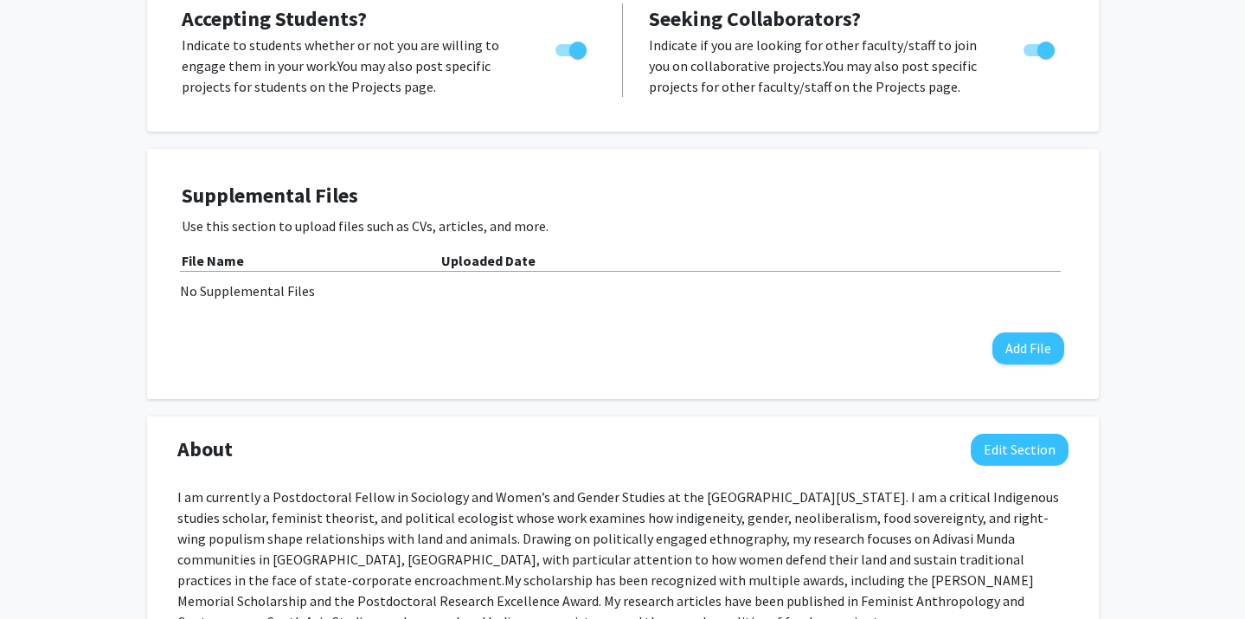
scroll to position [0, 0]
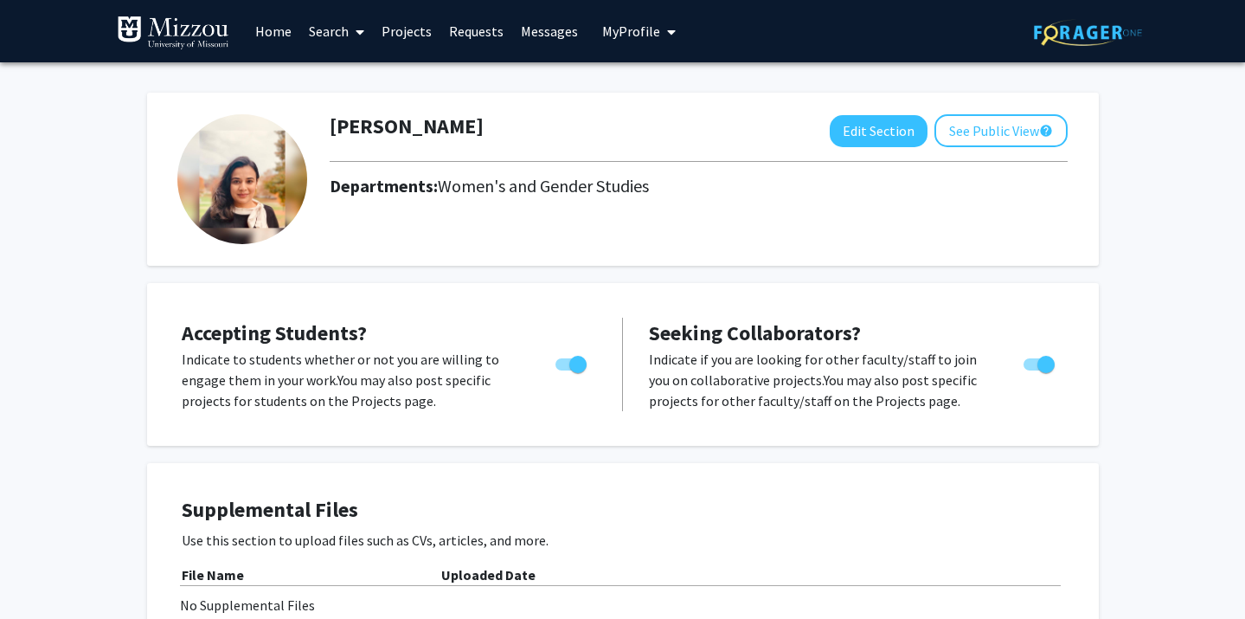
click at [671, 31] on button "My Profile" at bounding box center [639, 31] width 84 height 62
click at [681, 96] on span "View Profile" at bounding box center [710, 99] width 105 height 19
click at [564, 363] on span "Toggle" at bounding box center [571, 364] width 31 height 12
click at [564, 370] on input "Would you like to permit student requests?" at bounding box center [563, 370] width 1 height 1
click at [564, 363] on span "Toggle" at bounding box center [564, 364] width 17 height 17
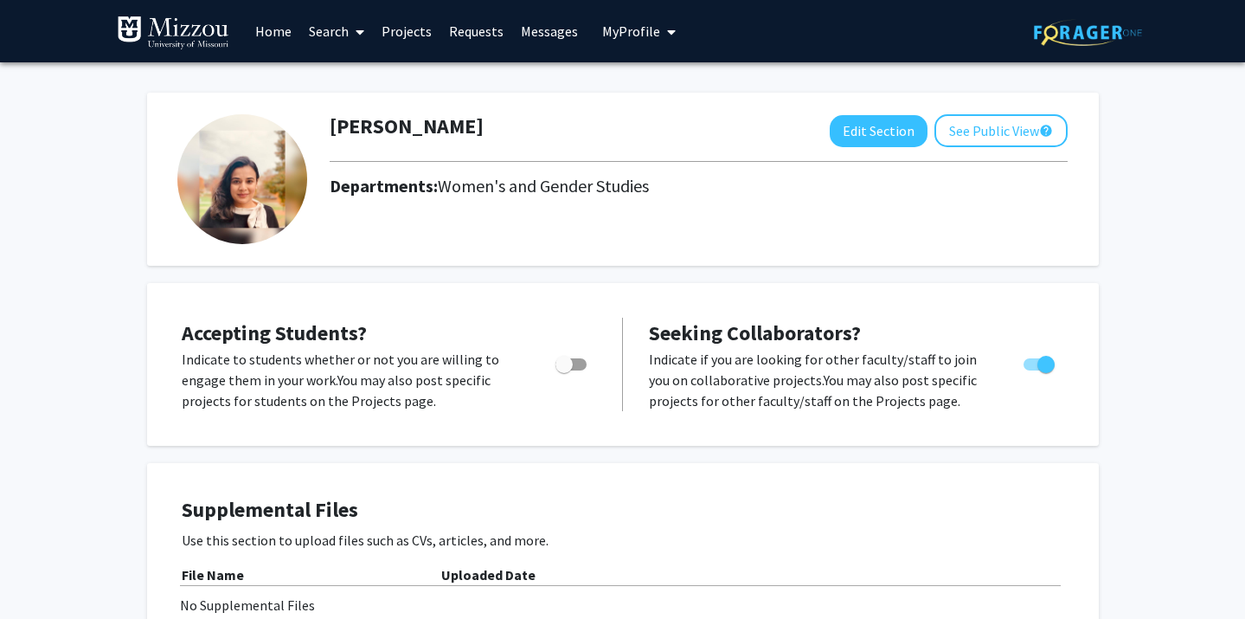
click at [564, 370] on input "Would you like to permit student requests?" at bounding box center [563, 370] width 1 height 1
checkbox input "true"
click at [421, 29] on link "Projects" at bounding box center [407, 31] width 68 height 61
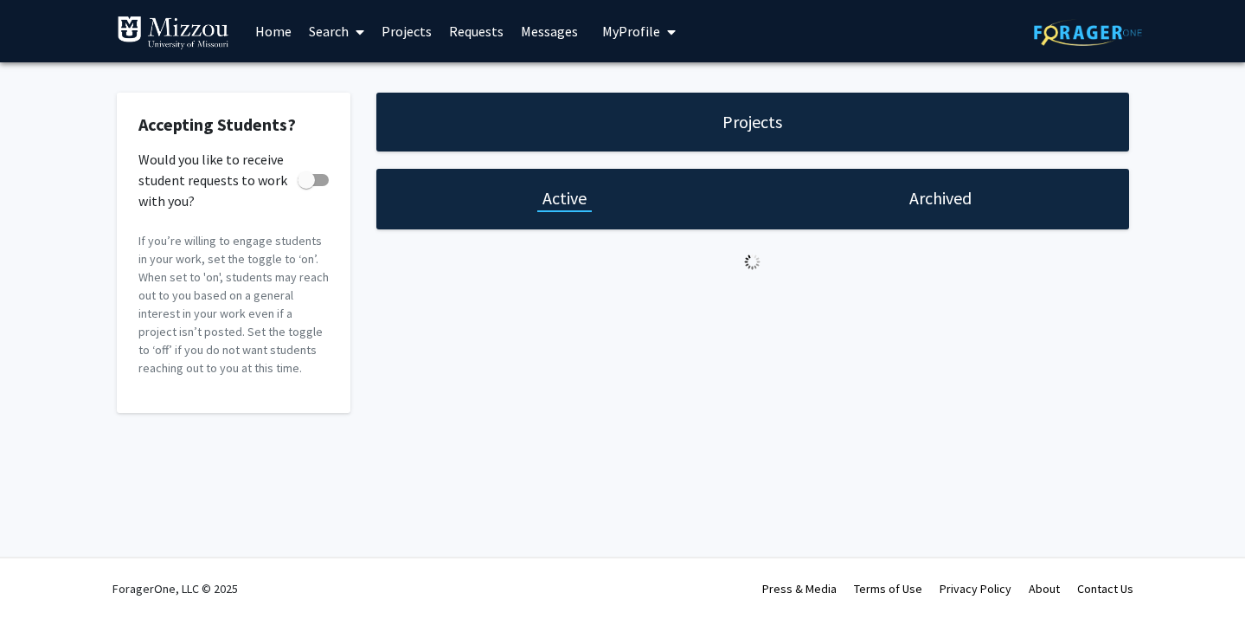
checkbox input "true"
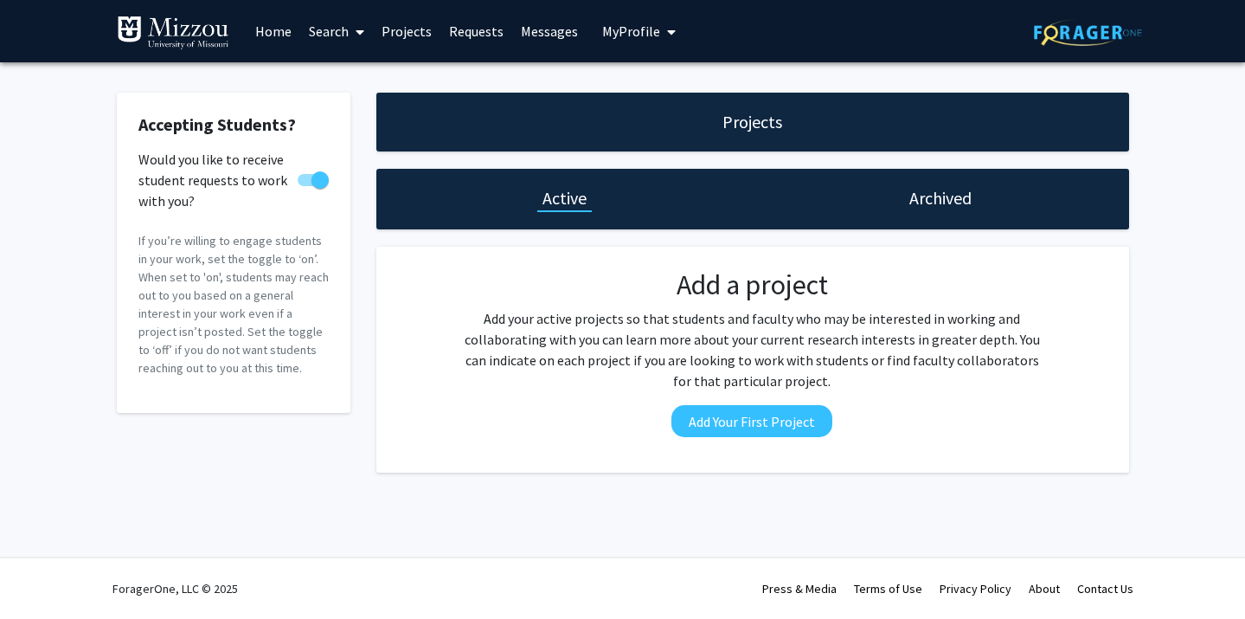
click at [957, 203] on h1 "Archived" at bounding box center [941, 198] width 62 height 24
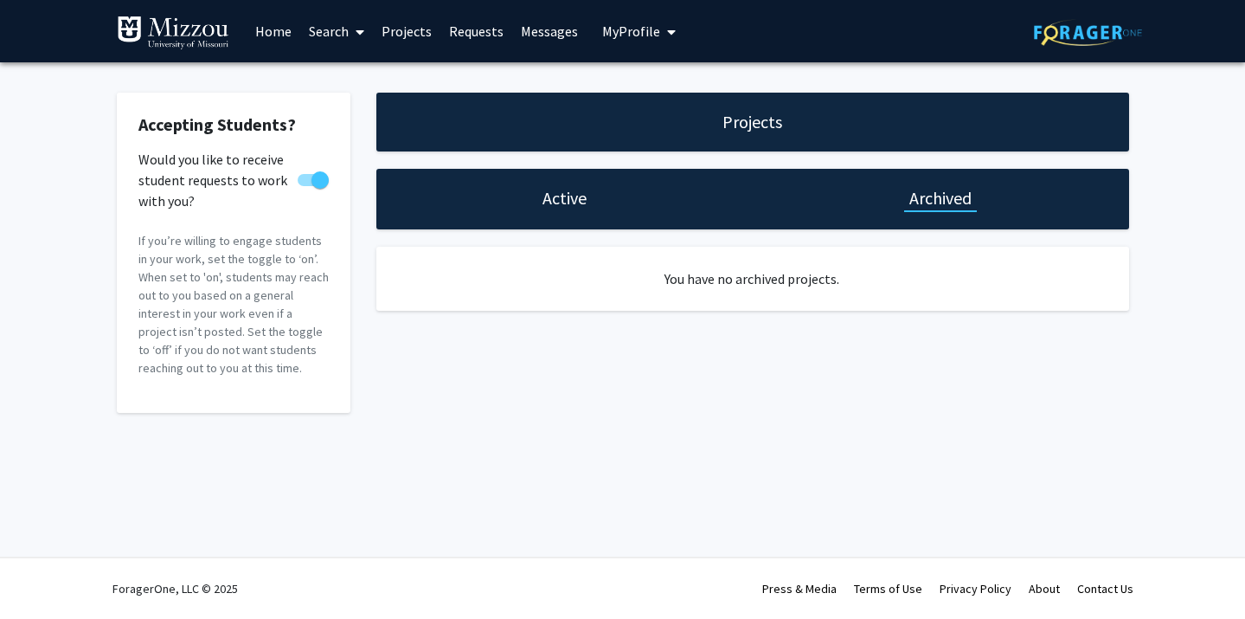
click at [569, 204] on h1 "Active" at bounding box center [565, 198] width 44 height 24
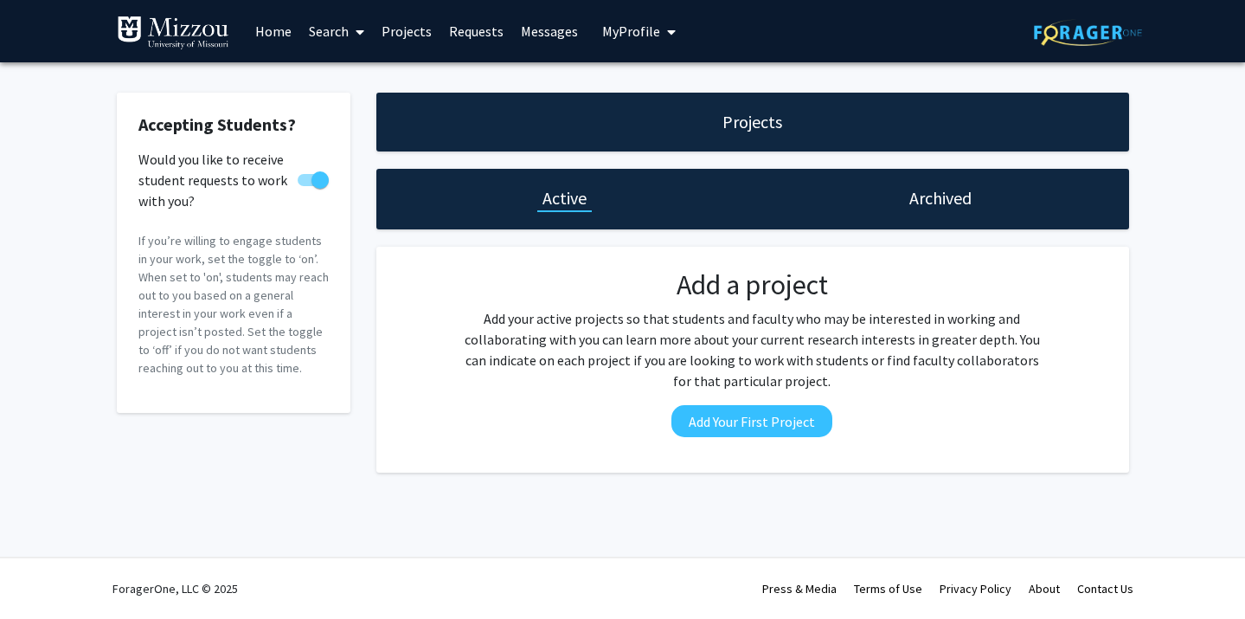
click at [735, 120] on h1 "Projects" at bounding box center [753, 122] width 60 height 24
click at [535, 26] on link "Messages" at bounding box center [549, 31] width 74 height 61
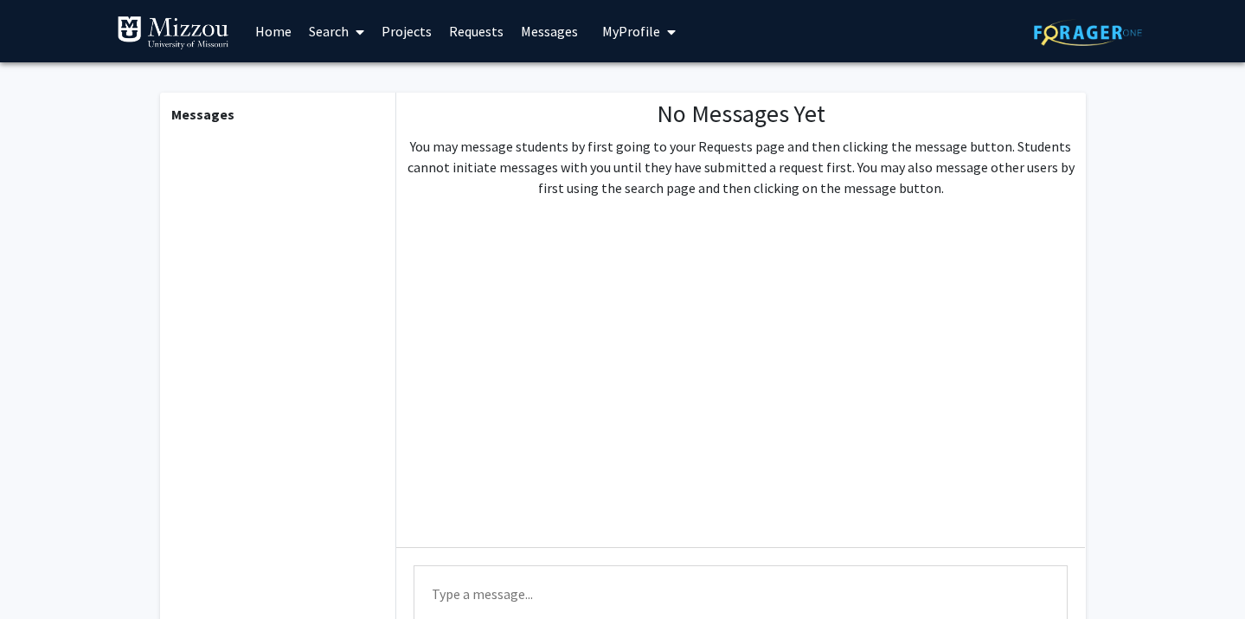
click at [466, 40] on link "Requests" at bounding box center [477, 31] width 72 height 61
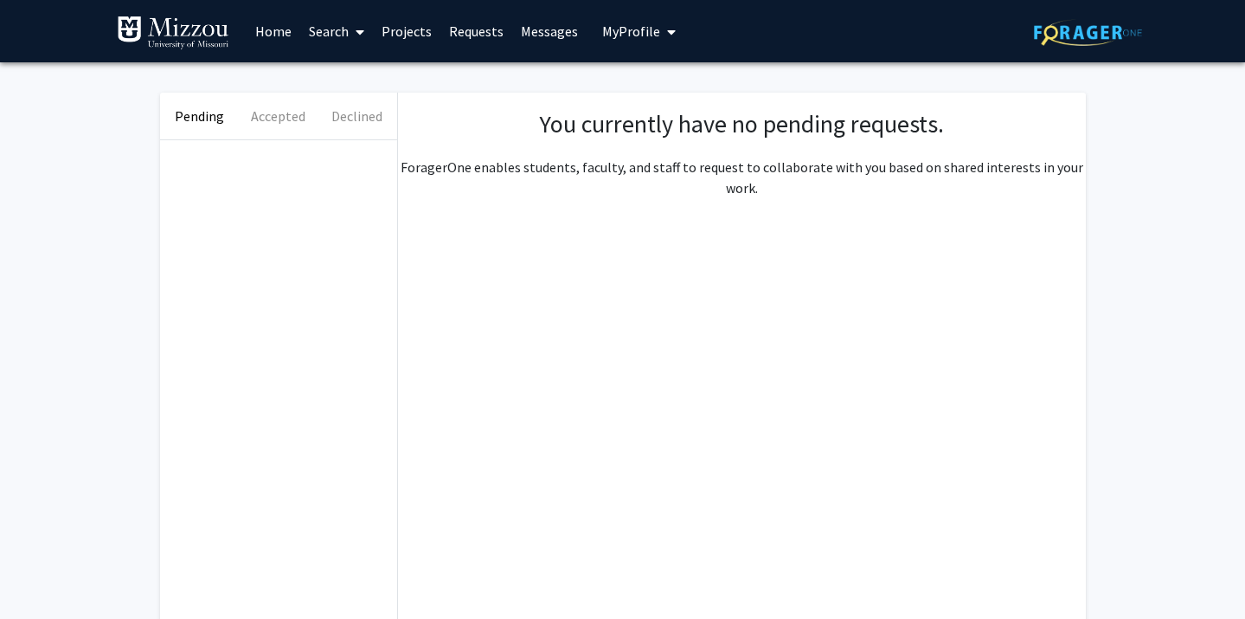
click at [400, 34] on link "Projects" at bounding box center [407, 31] width 68 height 61
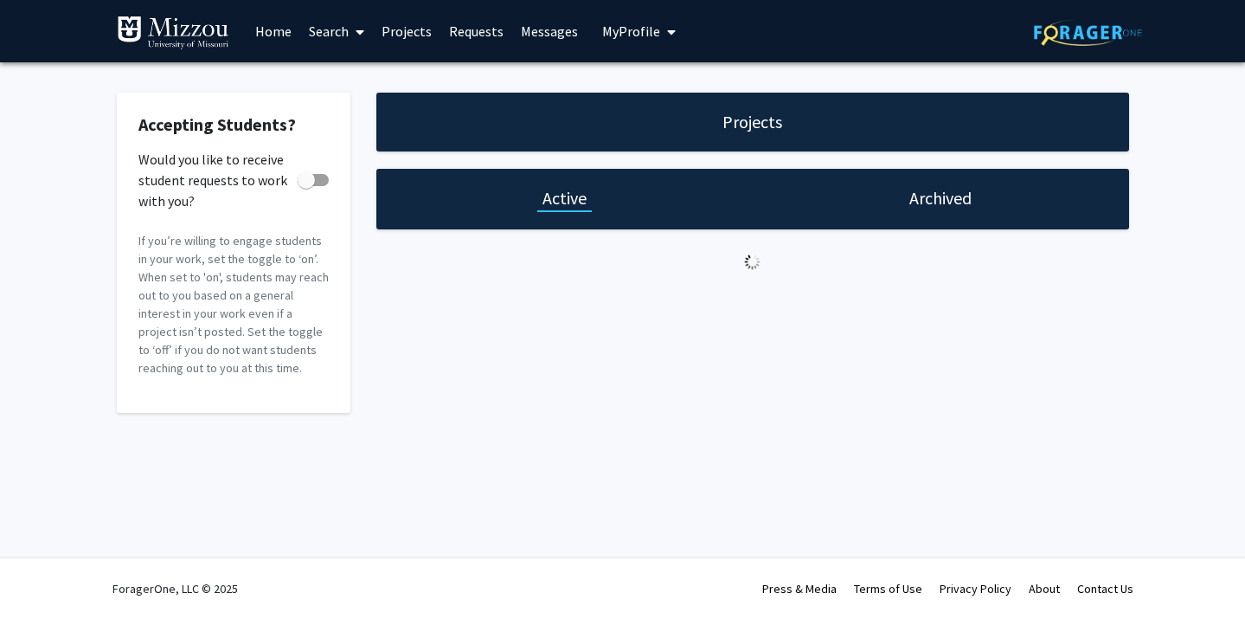
checkbox input "true"
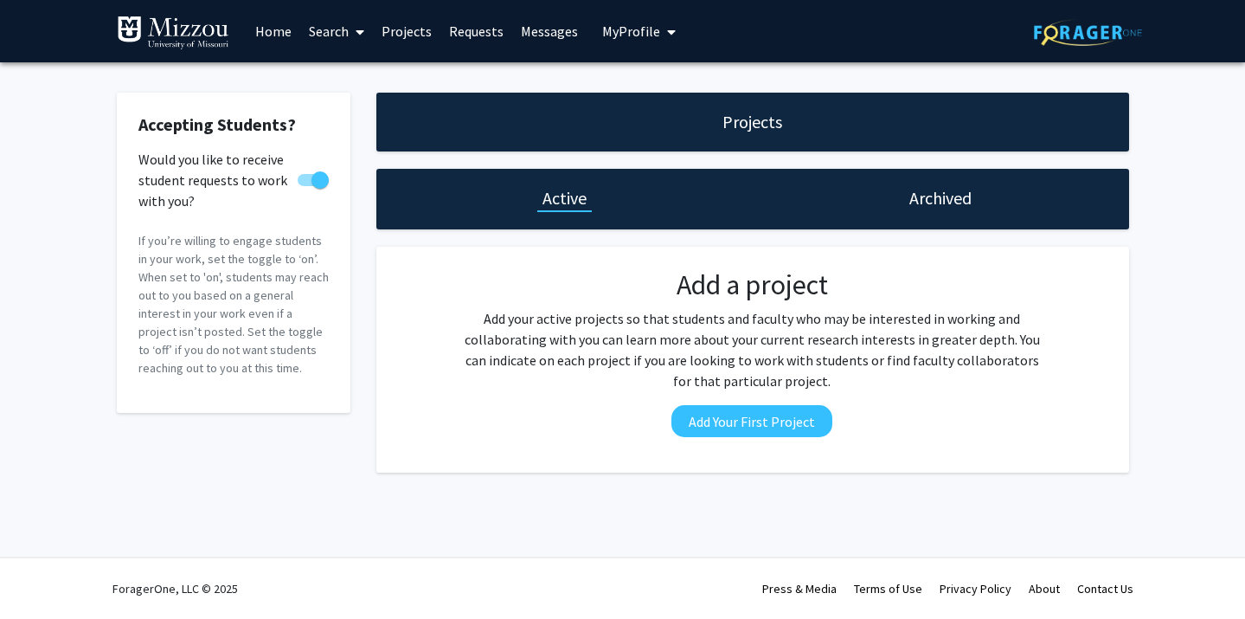
click at [338, 32] on link "Search" at bounding box center [336, 31] width 73 height 61
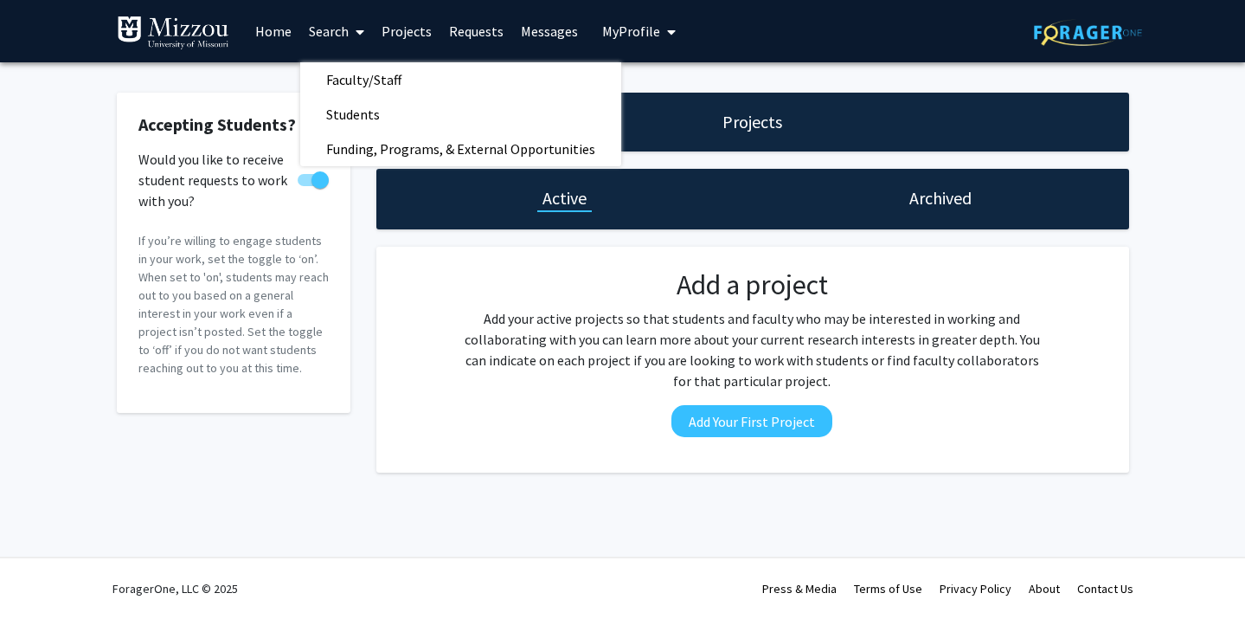
click at [408, 36] on link "Projects" at bounding box center [407, 31] width 68 height 61
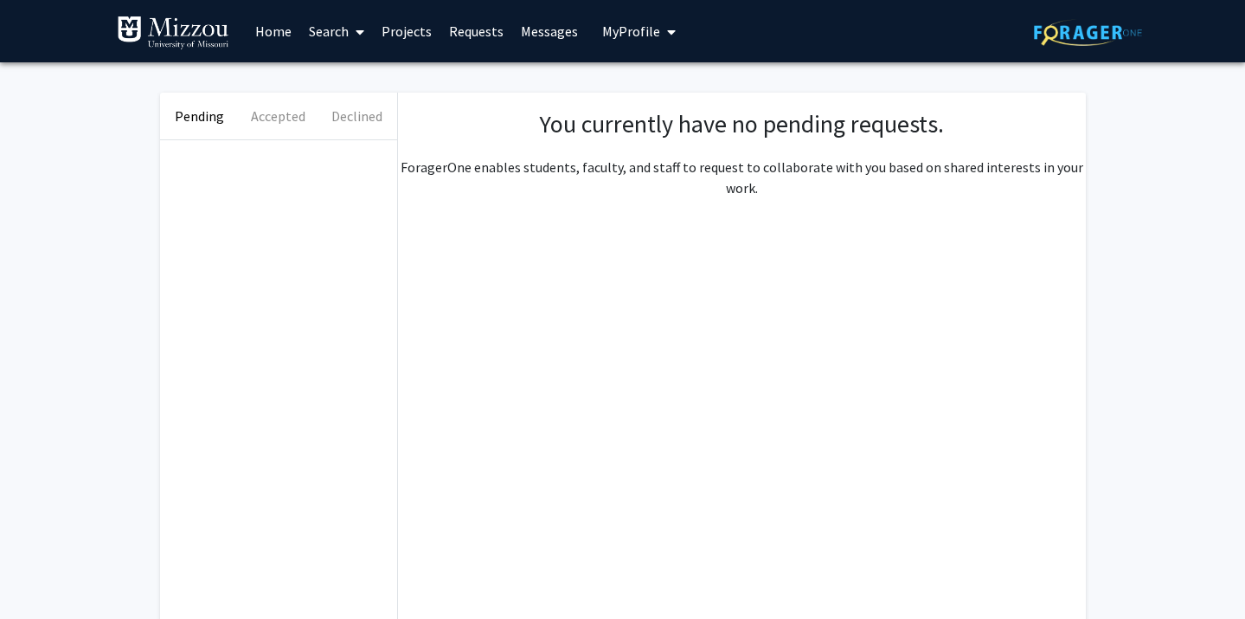
click at [480, 32] on link "Requests" at bounding box center [477, 31] width 72 height 61
click at [265, 28] on link "Home" at bounding box center [274, 31] width 54 height 61
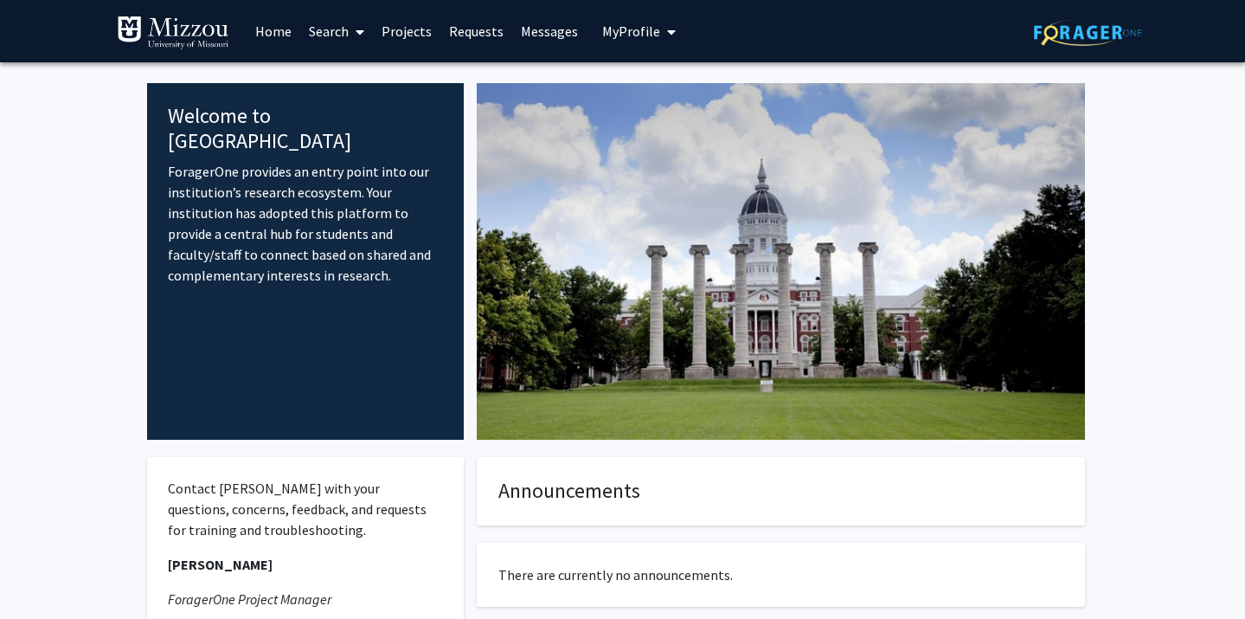
click at [627, 33] on span "My Profile" at bounding box center [631, 31] width 58 height 17
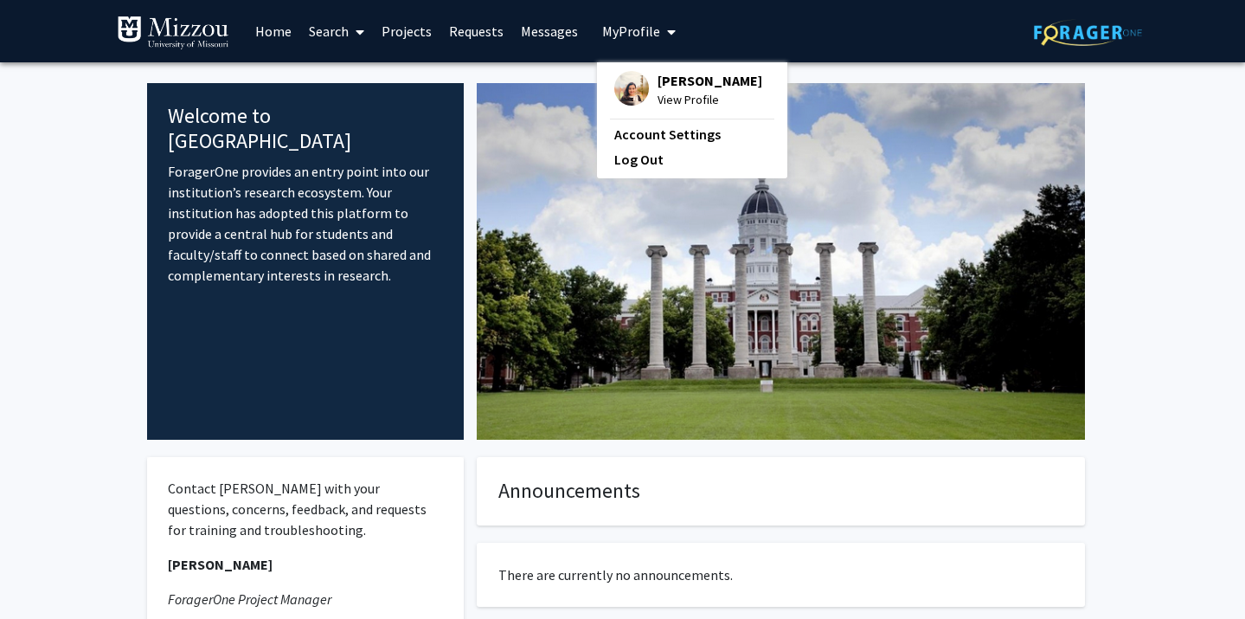
click at [661, 81] on span "[PERSON_NAME]" at bounding box center [710, 80] width 105 height 19
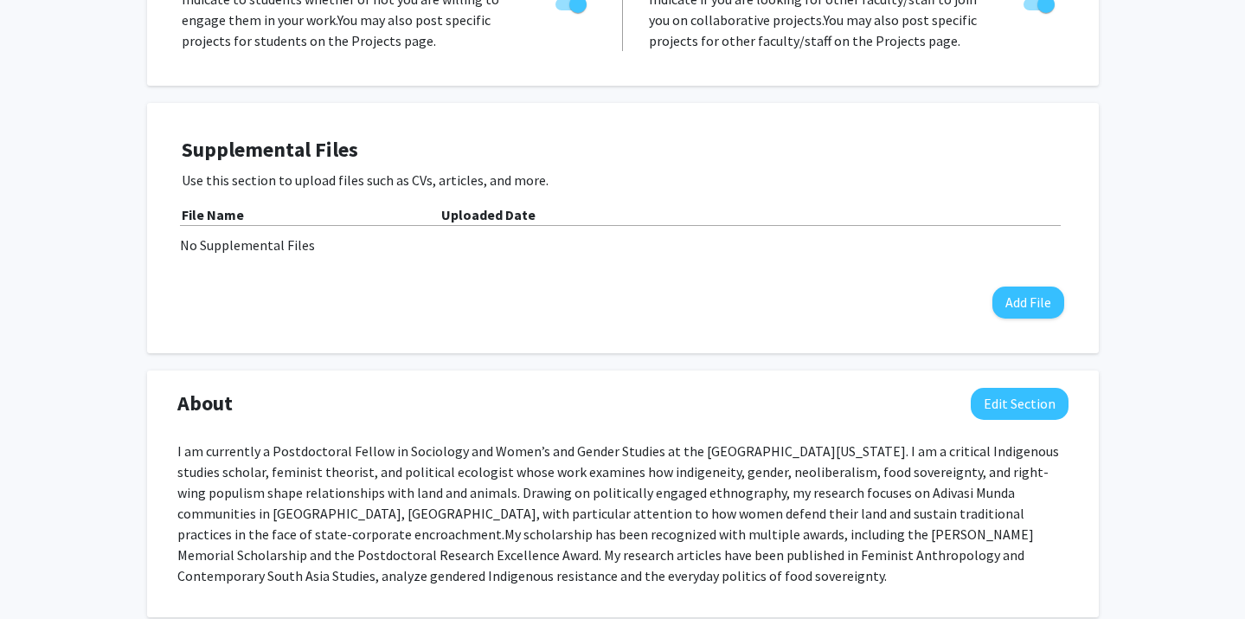
scroll to position [359, 0]
